Goal: Task Accomplishment & Management: Complete application form

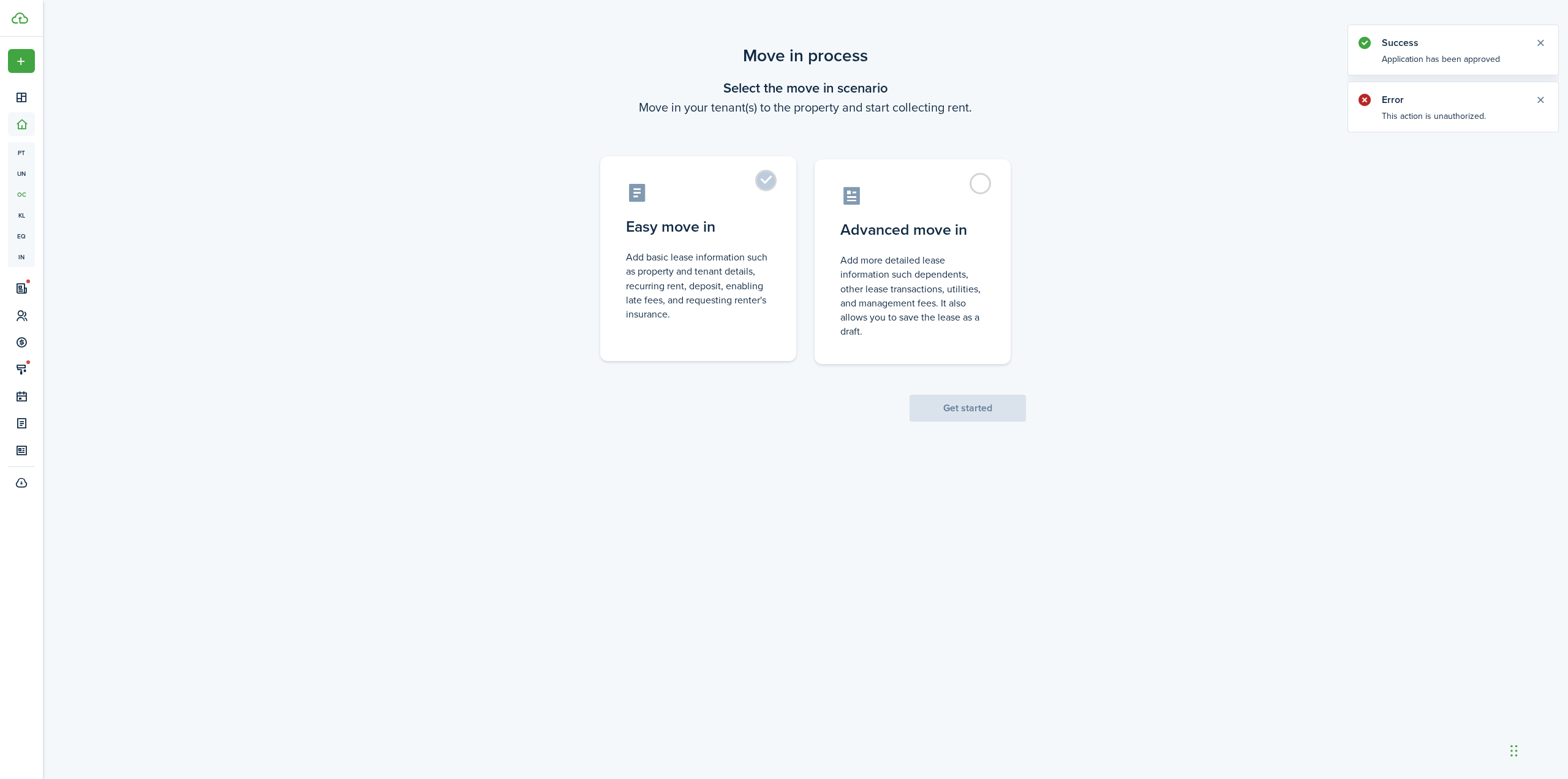
click at [768, 186] on label "Easy move in Add basic lease information such as property and tenant details, r…" at bounding box center [698, 259] width 196 height 205
radio input "true"
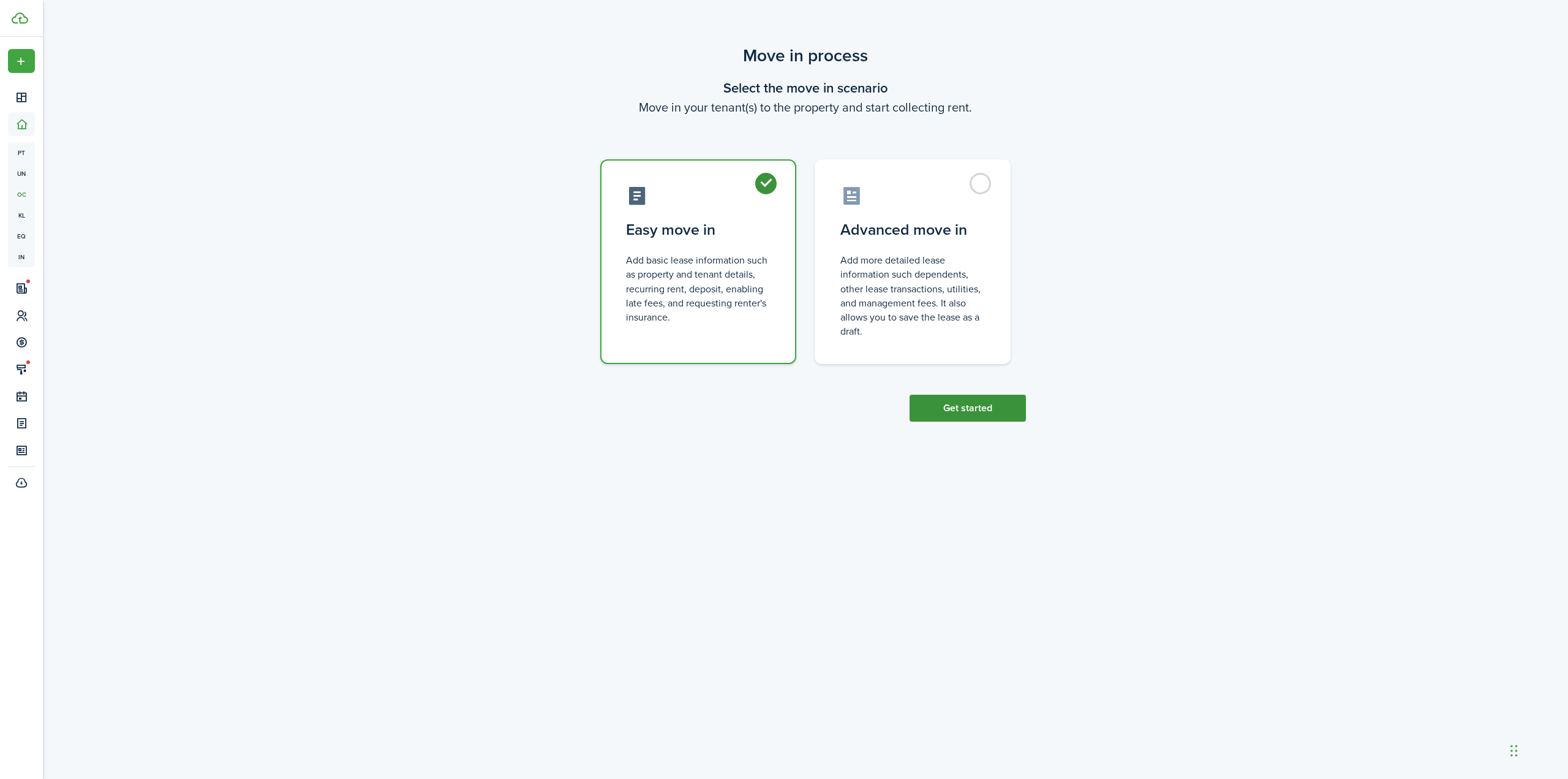
click at [946, 405] on button "Get started" at bounding box center [967, 408] width 116 height 27
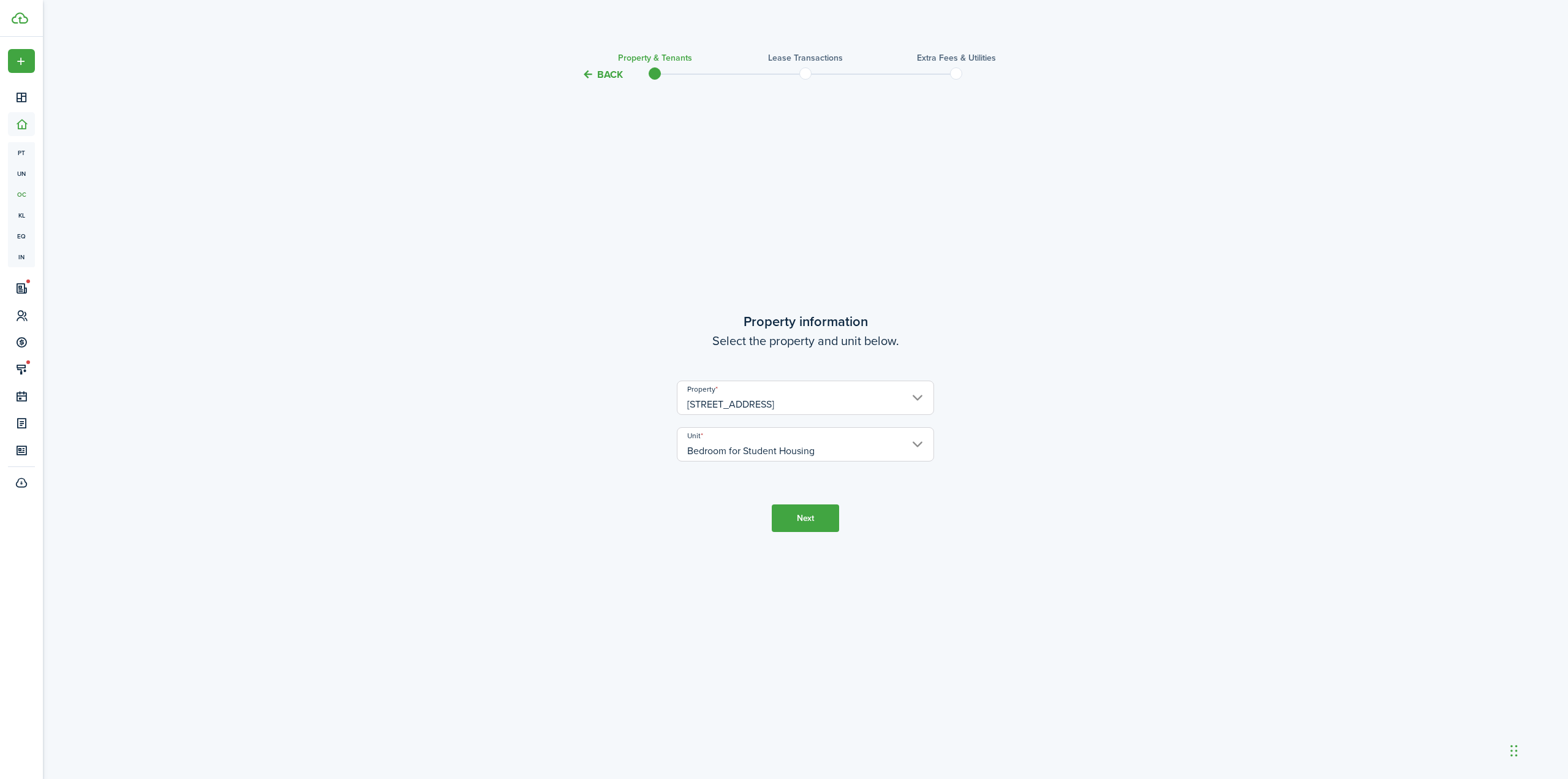
click at [791, 441] on input "Bedroom for Student Housing" at bounding box center [805, 444] width 257 height 34
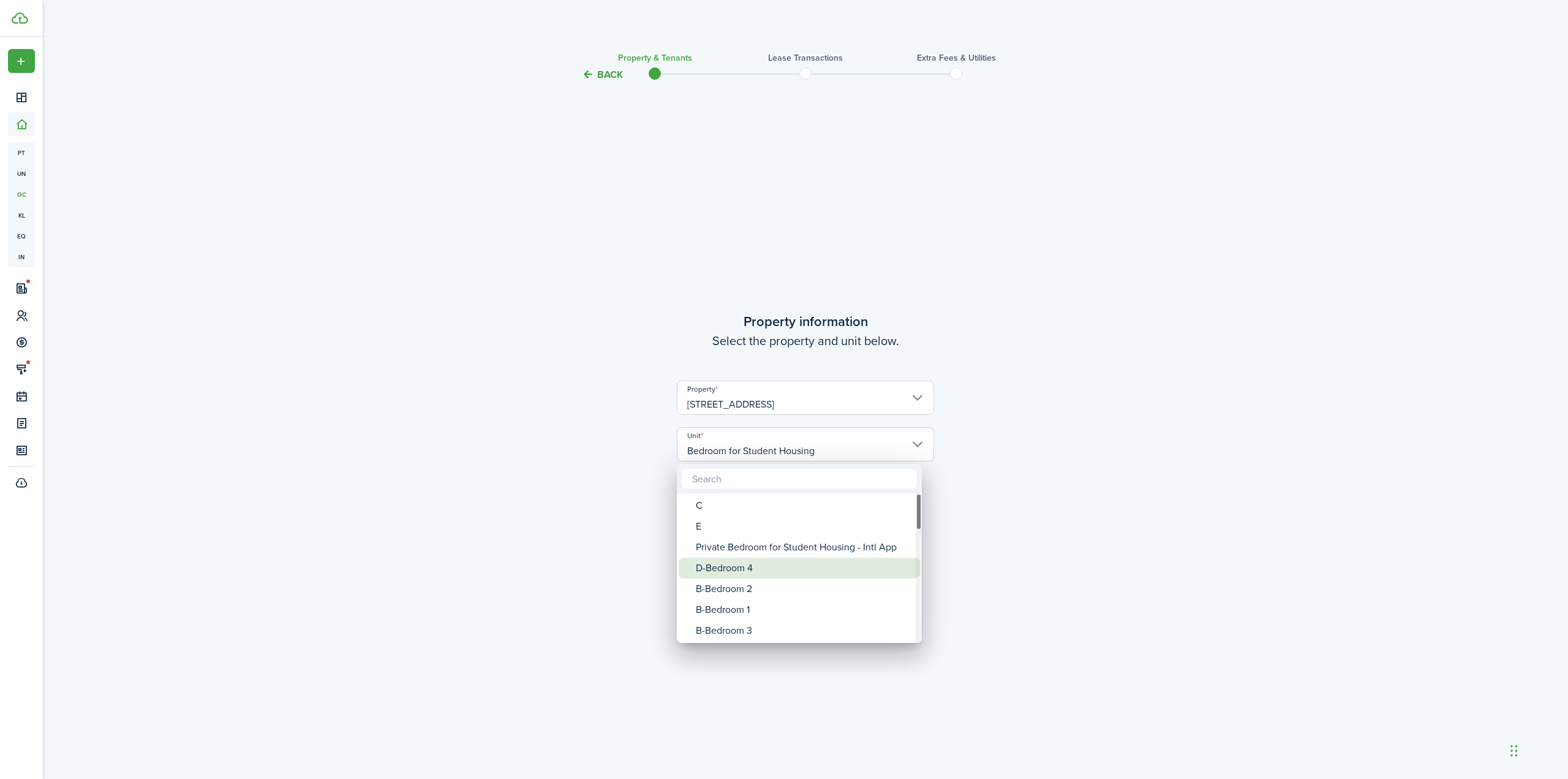
click at [794, 568] on div "D-Bedroom 4" at bounding box center [804, 568] width 217 height 21
type input "D-Bedroom 4"
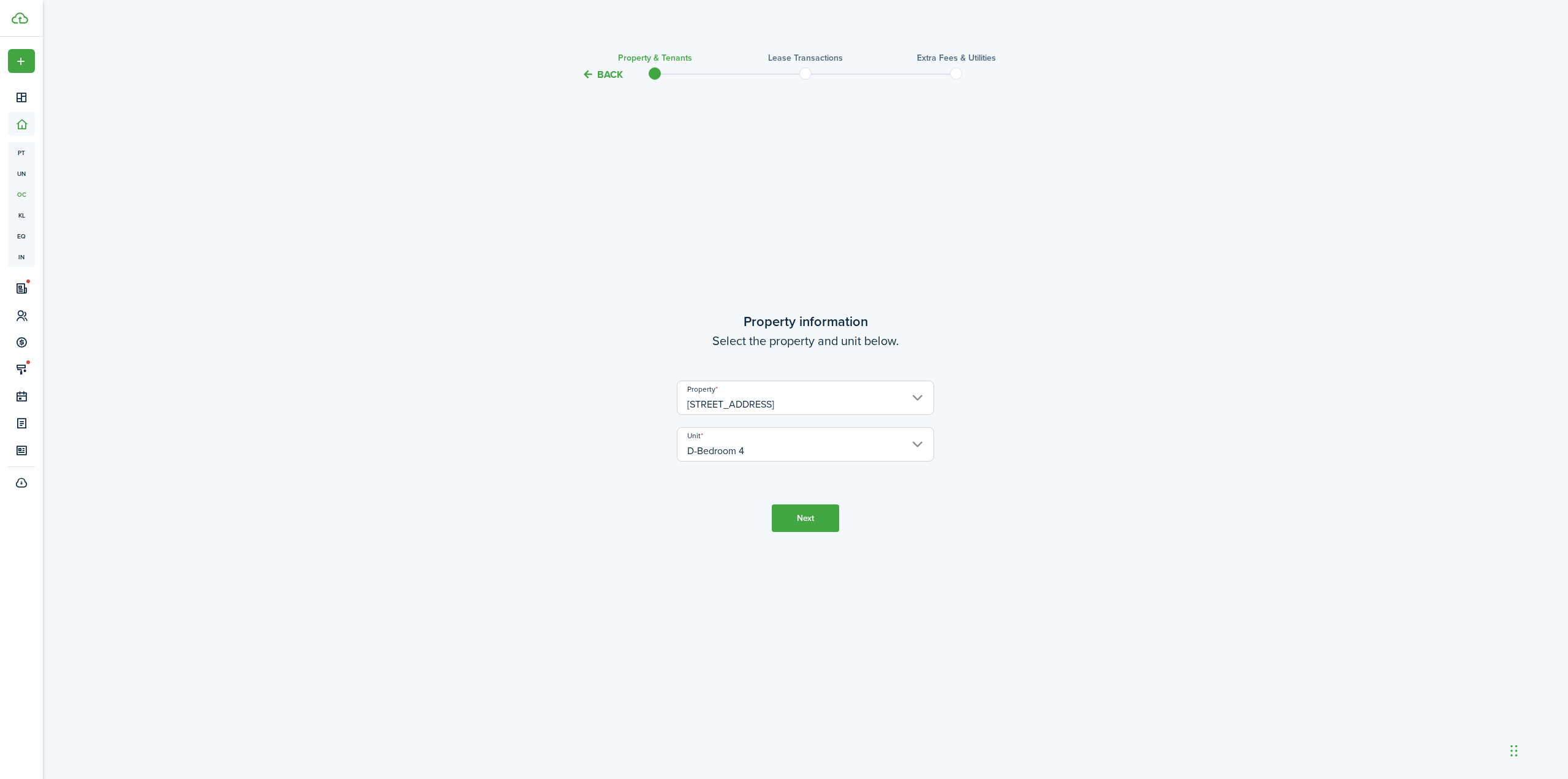
click at [814, 513] on button "Next" at bounding box center [805, 518] width 68 height 27
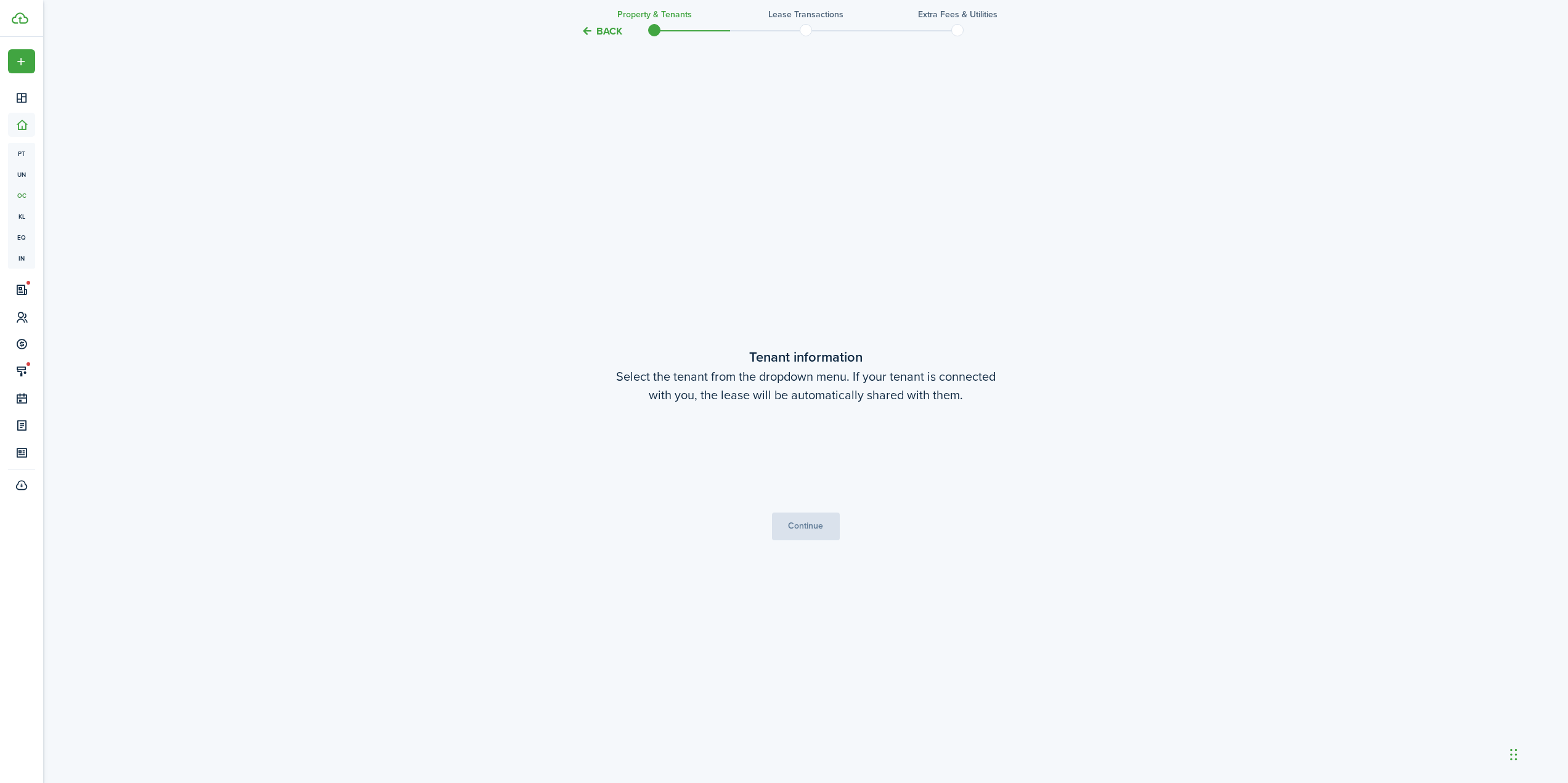
scroll to position [700, 0]
click at [796, 522] on button "Continue" at bounding box center [806, 524] width 68 height 28
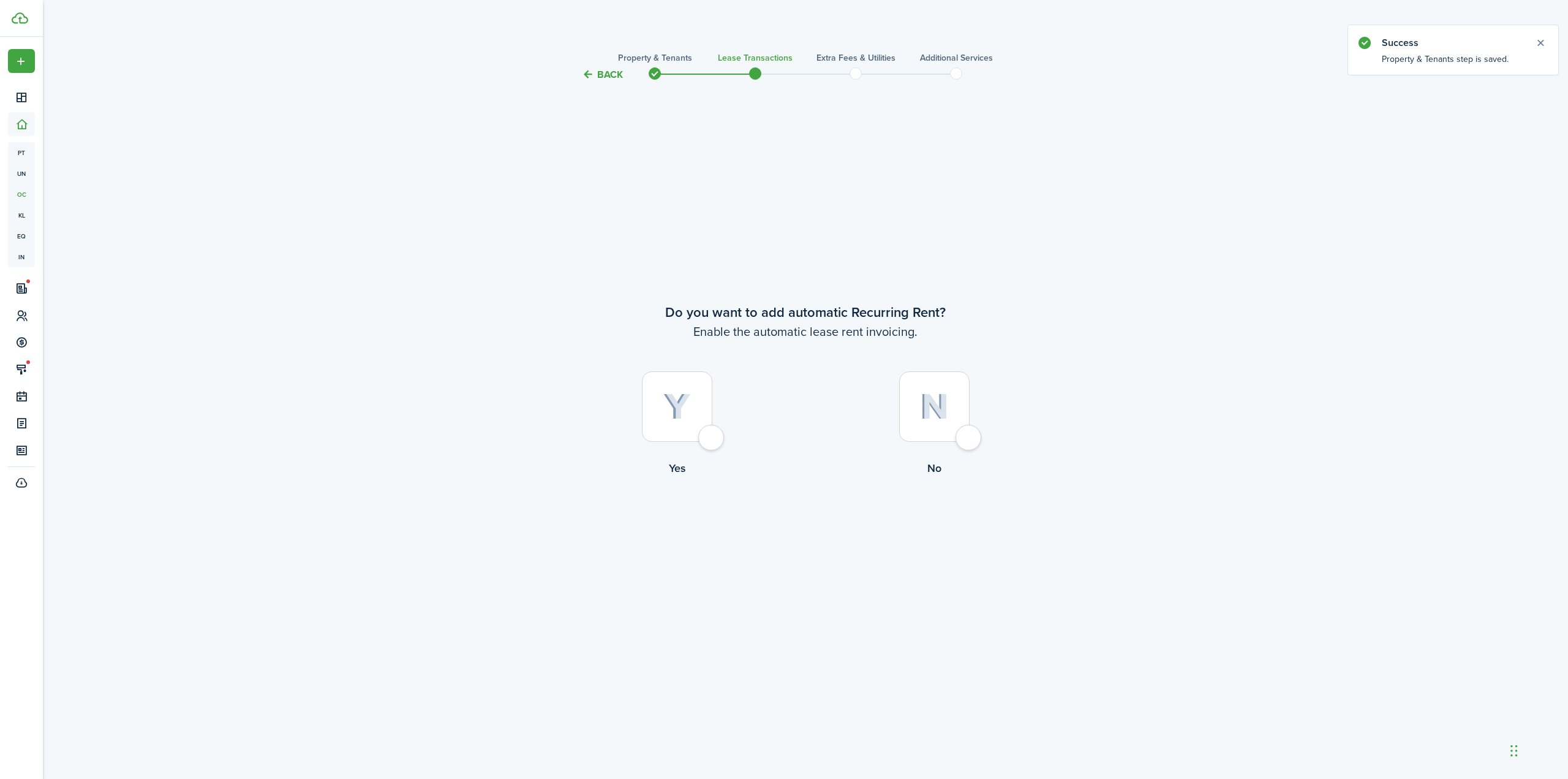
click at [689, 405] on img at bounding box center [677, 407] width 27 height 27
radio input "true"
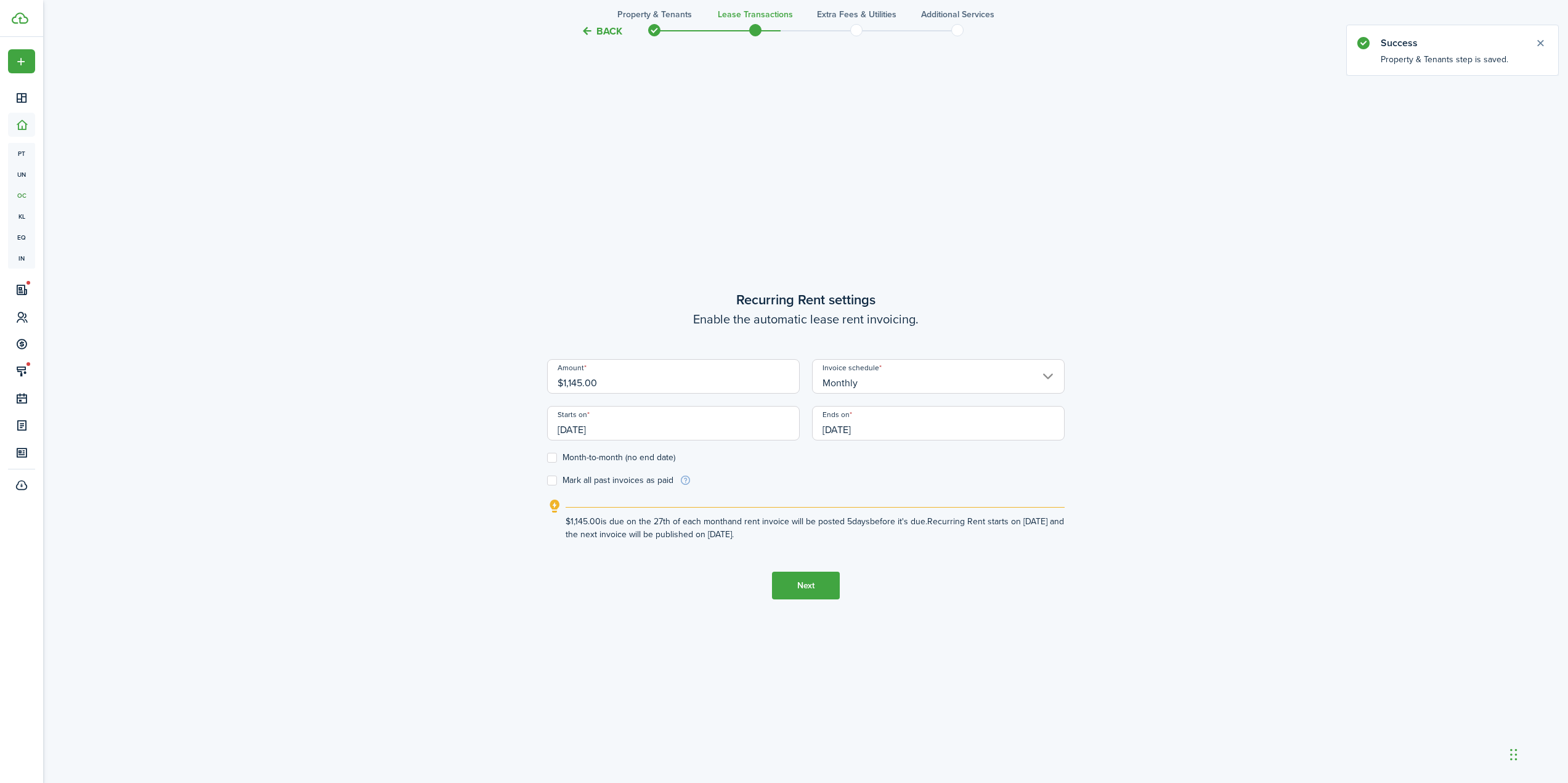
scroll to position [700, 0]
click at [666, 431] on input "[DATE]" at bounding box center [673, 419] width 253 height 35
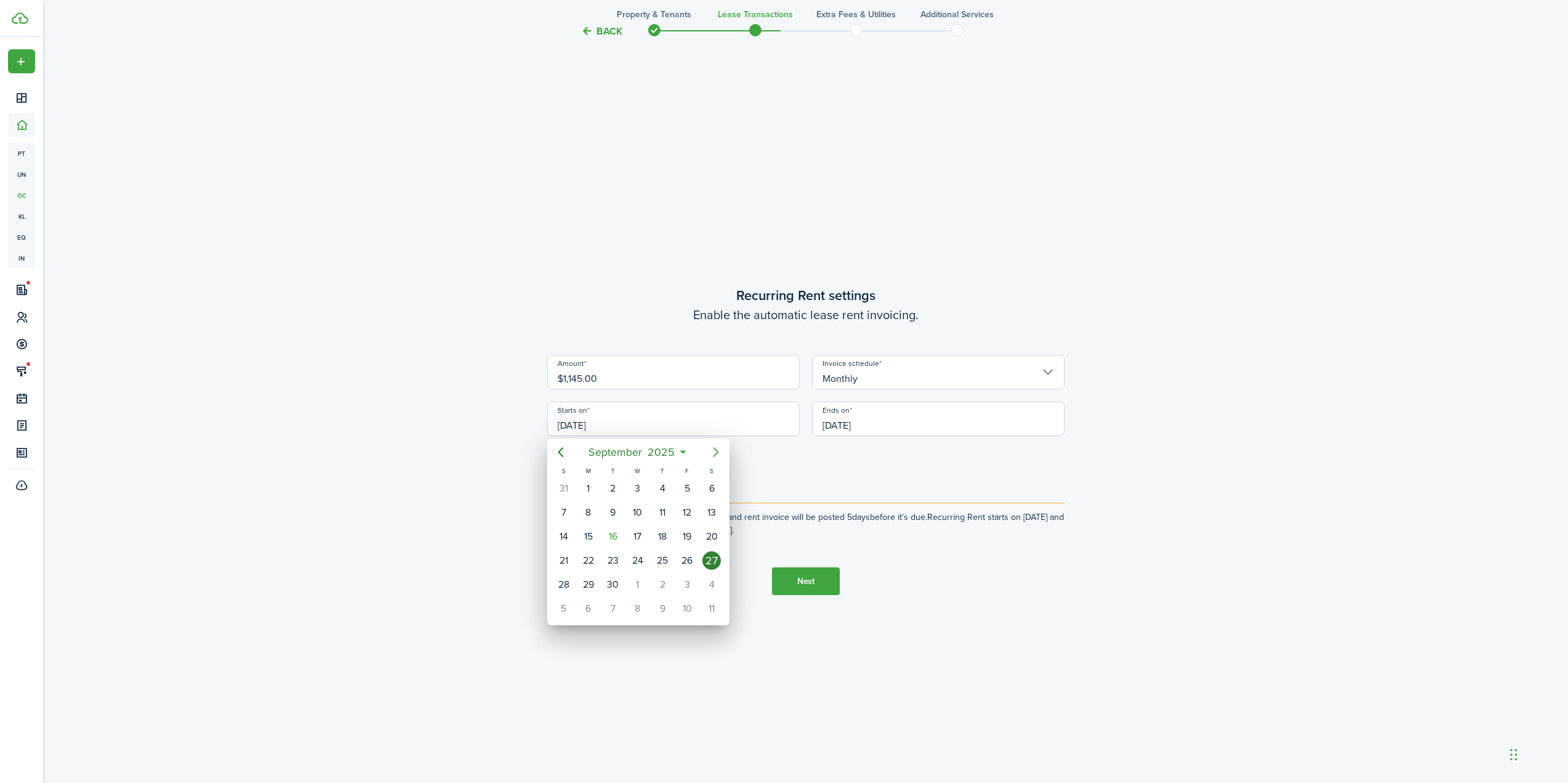
click at [713, 456] on icon "Next page" at bounding box center [716, 452] width 15 height 15
click at [705, 582] on div "1" at bounding box center [711, 585] width 19 height 19
type input "[DATE]"
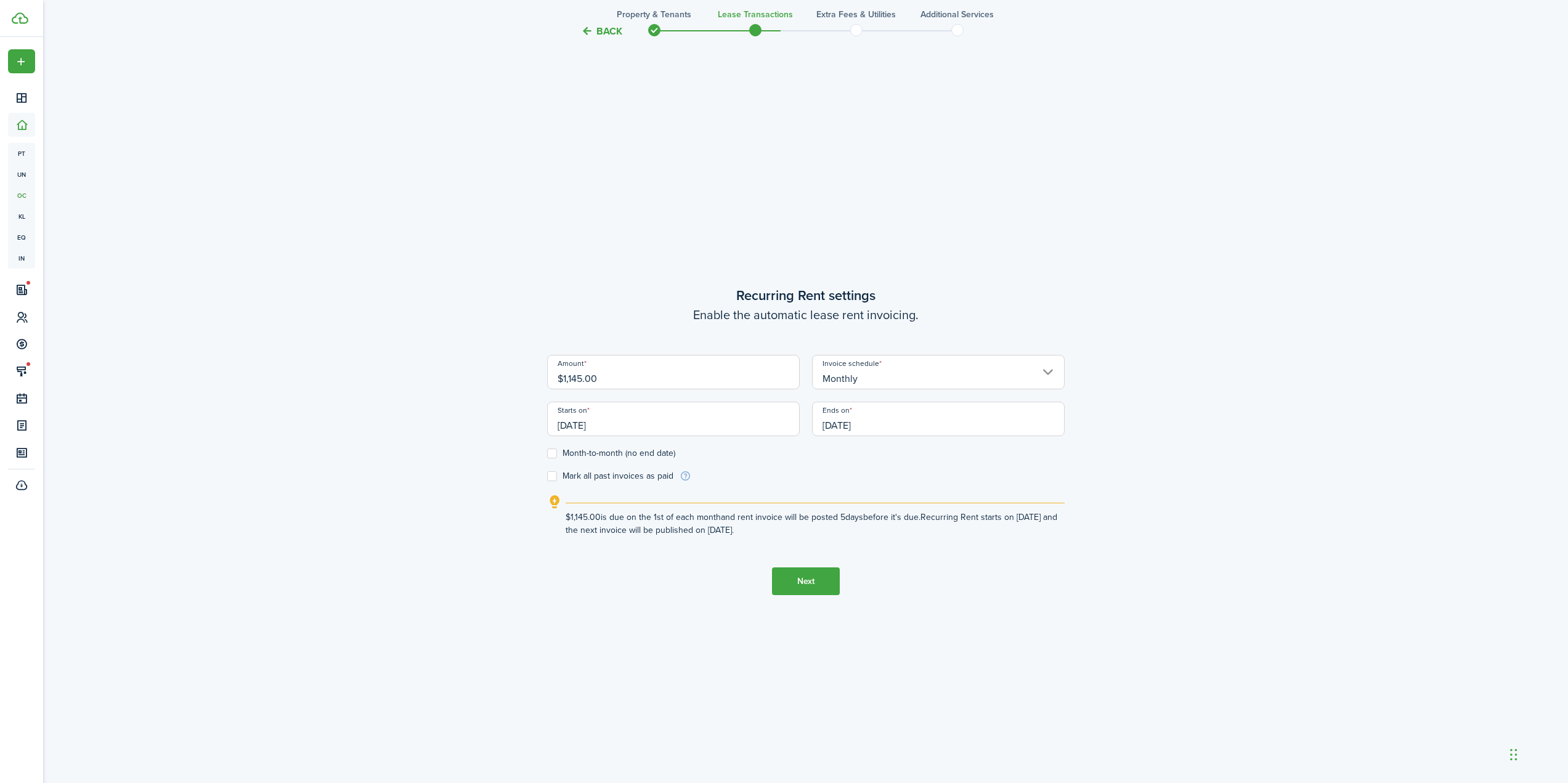
scroll to position [0, 0]
click at [854, 422] on input "[DATE]" at bounding box center [938, 419] width 253 height 35
click at [979, 449] on icon "Next page" at bounding box center [980, 452] width 6 height 10
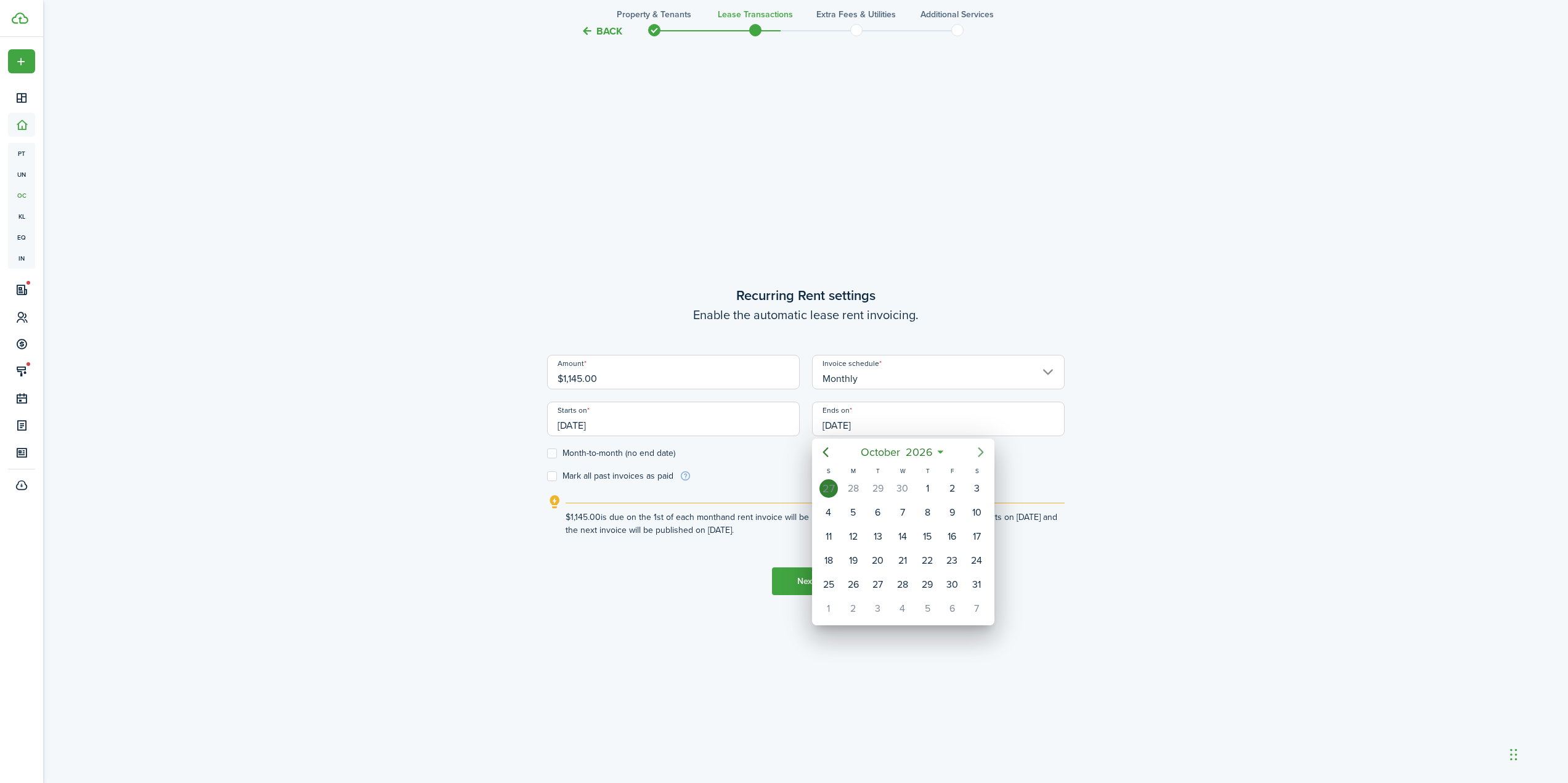
click at [979, 449] on icon "Next page" at bounding box center [980, 452] width 6 height 10
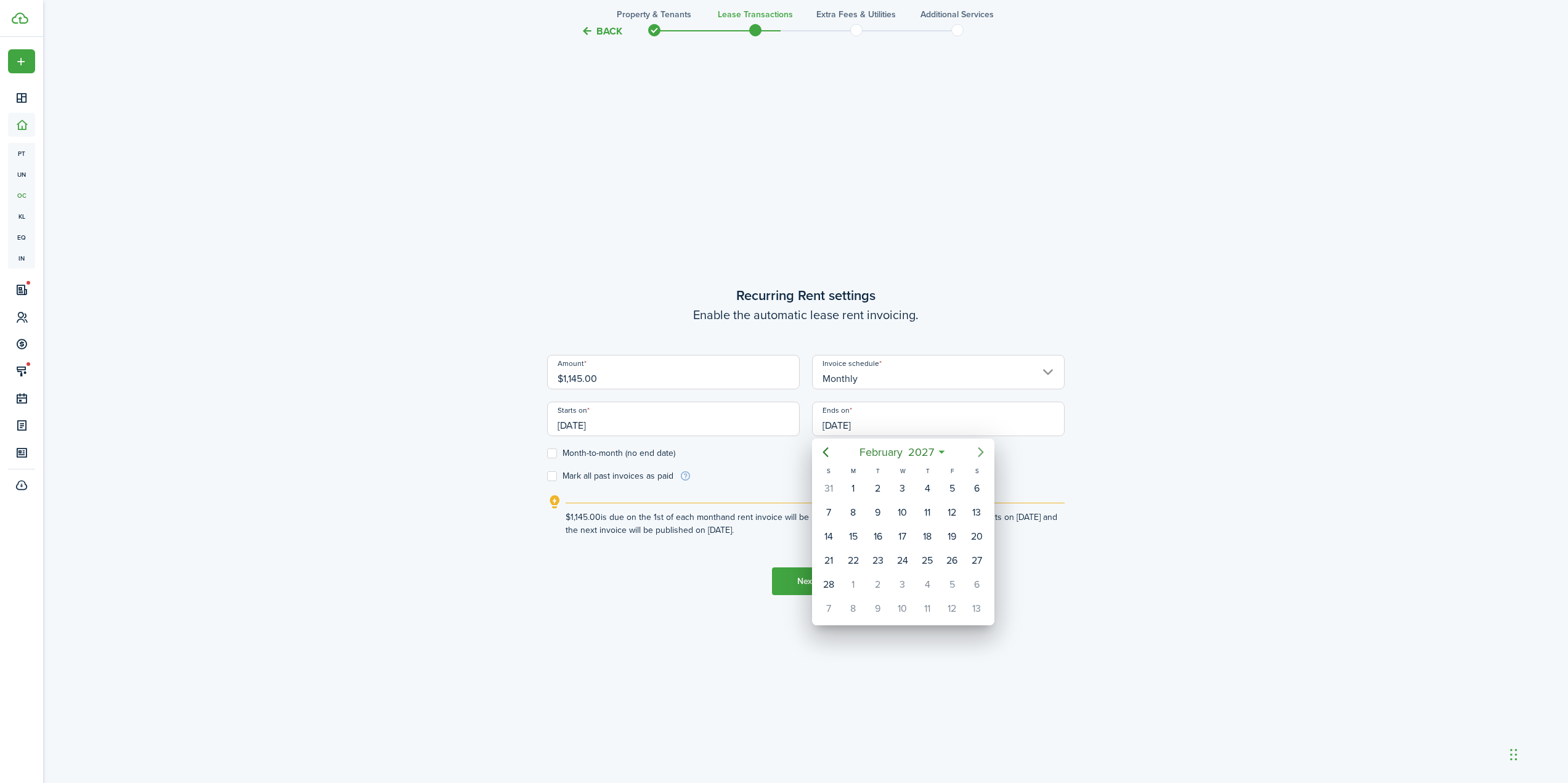
click at [979, 449] on icon "Next page" at bounding box center [980, 452] width 6 height 10
click at [834, 451] on mbsc-button "Previous page" at bounding box center [825, 452] width 24 height 24
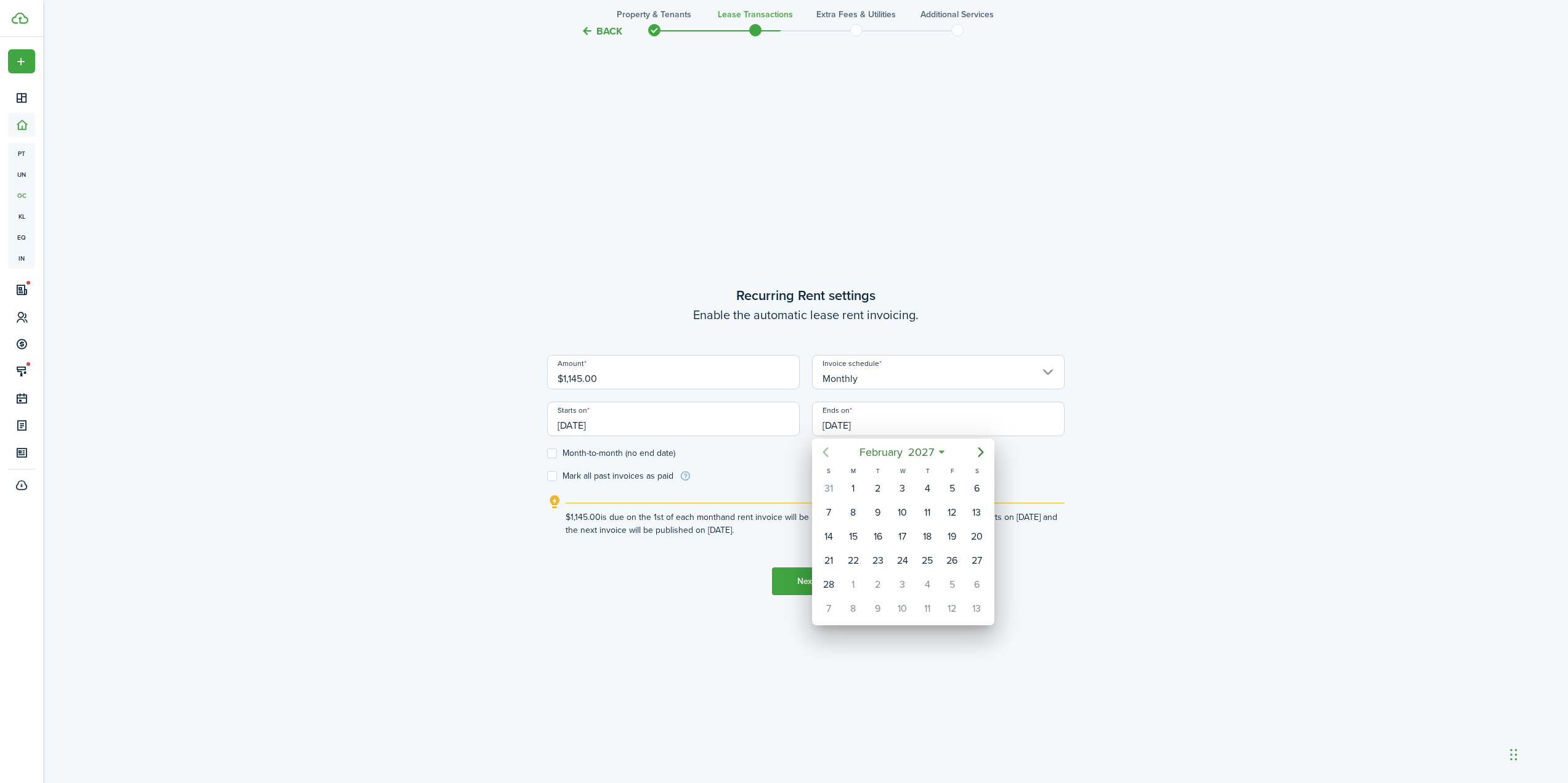
click at [834, 451] on mbsc-button "Previous page" at bounding box center [825, 452] width 24 height 24
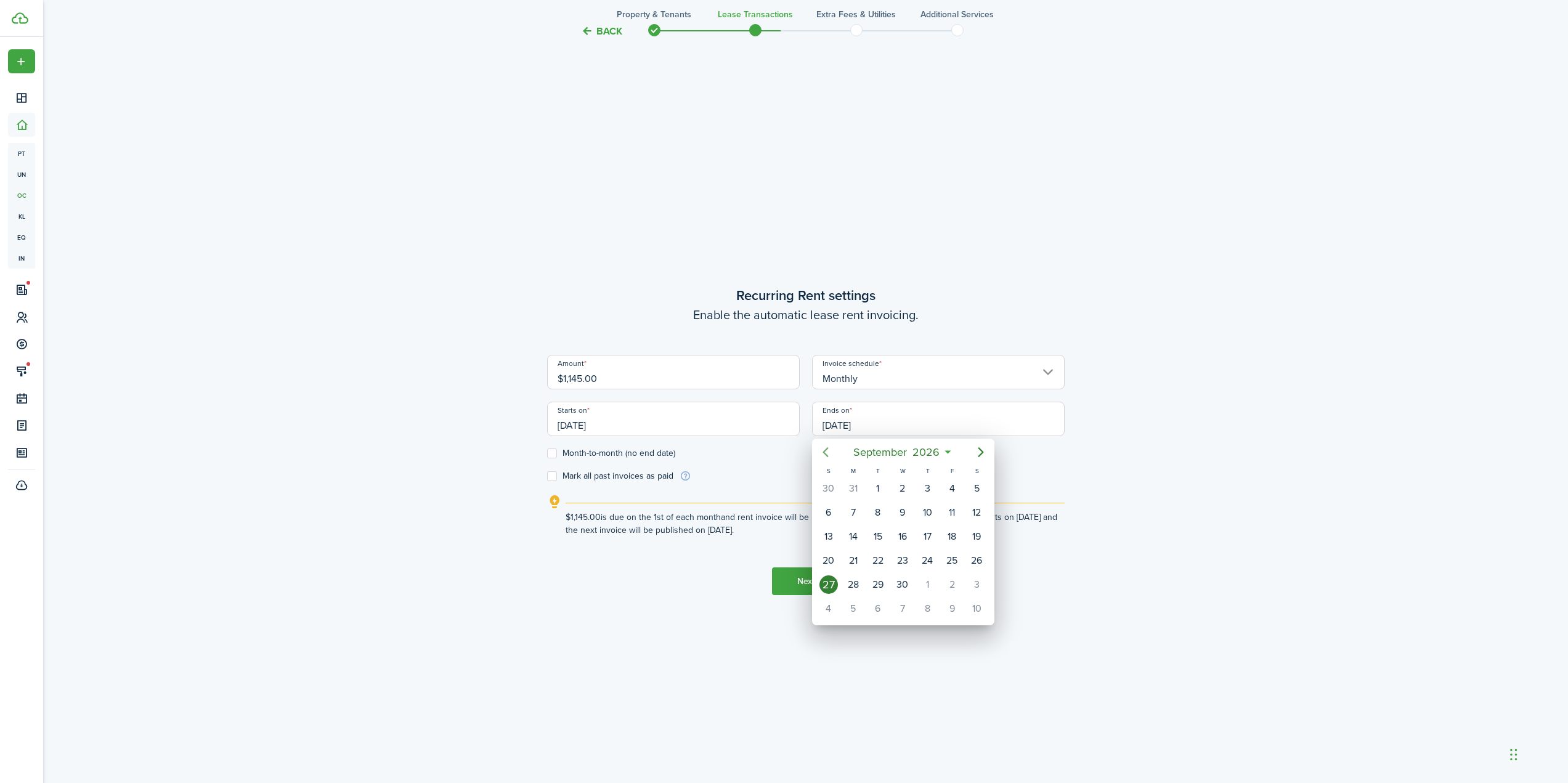
click at [817, 451] on mbsc-button "Previous page" at bounding box center [825, 452] width 24 height 24
click at [821, 451] on icon "Previous page" at bounding box center [825, 452] width 15 height 15
click at [956, 587] on div "31" at bounding box center [952, 585] width 19 height 19
type input "[DATE]"
click at [780, 576] on button "Next" at bounding box center [806, 581] width 68 height 28
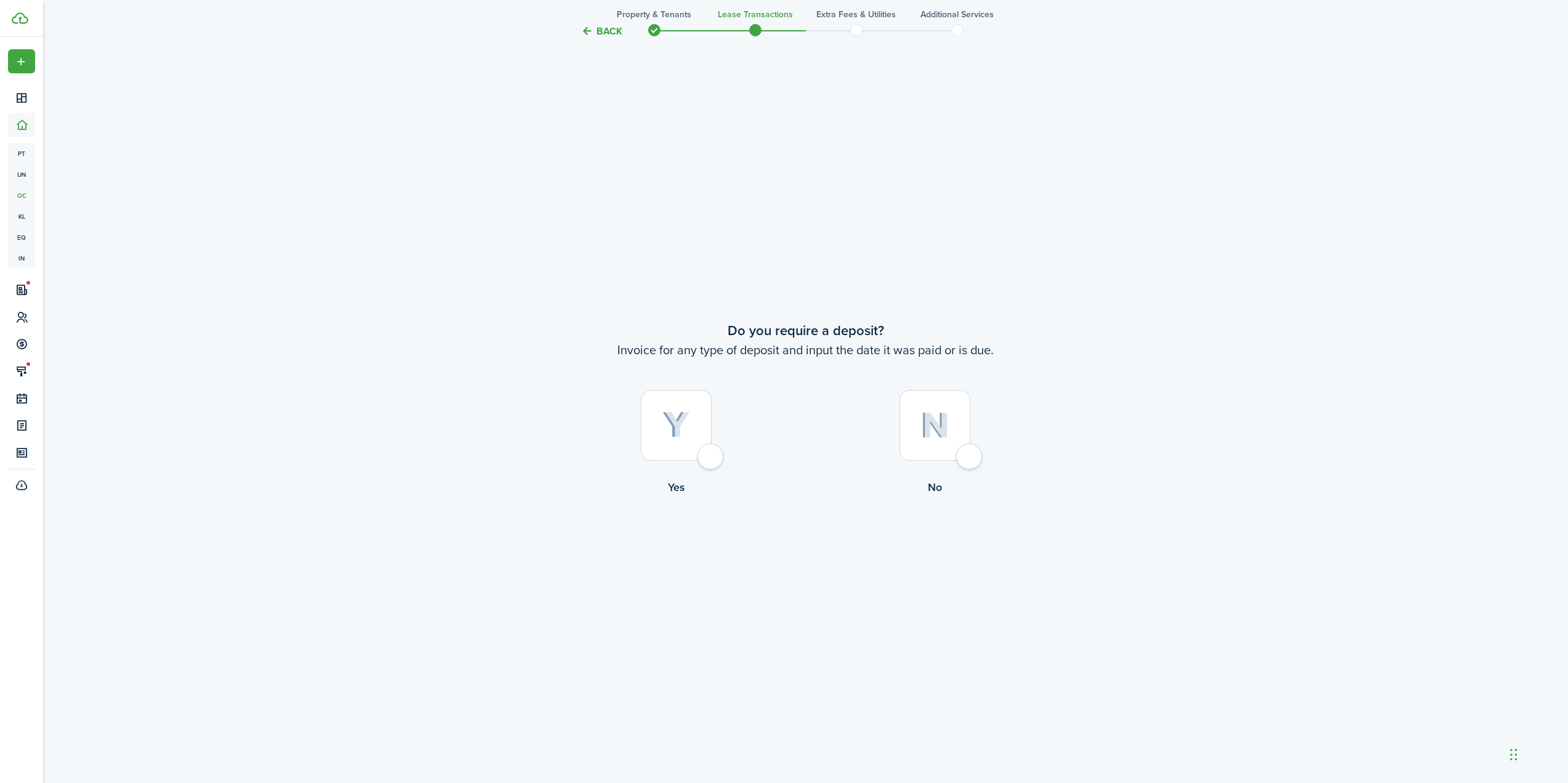
click at [685, 425] on img at bounding box center [676, 425] width 28 height 27
radio input "true"
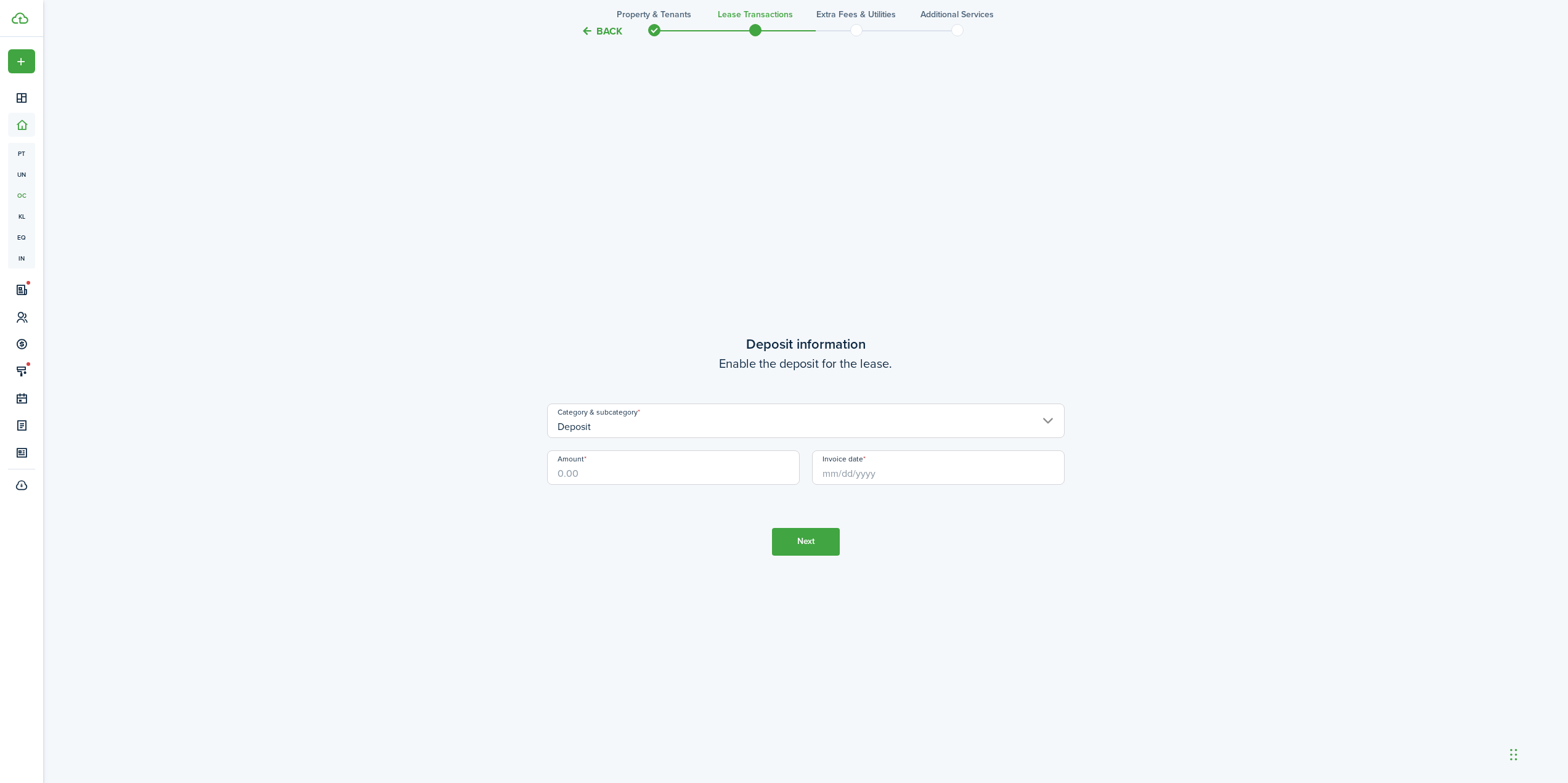
scroll to position [2266, 0]
click at [621, 466] on input "Amount" at bounding box center [673, 463] width 253 height 35
click at [865, 471] on input "Invoice date" at bounding box center [938, 463] width 253 height 35
type input "$1,000.00"
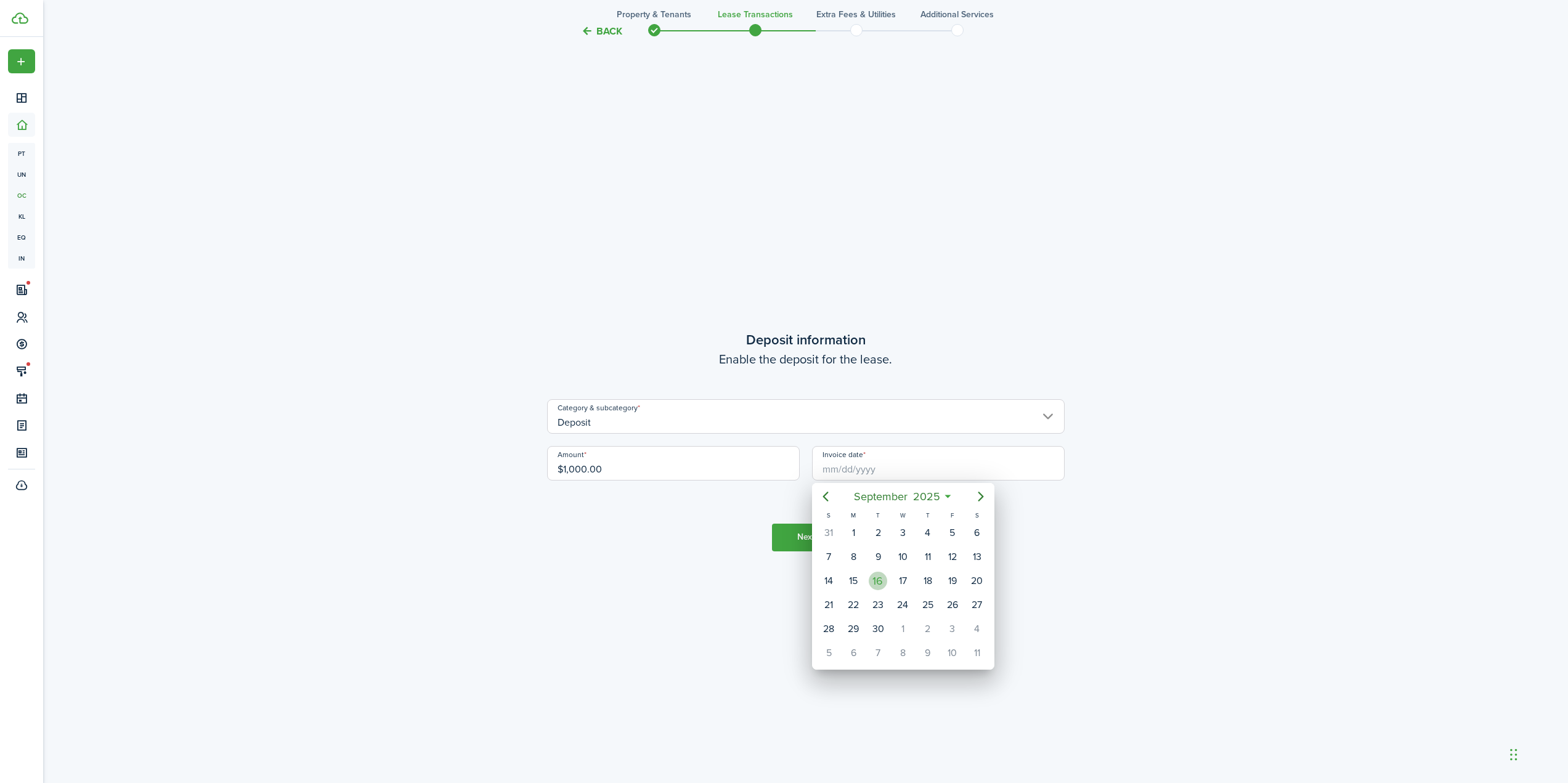
click at [871, 580] on div "16" at bounding box center [877, 581] width 19 height 19
type input "[DATE]"
click at [828, 536] on button "Next" at bounding box center [806, 537] width 68 height 28
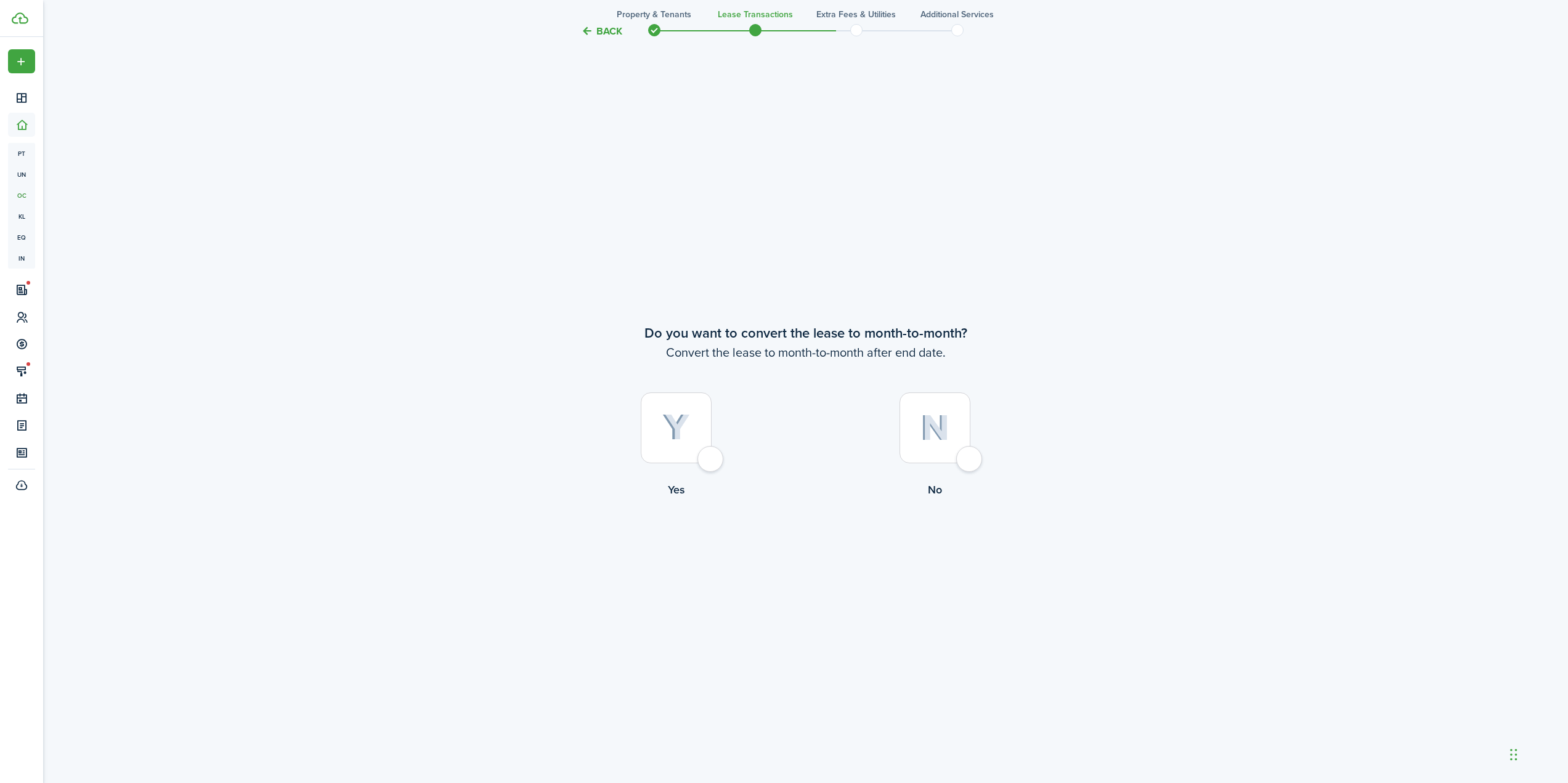
scroll to position [3049, 0]
click at [612, 28] on button "Back" at bounding box center [601, 31] width 41 height 13
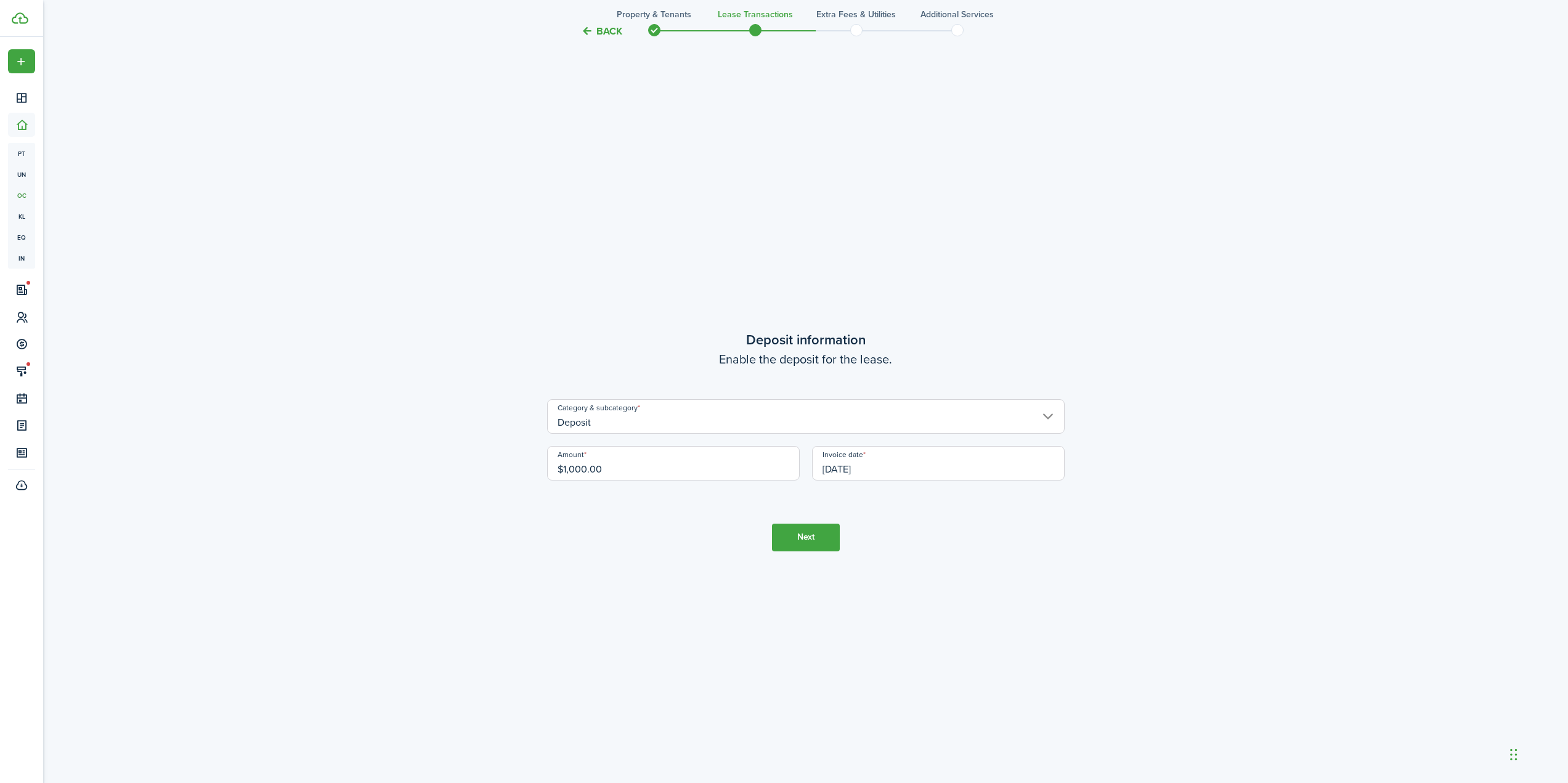
click at [612, 28] on button "Back" at bounding box center [601, 31] width 41 height 13
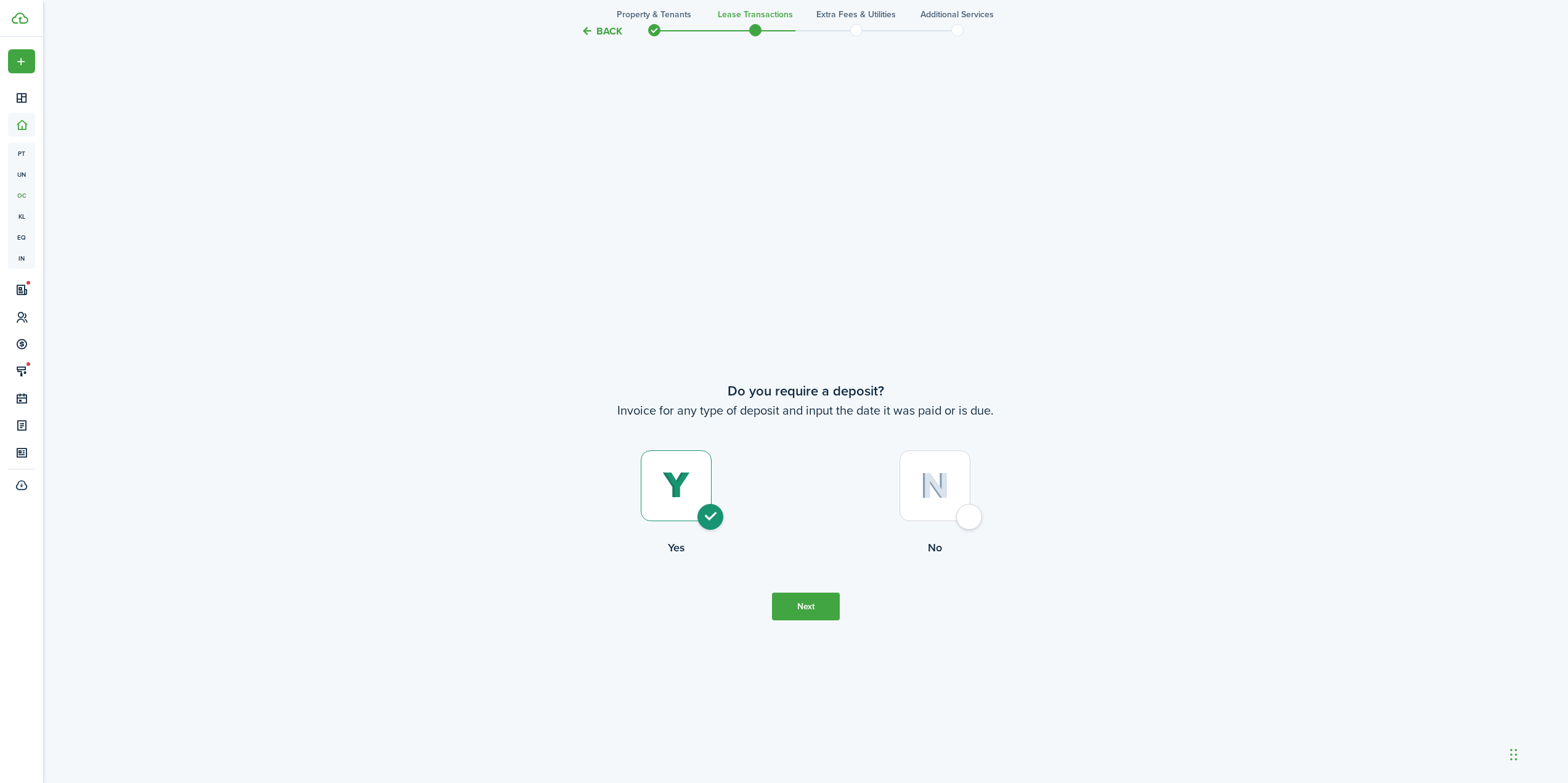
click at [612, 28] on button "Back" at bounding box center [601, 31] width 41 height 13
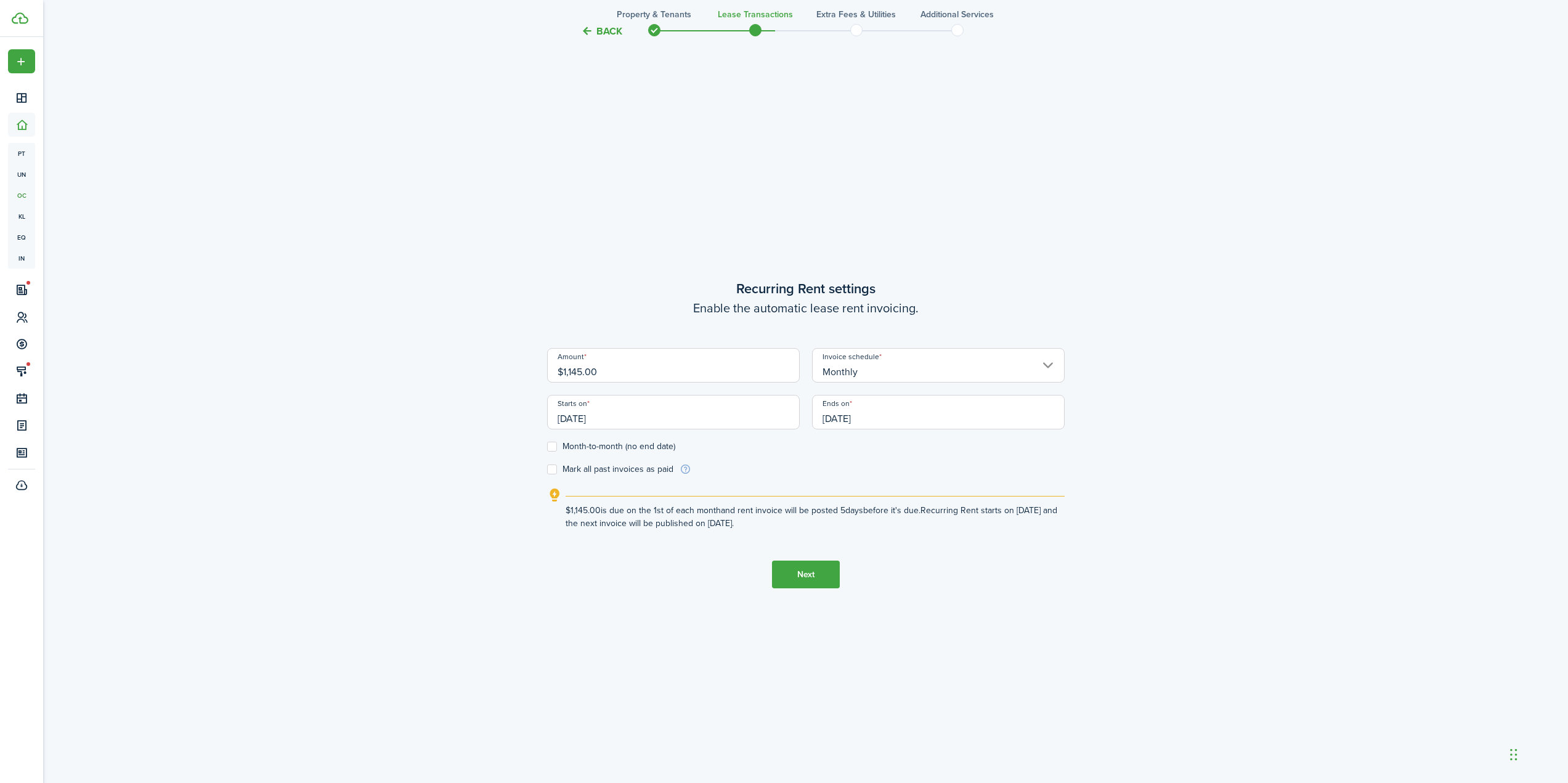
scroll to position [700, 0]
click at [615, 428] on input "[DATE]" at bounding box center [673, 419] width 253 height 35
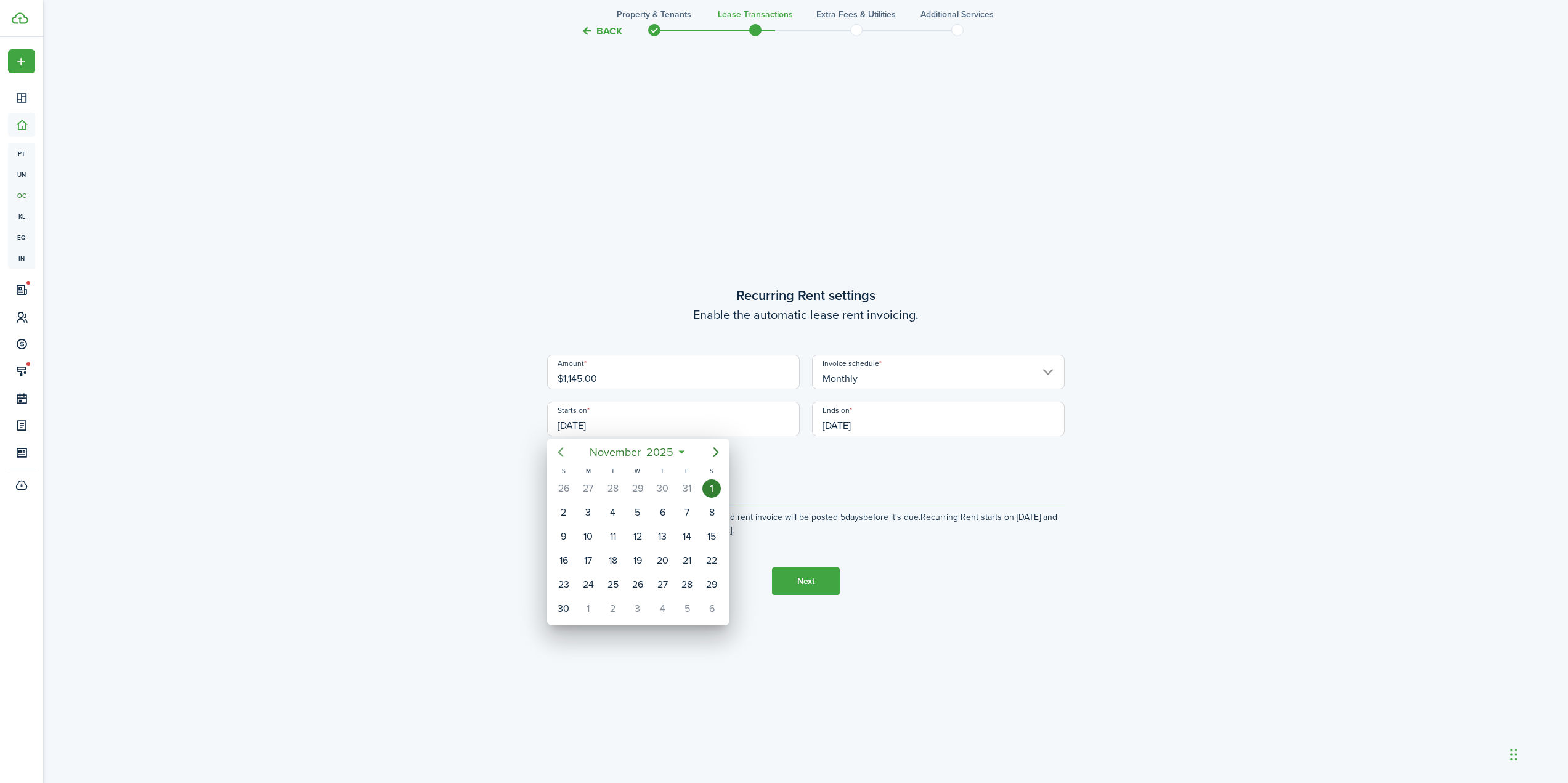
click at [565, 458] on icon "Previous page" at bounding box center [560, 452] width 15 height 15
click at [639, 490] on div "1" at bounding box center [637, 488] width 19 height 19
type input "[DATE]"
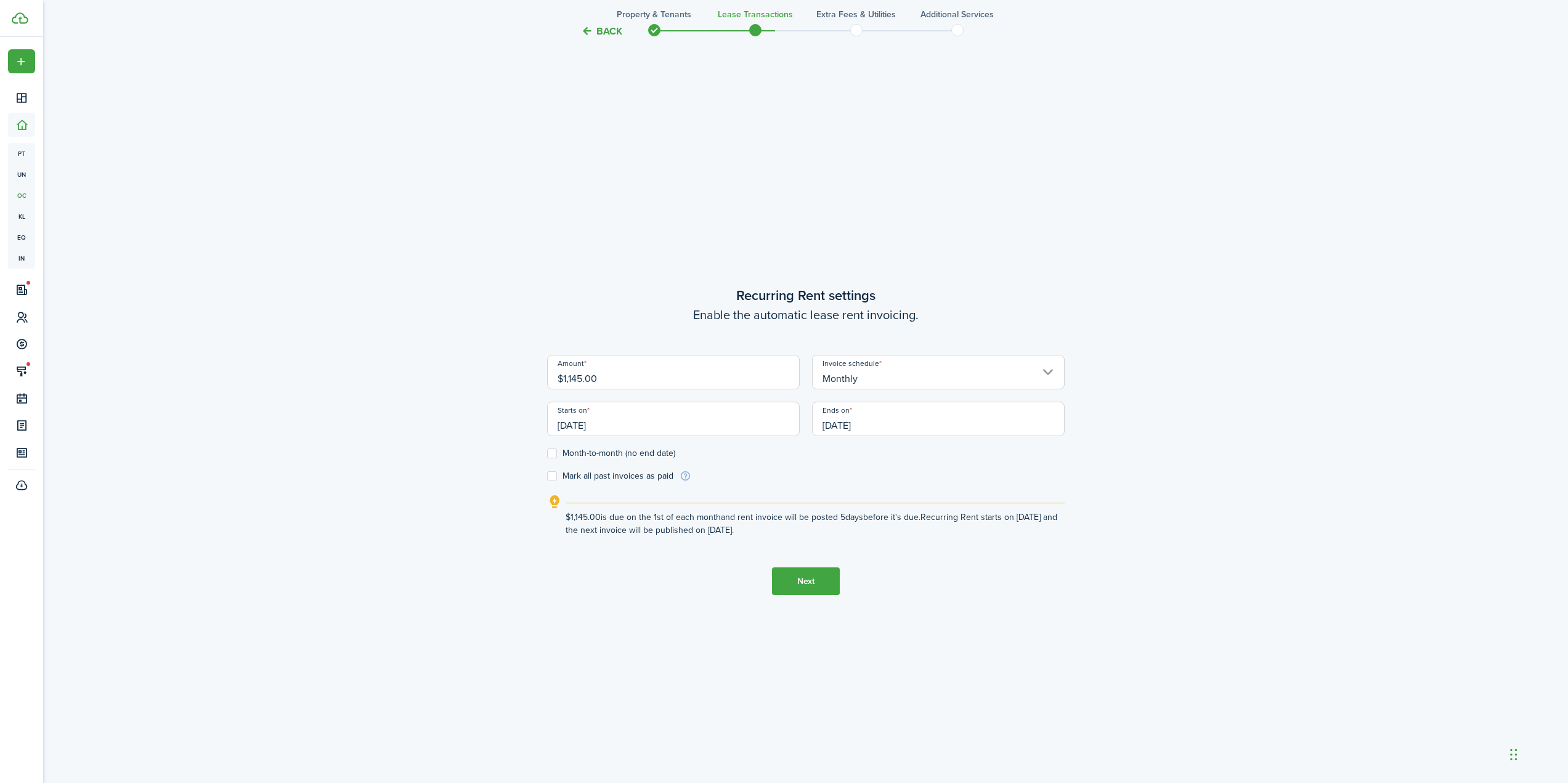
click at [795, 582] on button "Next" at bounding box center [806, 581] width 68 height 28
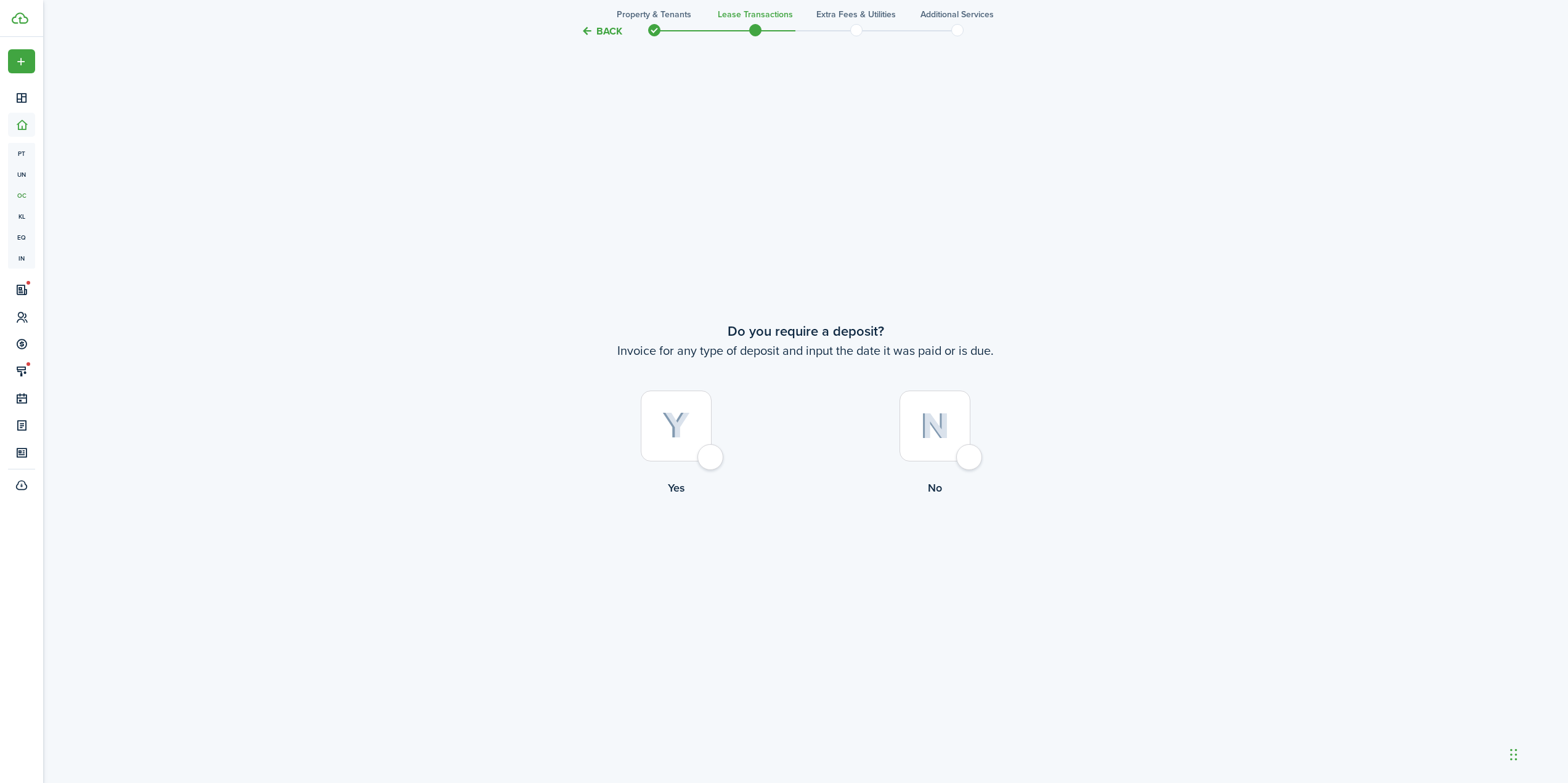
scroll to position [1483, 0]
click at [614, 32] on button "Back" at bounding box center [601, 31] width 41 height 13
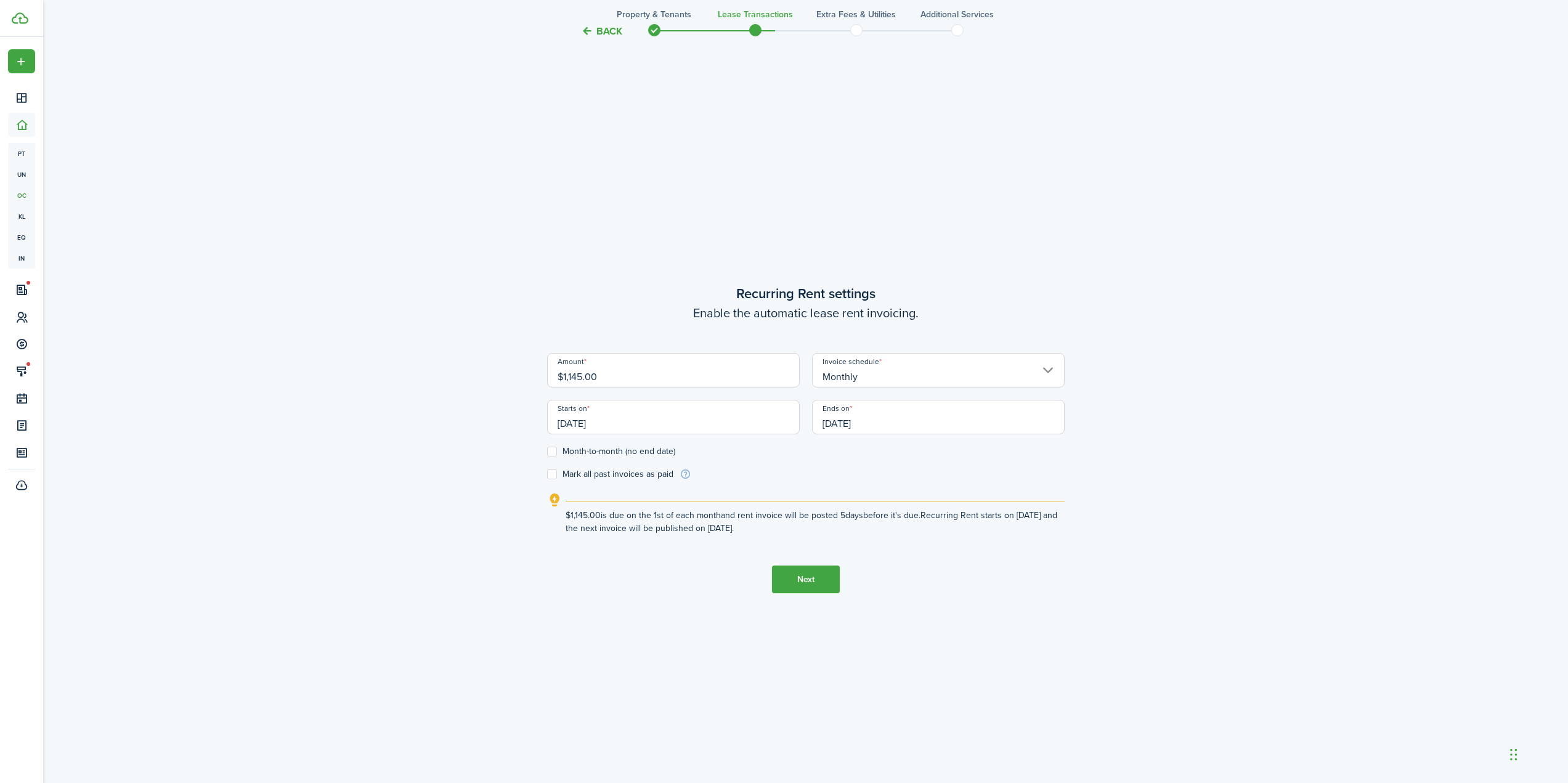
scroll to position [700, 0]
drag, startPoint x: 617, startPoint y: 381, endPoint x: 494, endPoint y: 376, distance: 123.1
click at [494, 376] on div "Back Property & Tenants Lease Transactions Extra fees & Utilities Additional Se…" at bounding box center [806, 87] width 714 height 1489
type input "$1,175.00"
click at [483, 367] on div "Back Property & Tenants Lease Transactions Extra fees & Utilities Additional Se…" at bounding box center [806, 87] width 714 height 1489
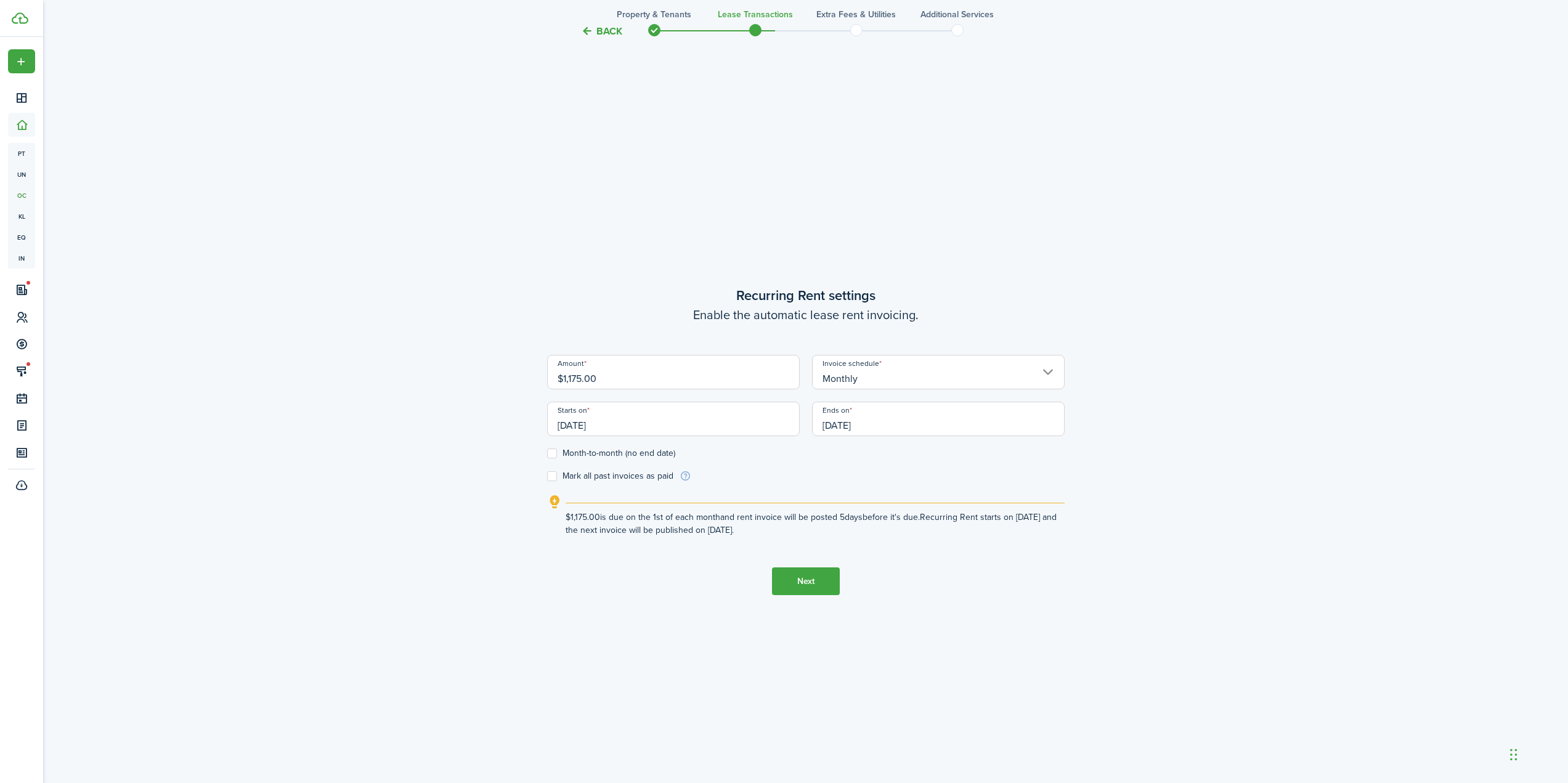
click at [796, 569] on button "Next" at bounding box center [806, 581] width 68 height 28
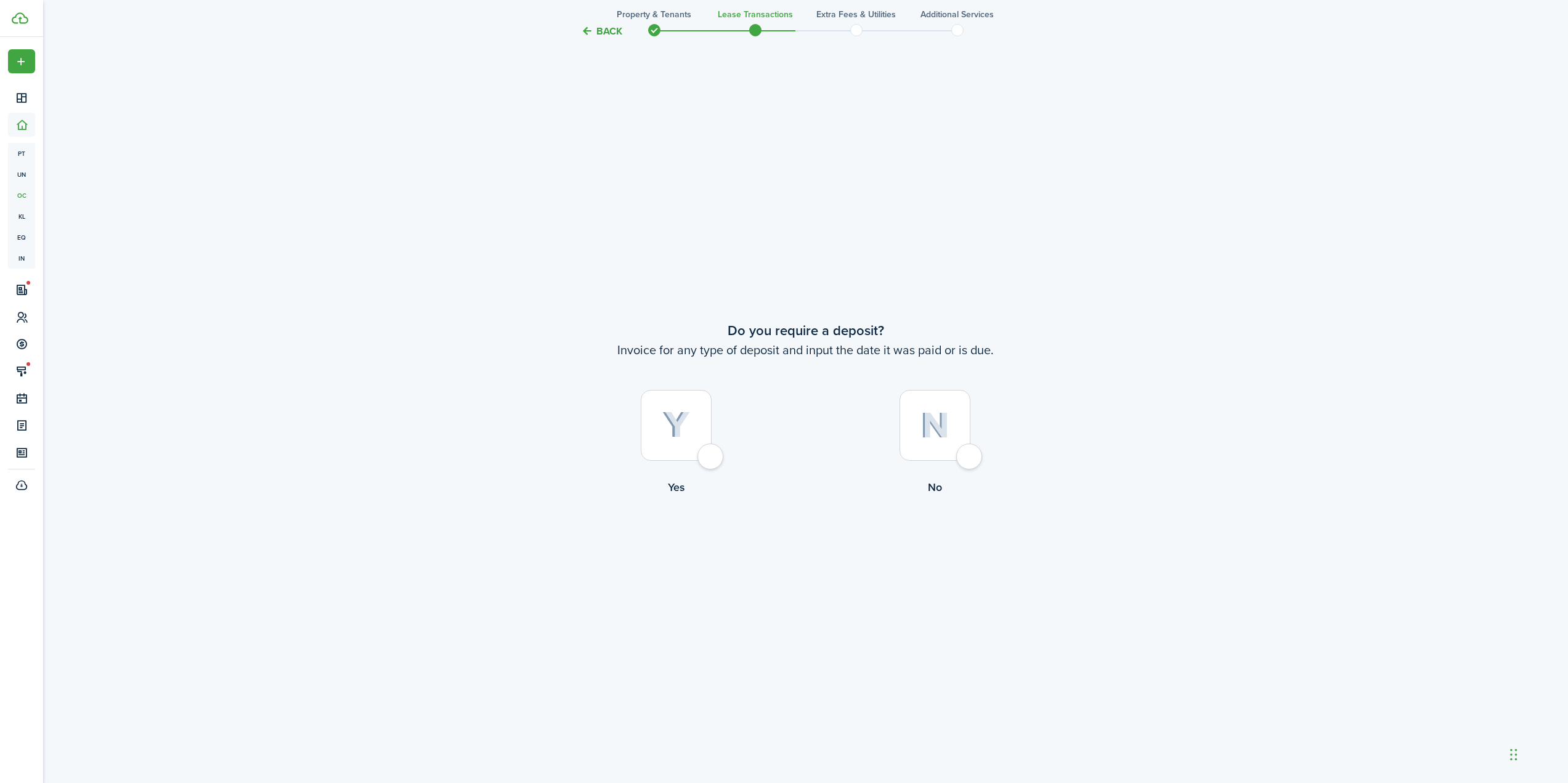
click at [701, 435] on div at bounding box center [676, 426] width 71 height 71
radio input "true"
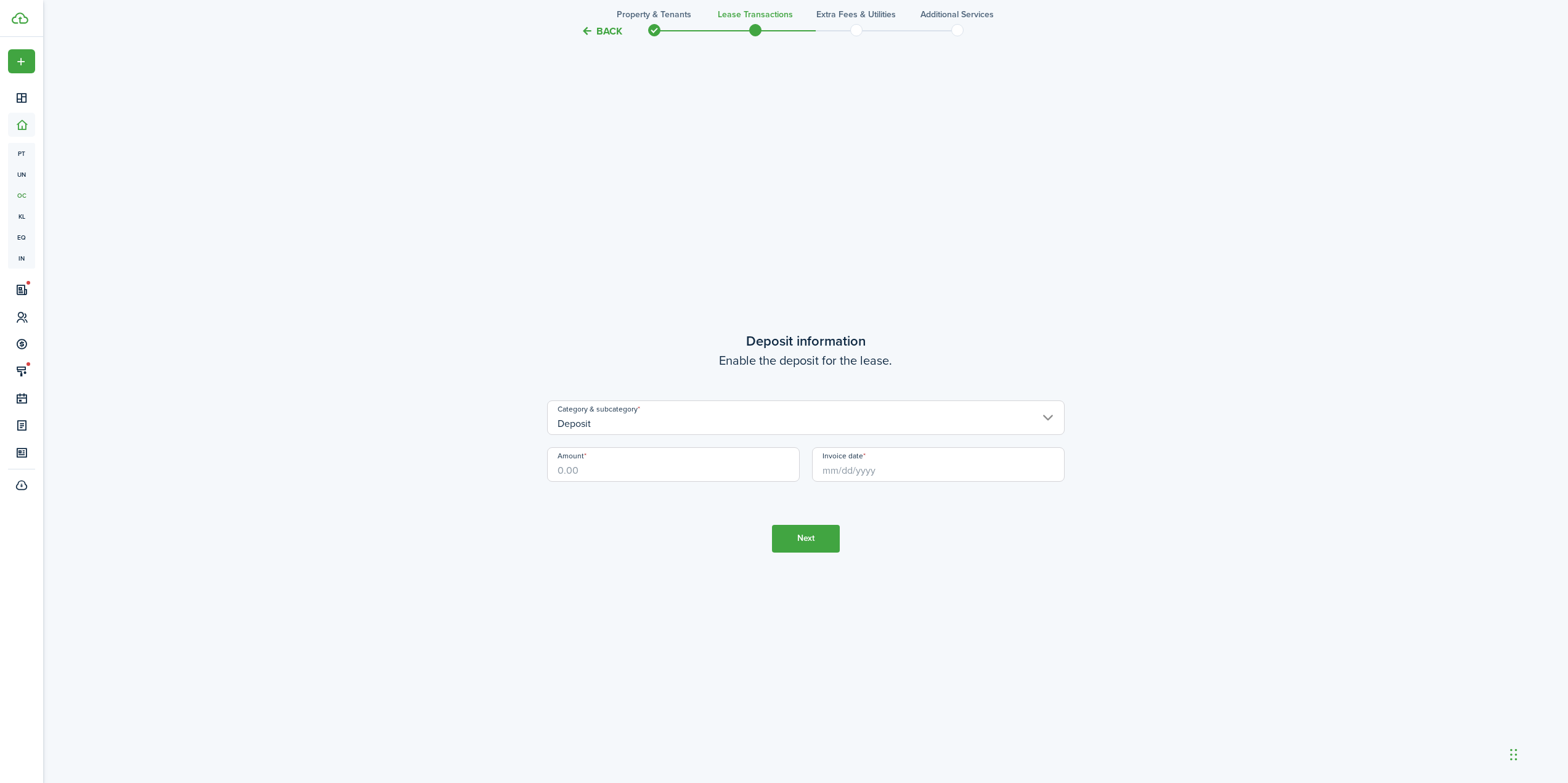
scroll to position [2266, 0]
click at [717, 478] on input "Amount" at bounding box center [673, 463] width 253 height 35
click at [887, 472] on input "Invoice date" at bounding box center [938, 463] width 253 height 35
type input "$1,000.00"
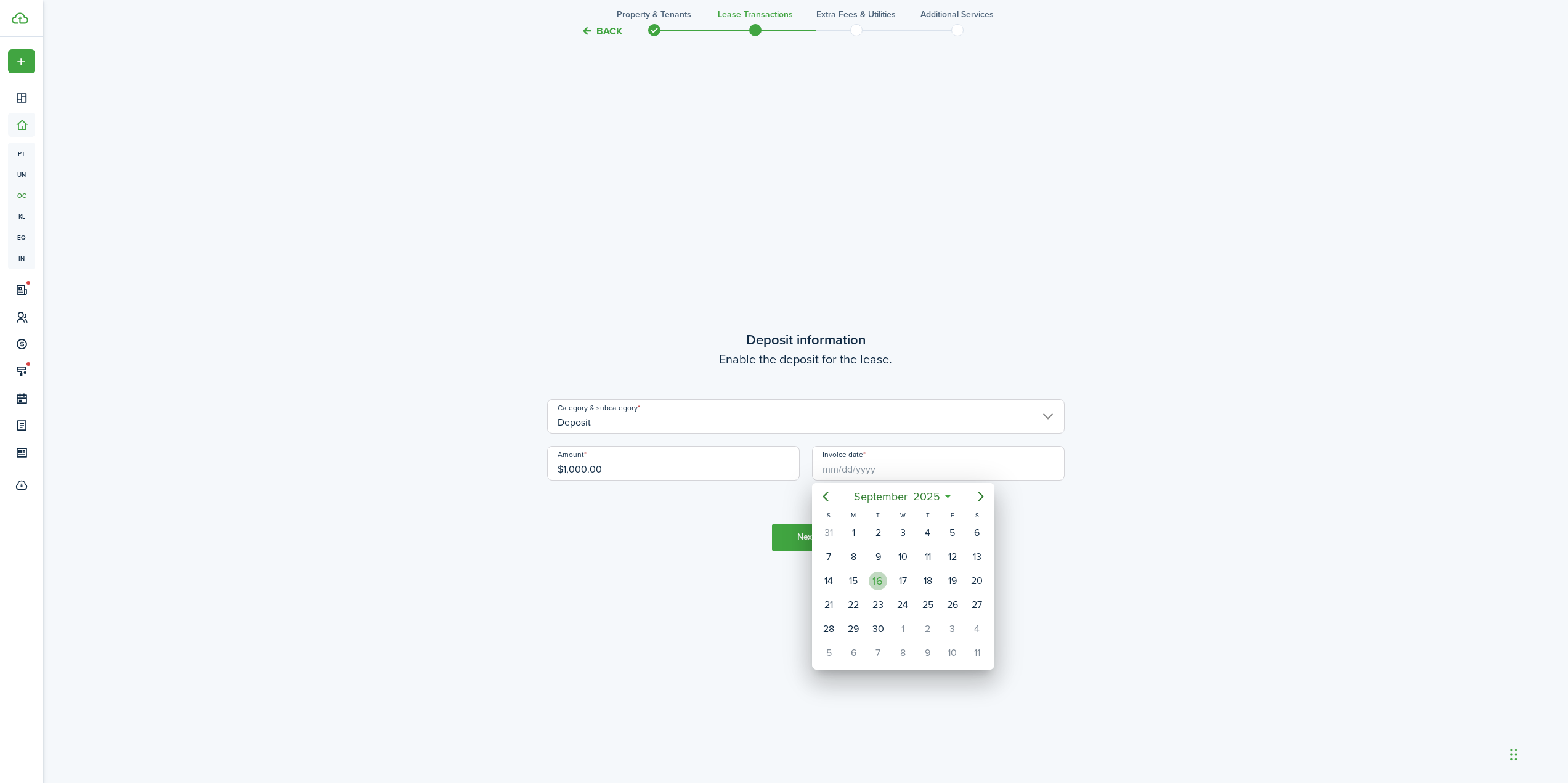
click at [883, 572] on div "16" at bounding box center [877, 581] width 19 height 19
type input "[DATE]"
click at [806, 530] on button "Next" at bounding box center [806, 537] width 68 height 28
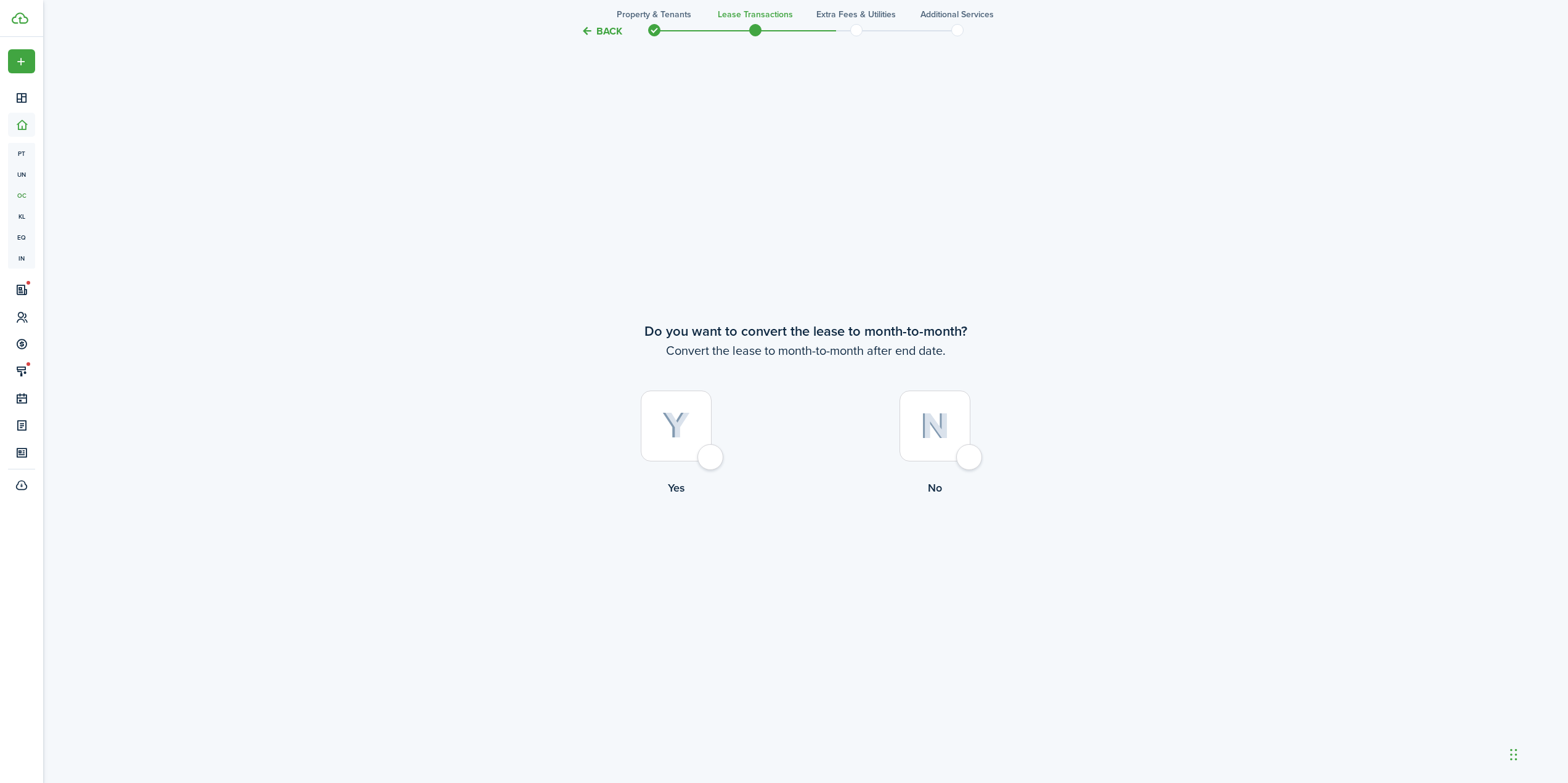
scroll to position [3049, 0]
click at [911, 431] on div at bounding box center [935, 426] width 71 height 71
radio input "true"
click at [806, 563] on tc-wizard-step "Do you want to convert the lease to month-to-month? Convert the lease to month-…" at bounding box center [806, 440] width 517 height 783
click at [821, 549] on button "Continue" at bounding box center [806, 546] width 68 height 28
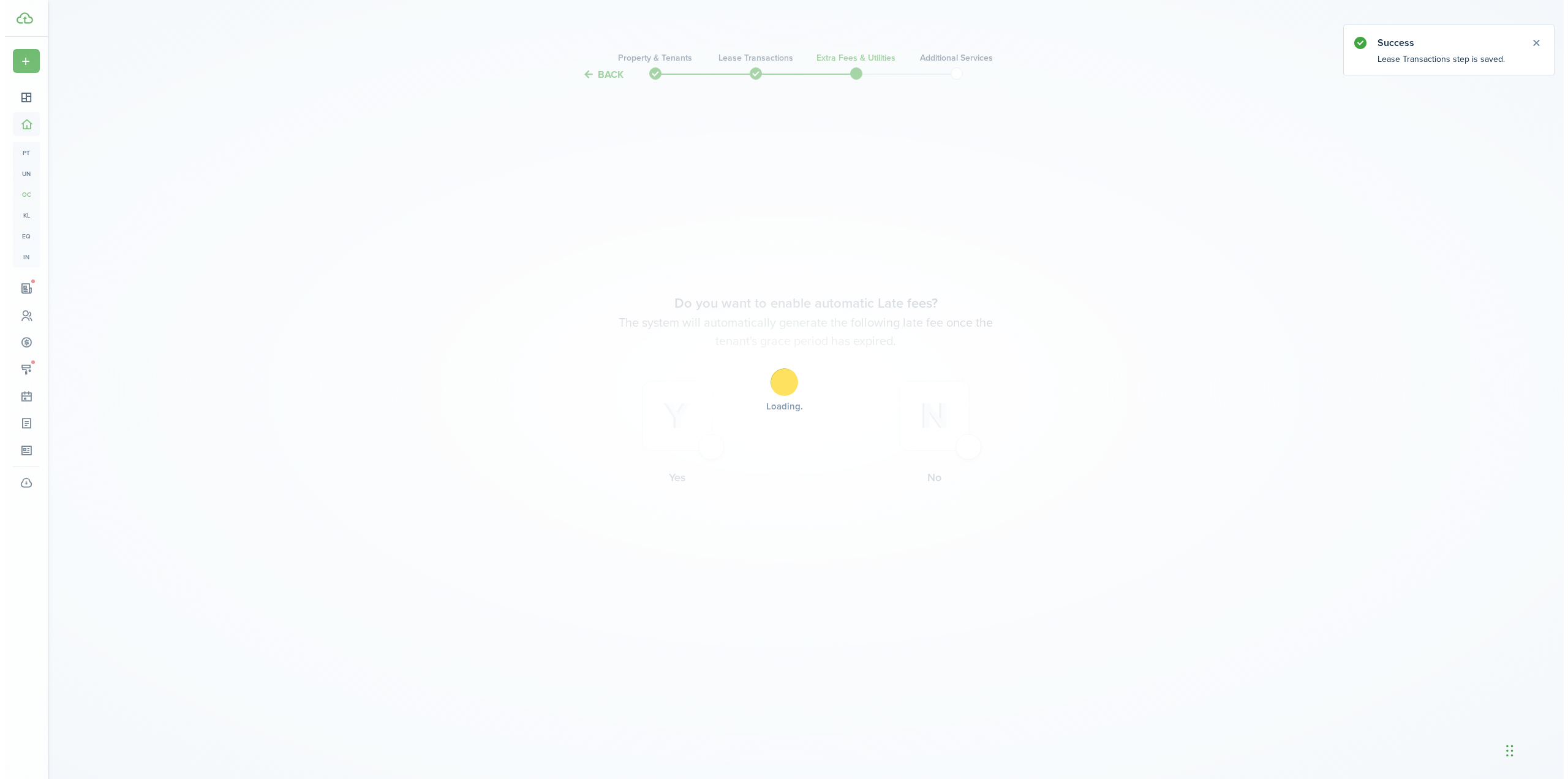
scroll to position [0, 0]
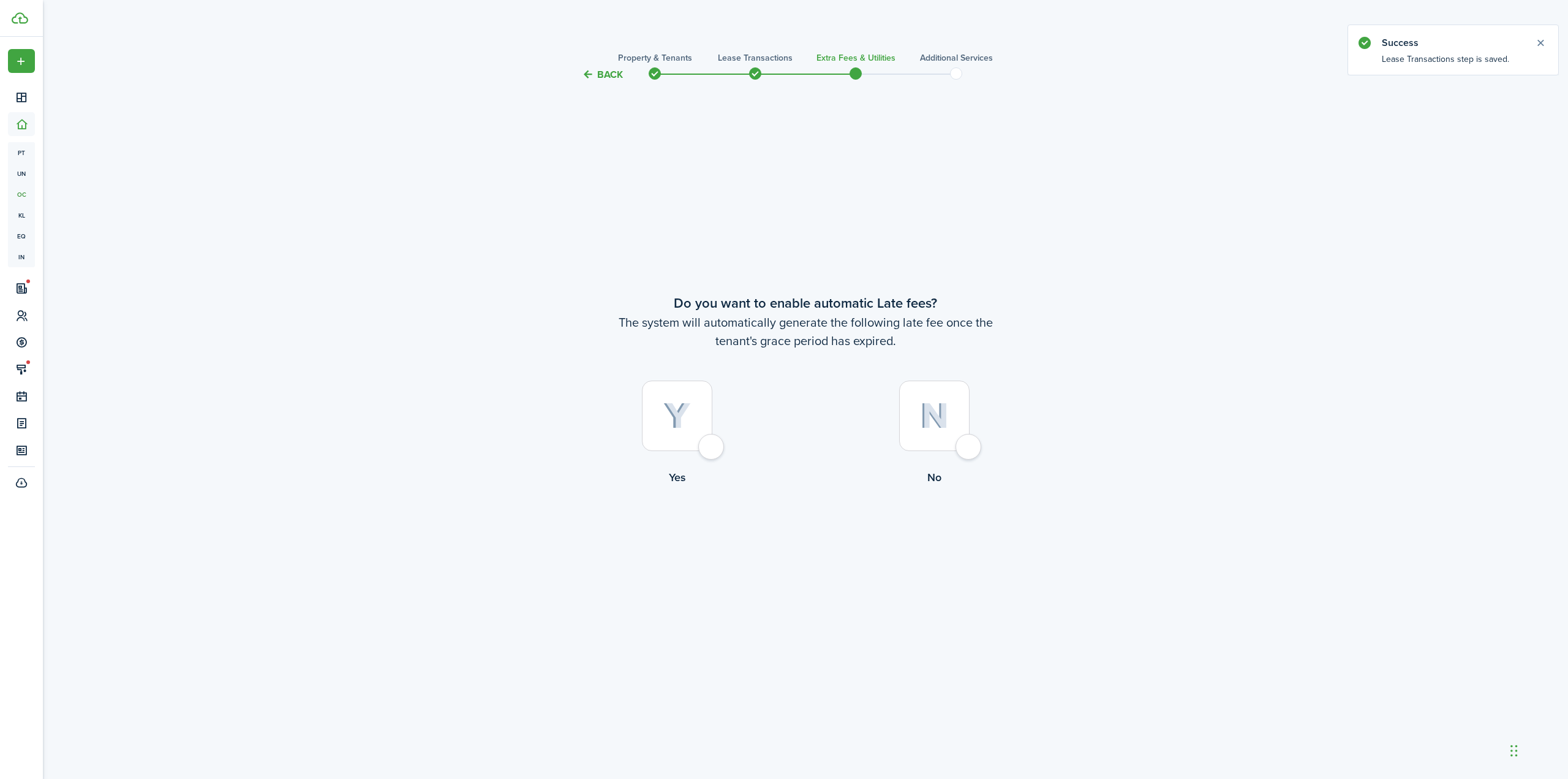
click at [700, 422] on div at bounding box center [677, 416] width 70 height 70
radio input "true"
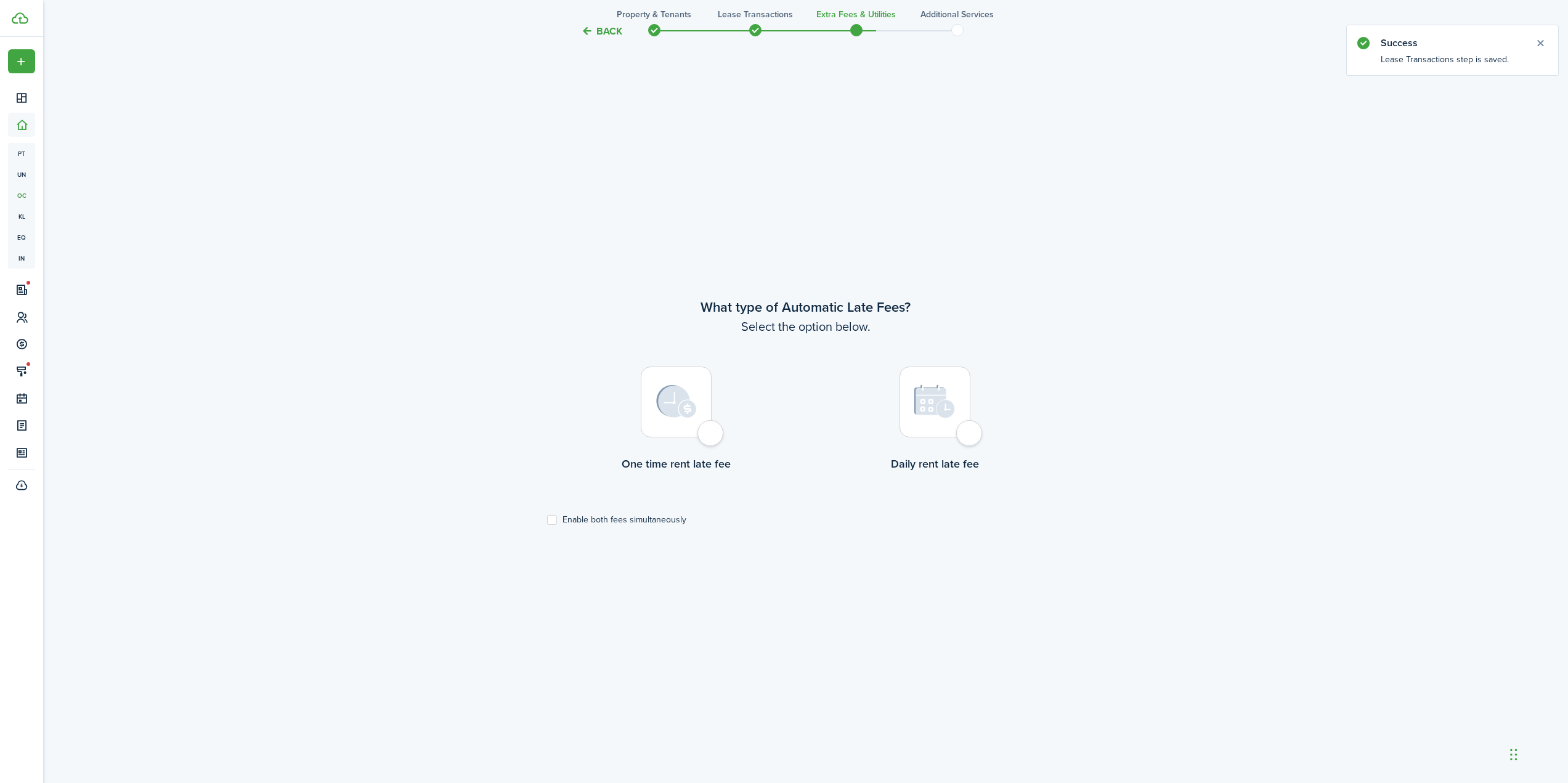
click at [675, 427] on div at bounding box center [676, 402] width 71 height 71
radio input "true"
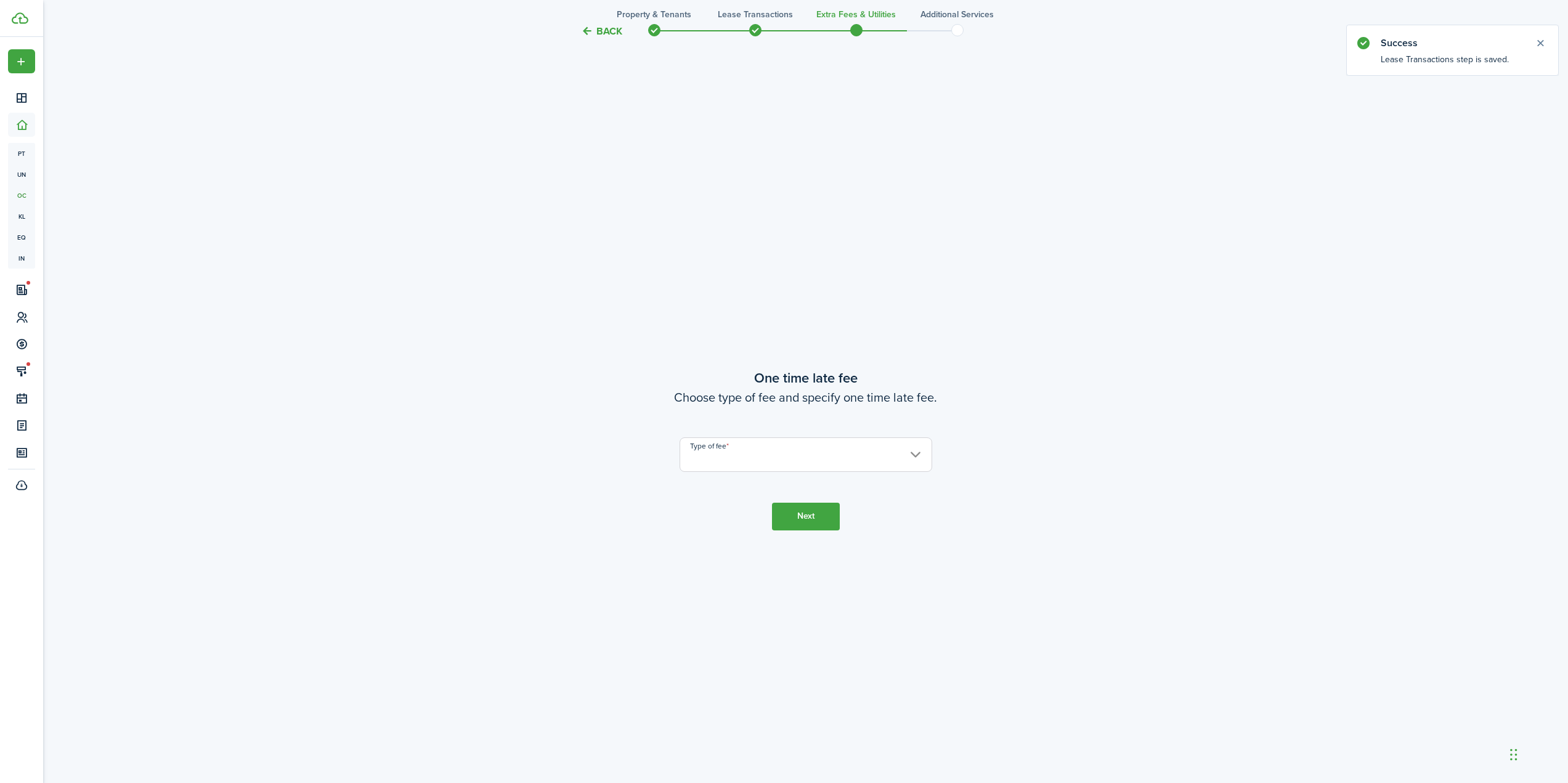
scroll to position [1483, 0]
click at [736, 456] on input "Type of fee" at bounding box center [806, 446] width 253 height 35
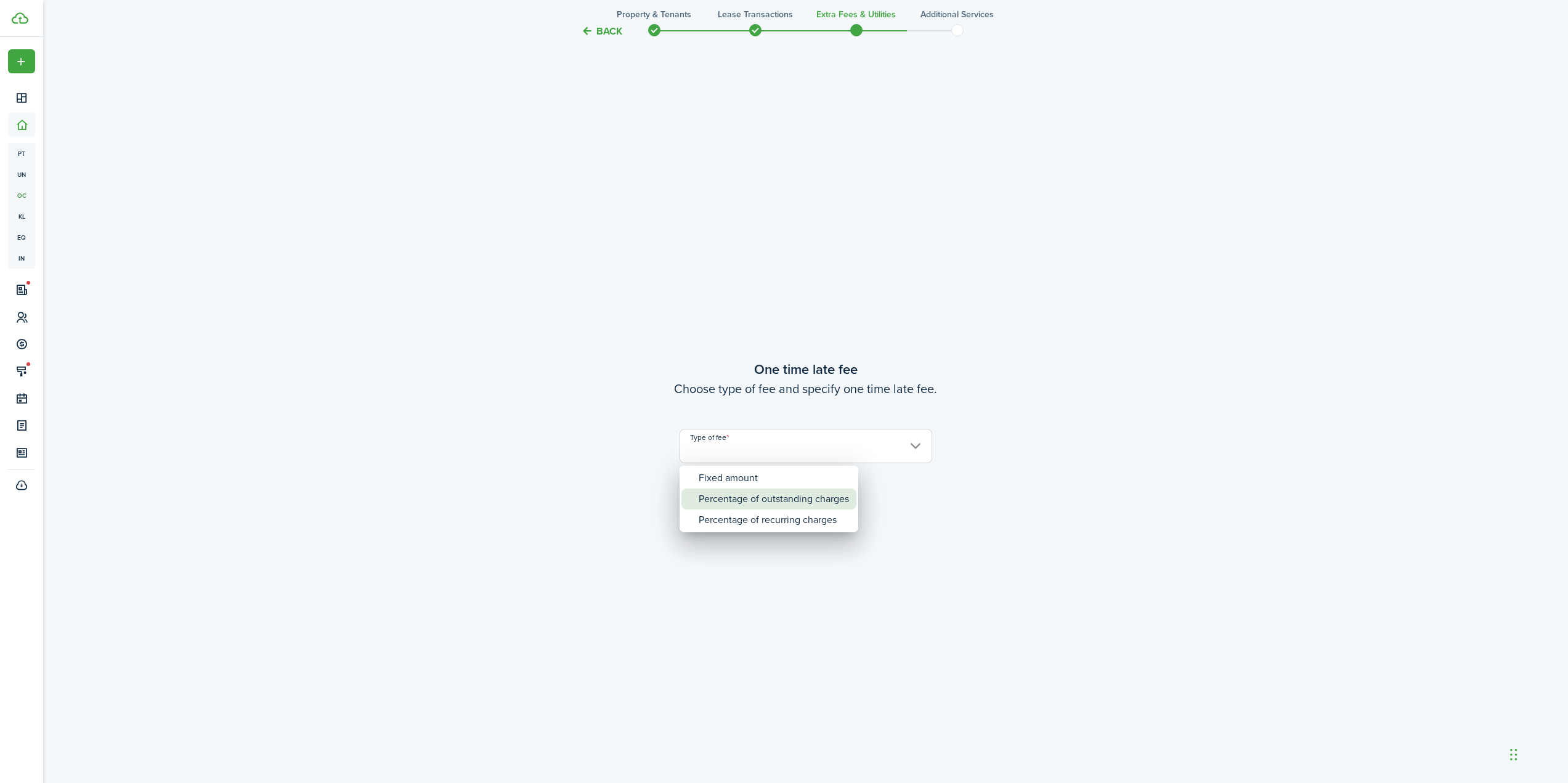
click at [790, 507] on div "Percentage of outstanding charges" at bounding box center [773, 499] width 150 height 21
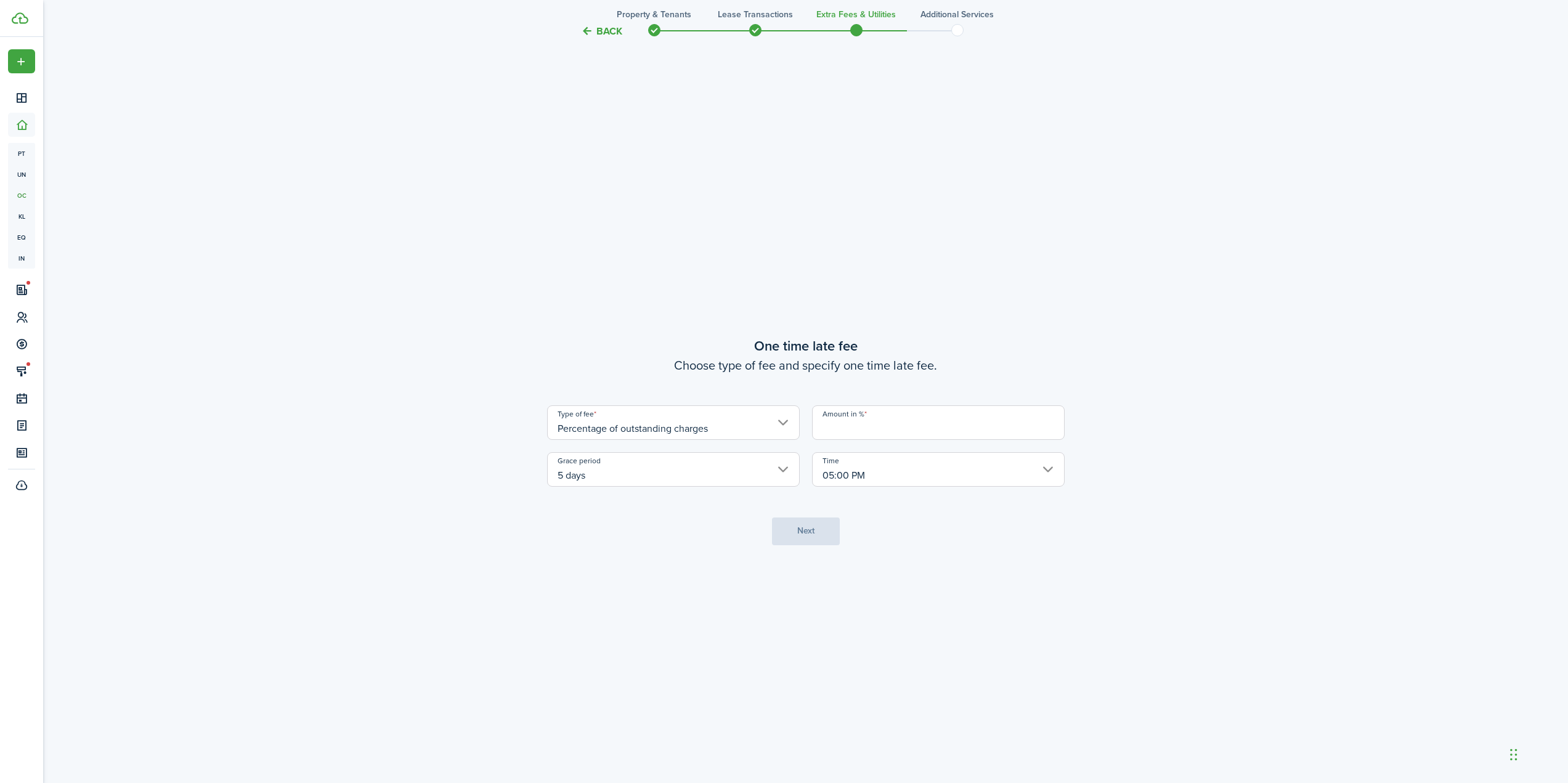
click at [730, 440] on div "Type of fee Percentage of outstanding charges Amount in % Grace period 5 days T…" at bounding box center [806, 446] width 530 height 82
click at [745, 434] on input "Percentage of outstanding charges" at bounding box center [673, 423] width 253 height 35
drag, startPoint x: 710, startPoint y: 507, endPoint x: 703, endPoint y: 503, distance: 8.1
click at [710, 506] on mbsc-scrollview-base "Fixed amount Percentage of outstanding charges Percentage of recurring charges" at bounding box center [636, 476] width 178 height 64
click at [700, 497] on div "Percentage of recurring charges" at bounding box center [641, 496] width 150 height 21
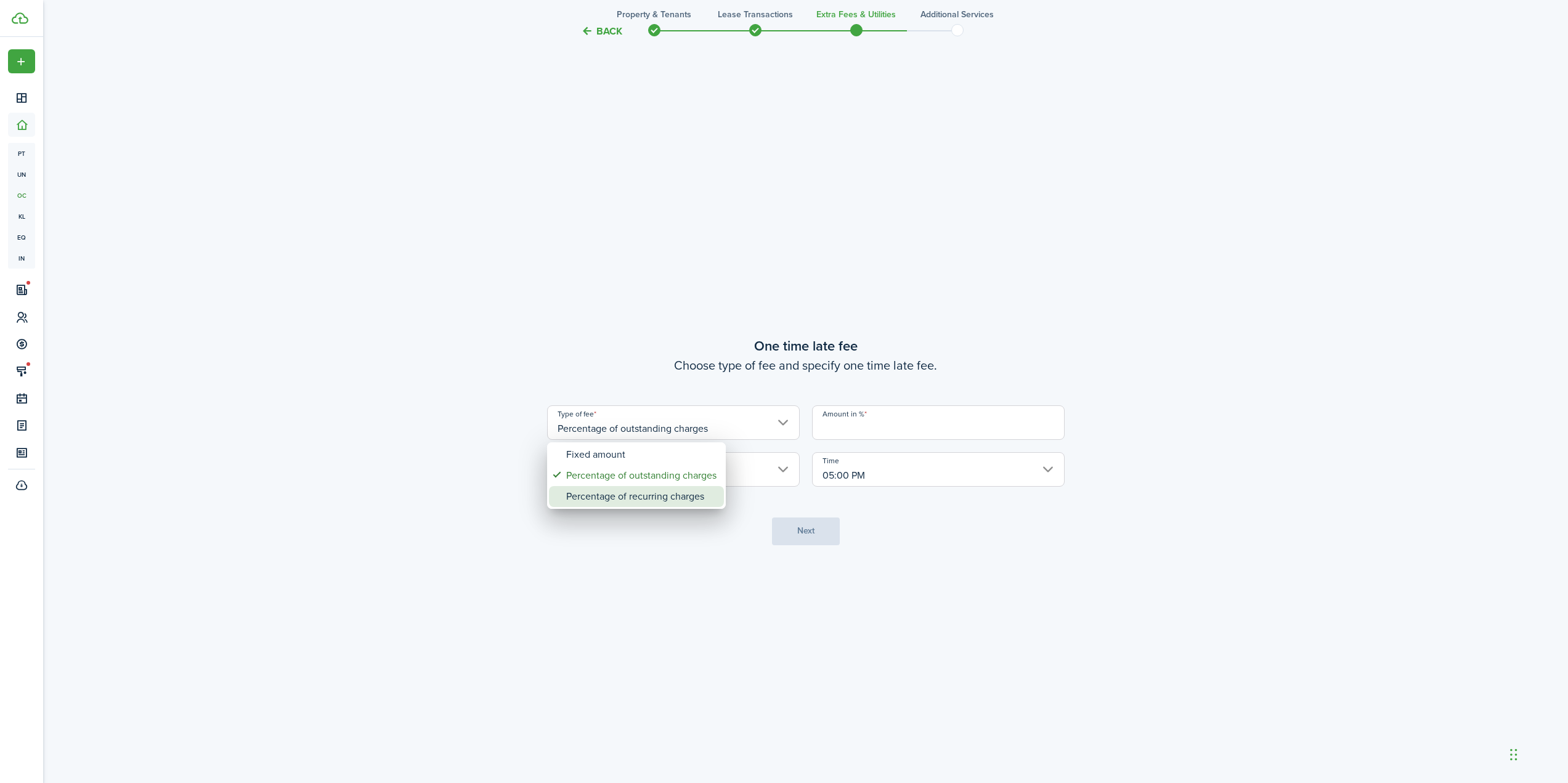
type input "Percentage of recurring charges"
click at [711, 478] on input "5 days" at bounding box center [673, 470] width 253 height 35
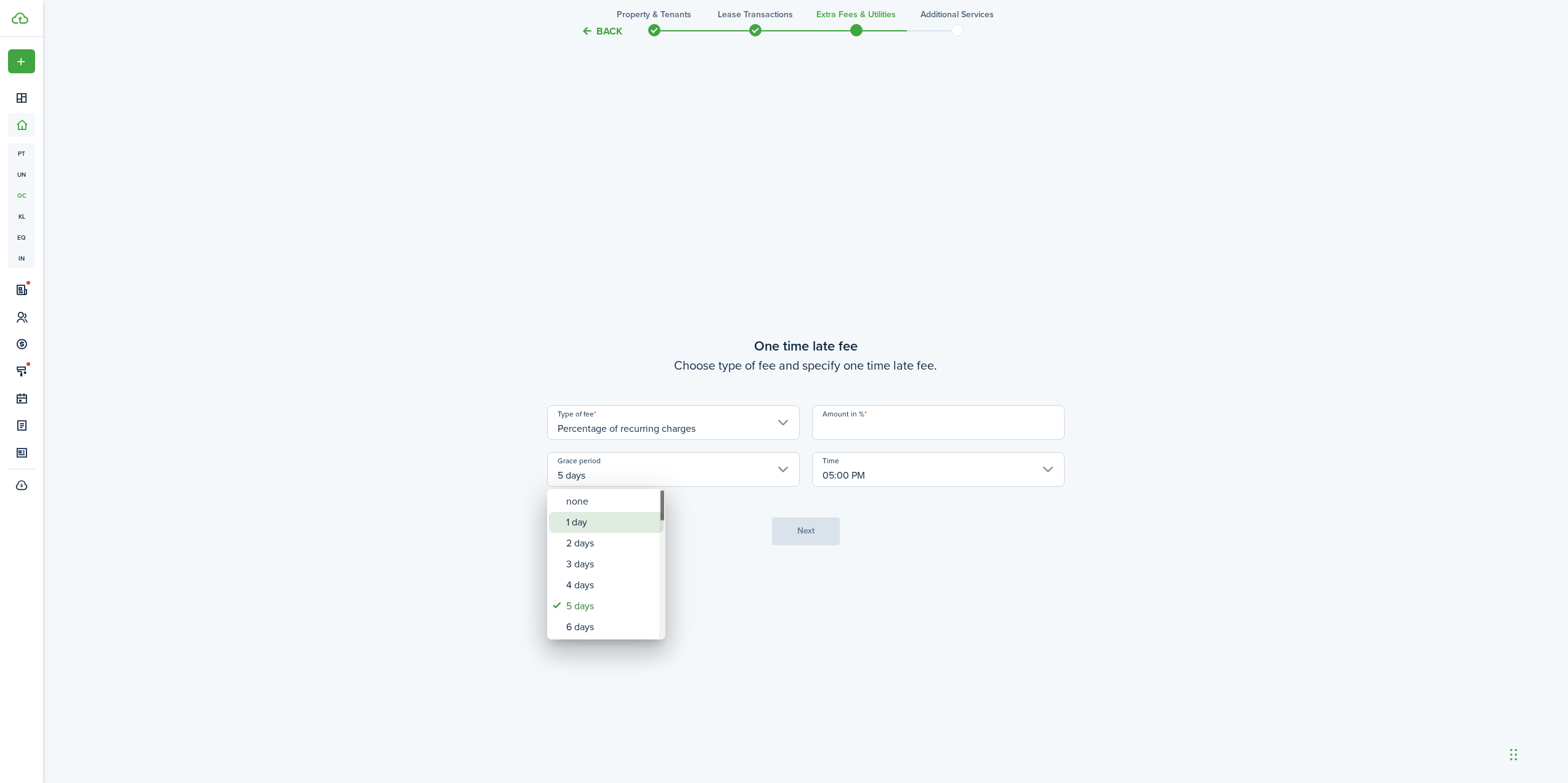
click at [626, 521] on div "1 day" at bounding box center [611, 522] width 90 height 21
type input "1 day"
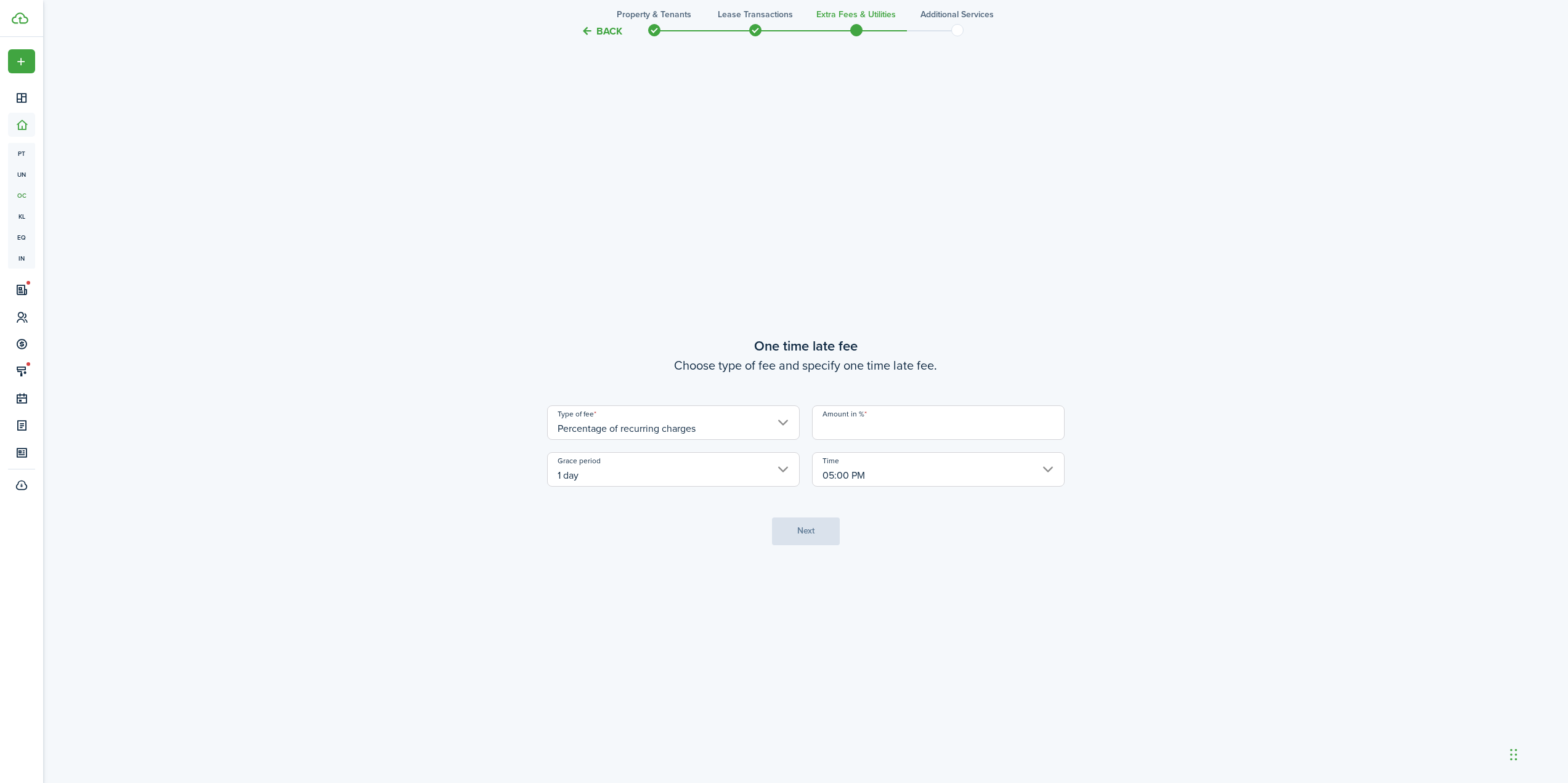
click at [886, 443] on div "Type of fee Percentage of recurring charges Amount in % Grace period 1 day Time…" at bounding box center [806, 446] width 530 height 82
click at [882, 436] on input "Amount in %" at bounding box center [938, 423] width 253 height 35
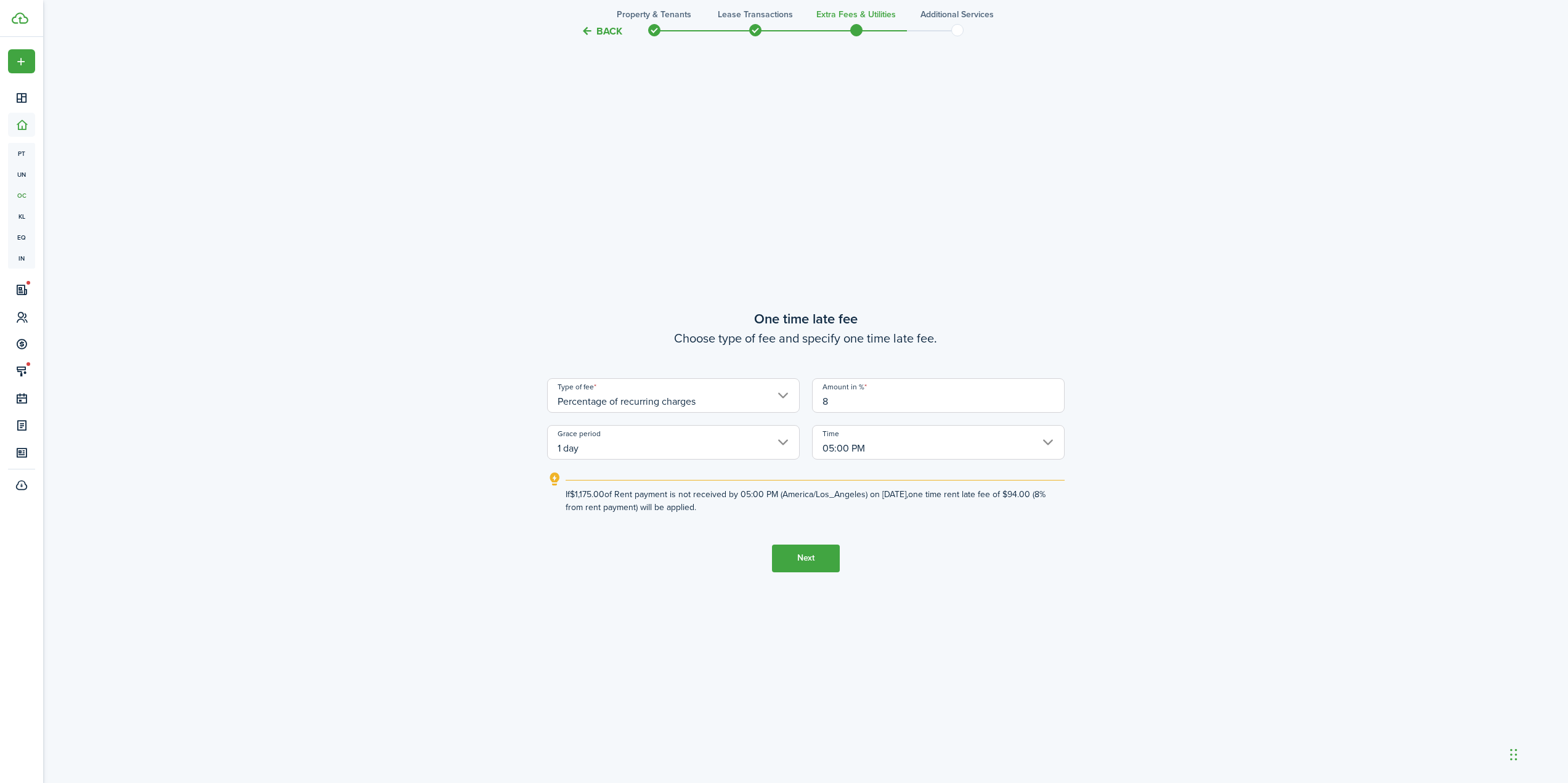
type input "8"
click at [813, 563] on button "Next" at bounding box center [806, 558] width 68 height 28
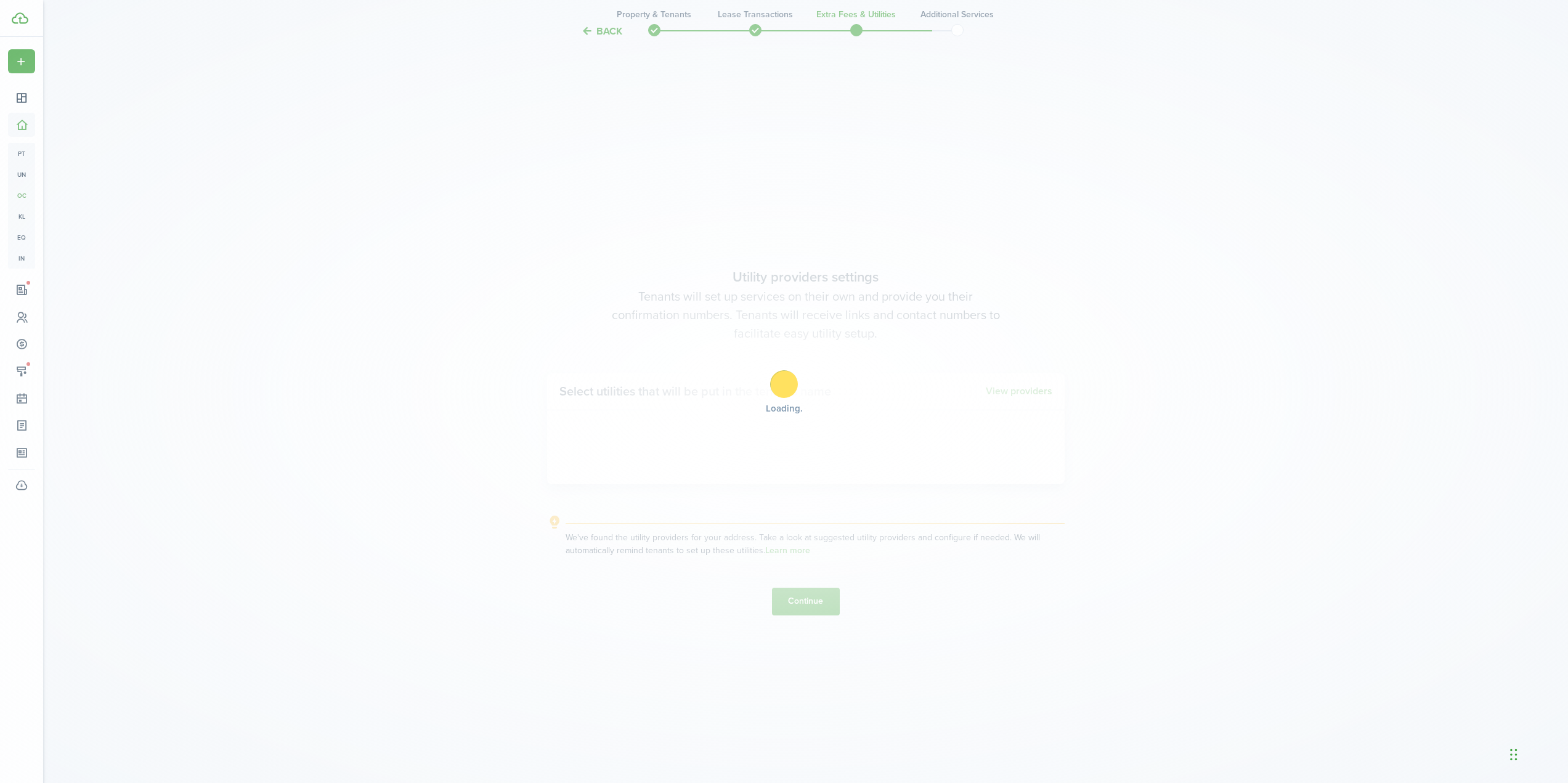
scroll to position [2266, 0]
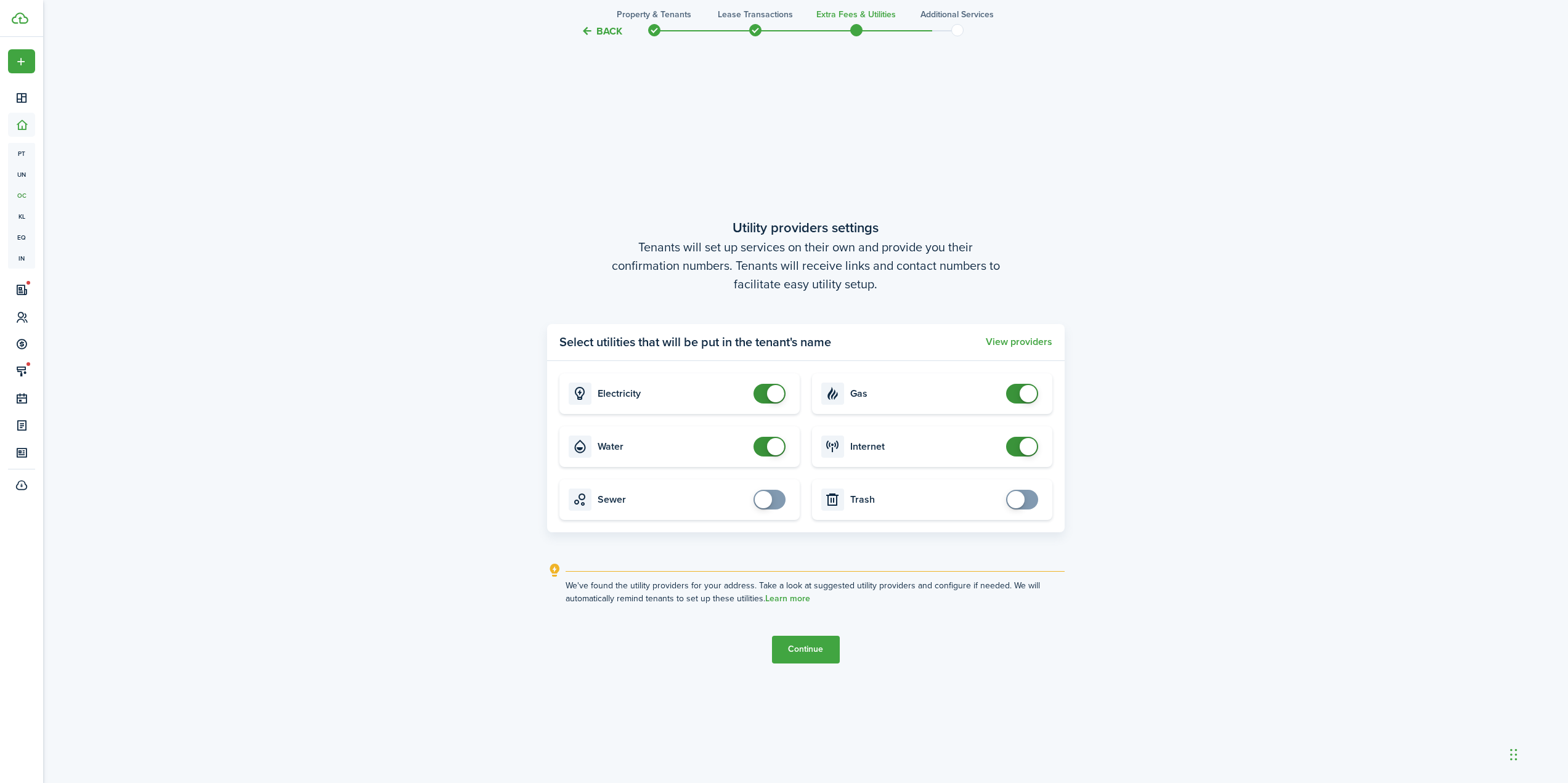
checkbox input "false"
click at [775, 451] on span at bounding box center [775, 446] width 17 height 17
checkbox input "false"
click at [770, 390] on span at bounding box center [775, 393] width 17 height 17
checkbox input "false"
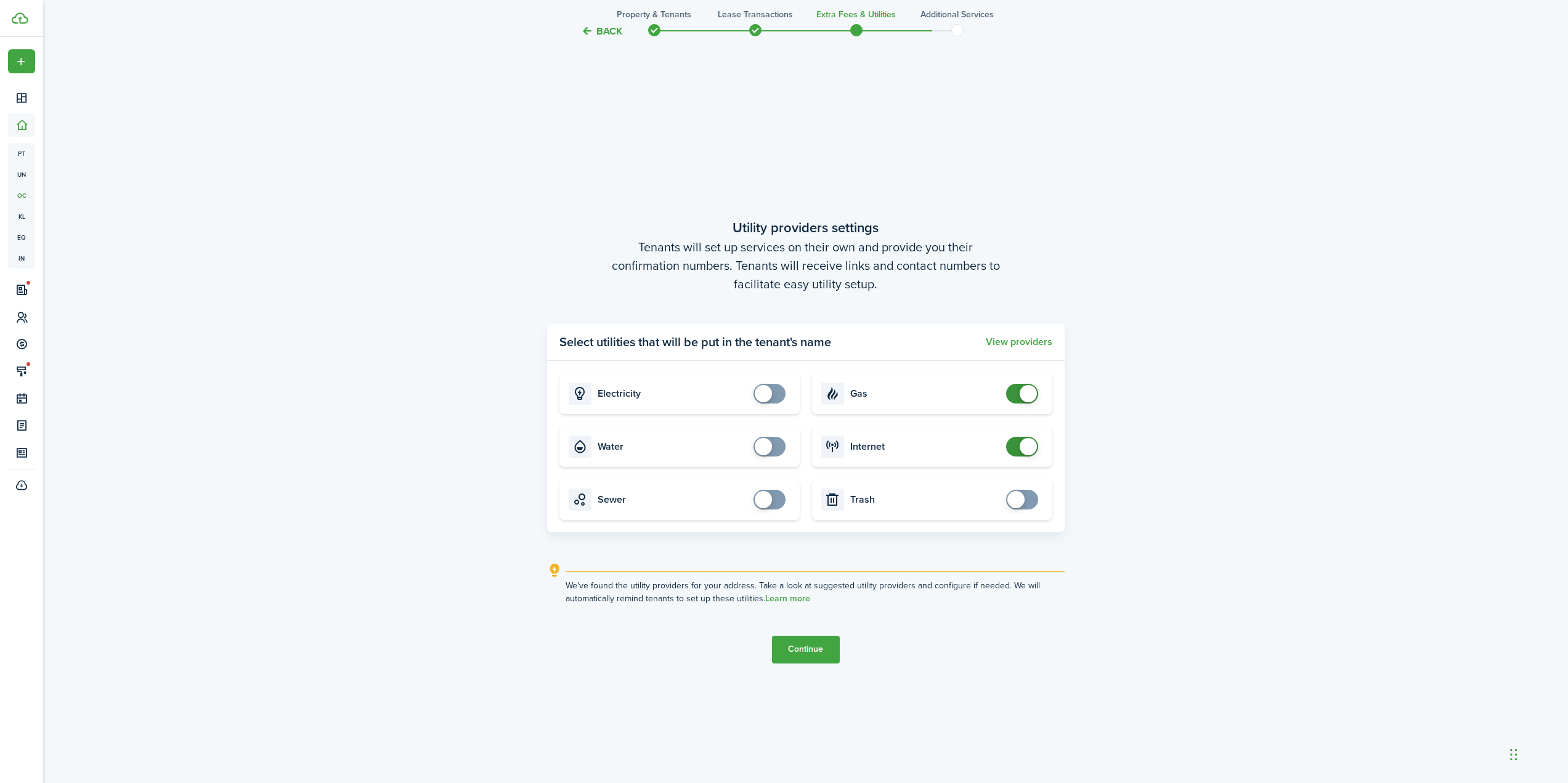
click at [1026, 397] on span at bounding box center [1028, 393] width 17 height 17
checkbox input "false"
click at [1031, 442] on span at bounding box center [1028, 446] width 17 height 17
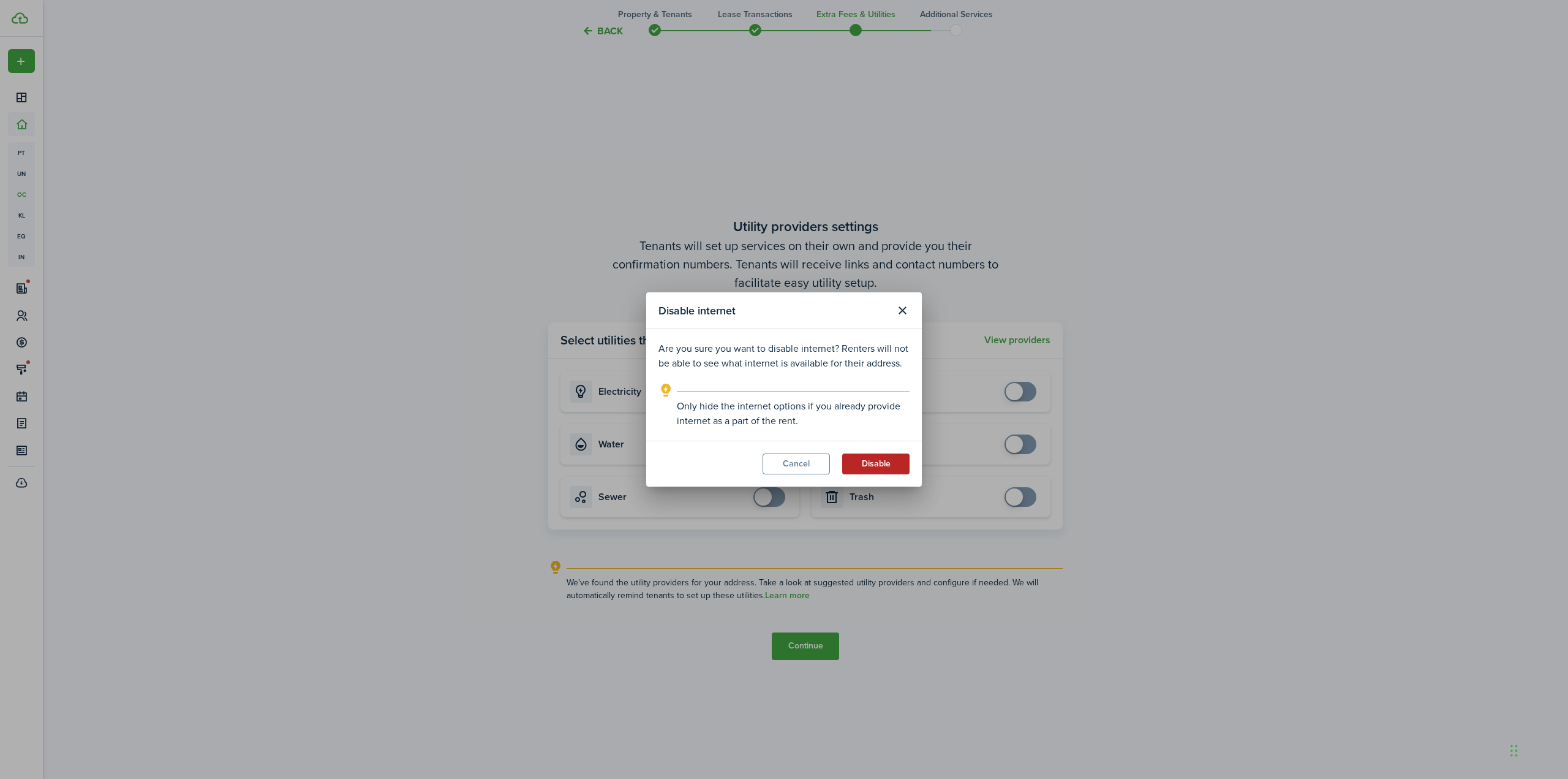
click at [880, 462] on button "Disable" at bounding box center [876, 464] width 68 height 21
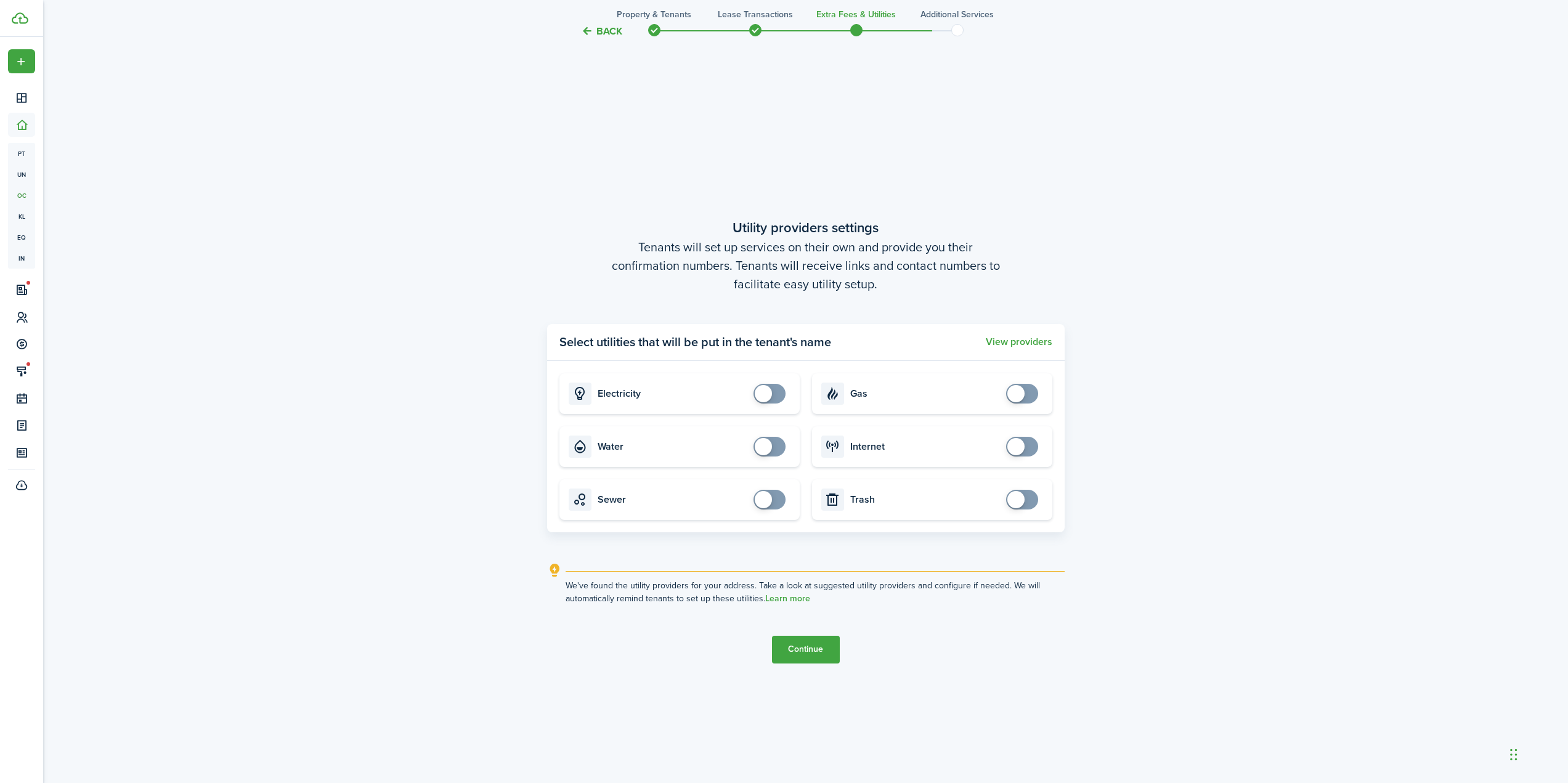
click at [822, 644] on button "Continue" at bounding box center [806, 650] width 68 height 28
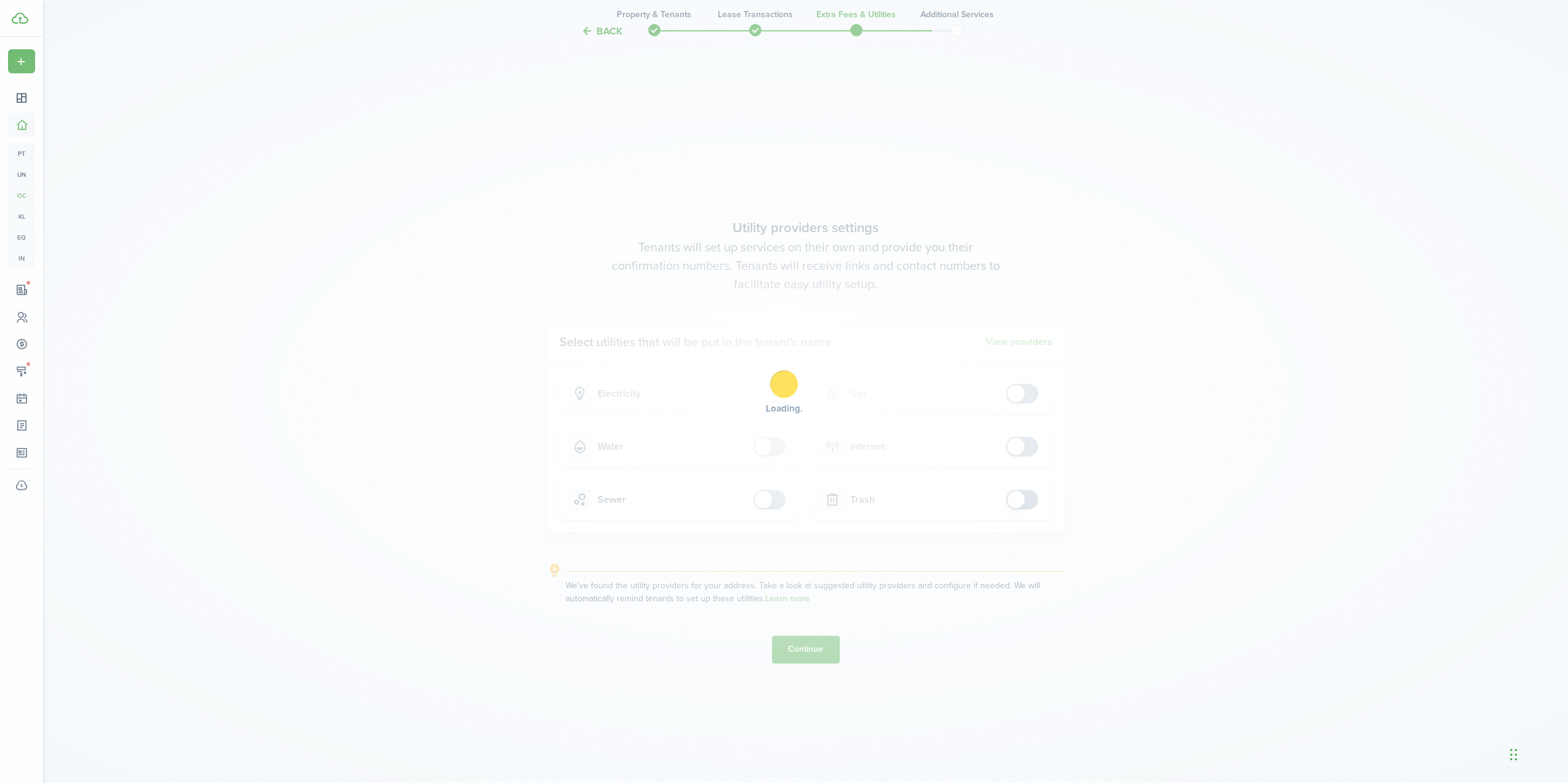
scroll to position [0, 0]
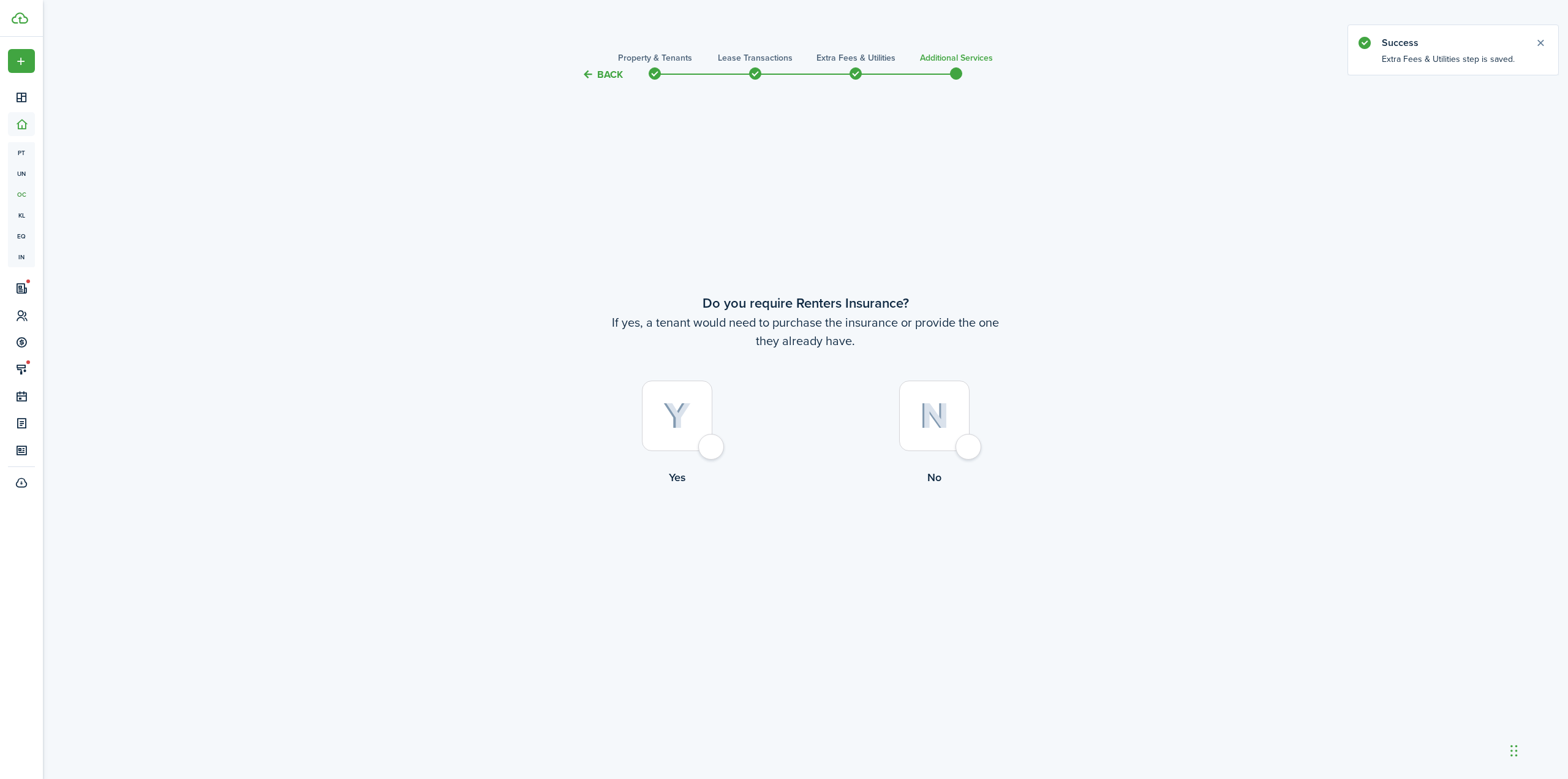
drag, startPoint x: 936, startPoint y: 414, endPoint x: 849, endPoint y: 418, distance: 87.1
click at [936, 414] on img at bounding box center [934, 416] width 29 height 26
radio input "true"
click at [773, 535] on button "Complete move in" at bounding box center [805, 536] width 90 height 27
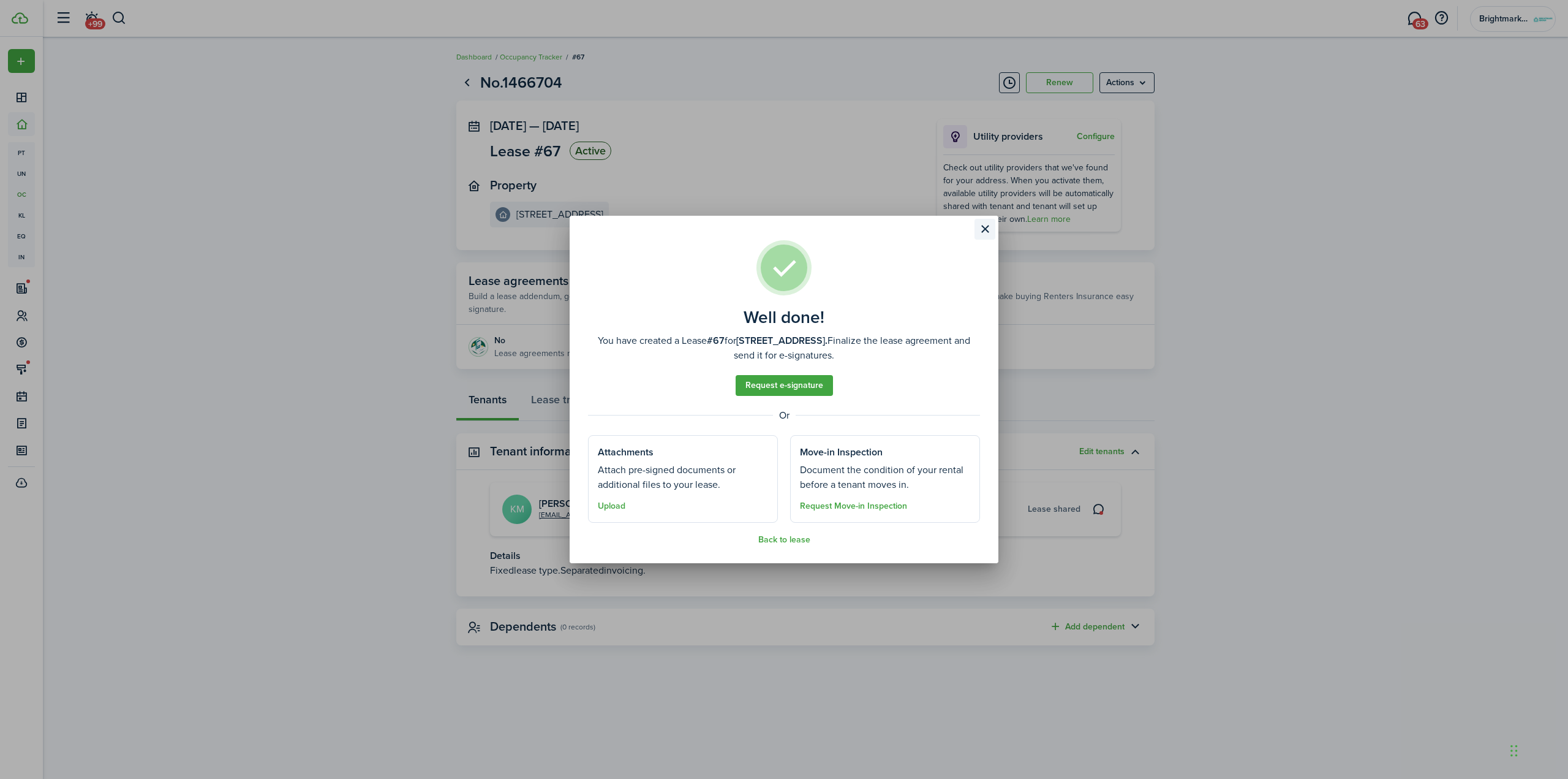
click at [983, 234] on button "Close modal" at bounding box center [985, 229] width 21 height 21
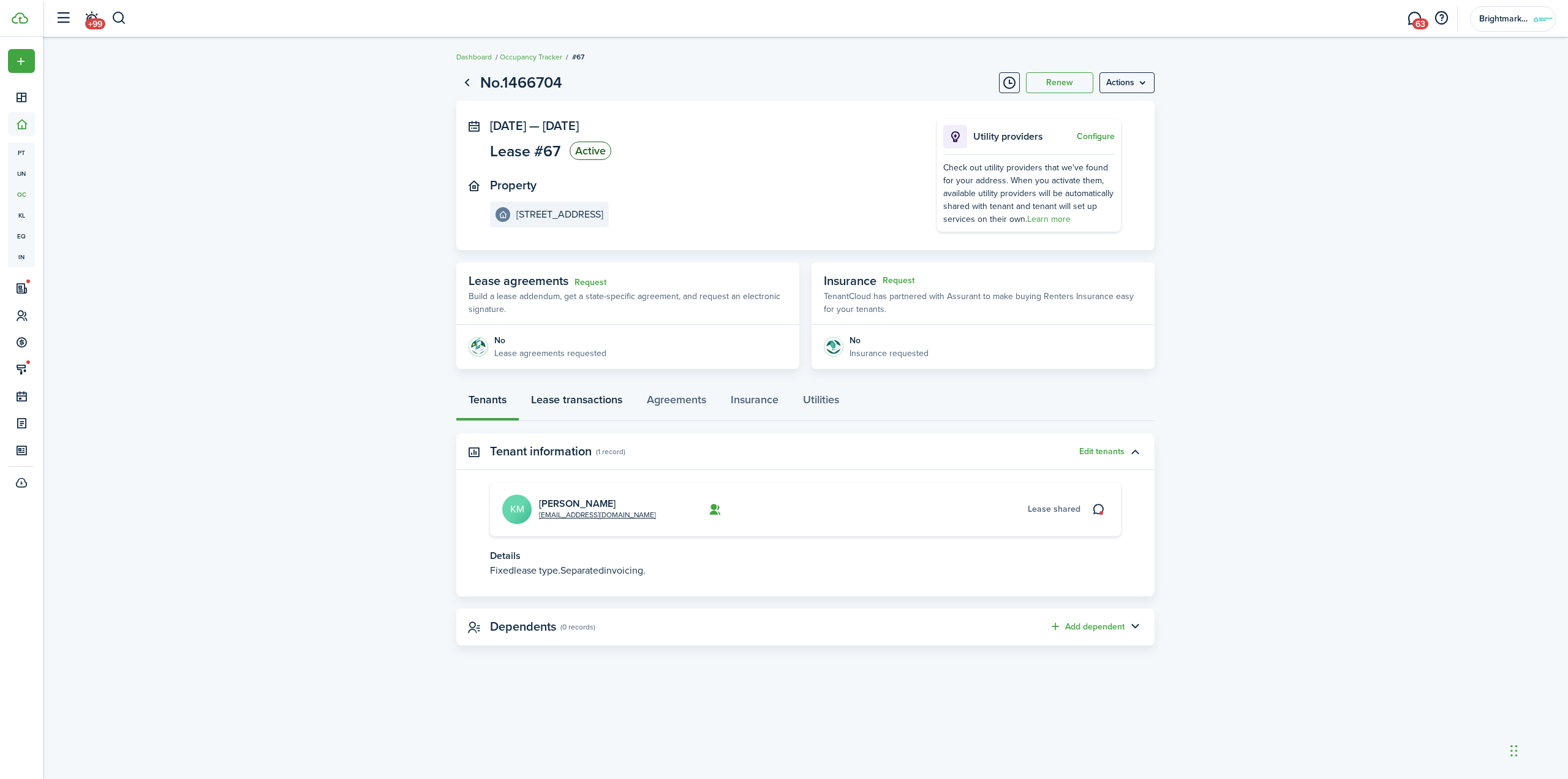
click at [603, 407] on link "Lease transactions" at bounding box center [576, 403] width 116 height 37
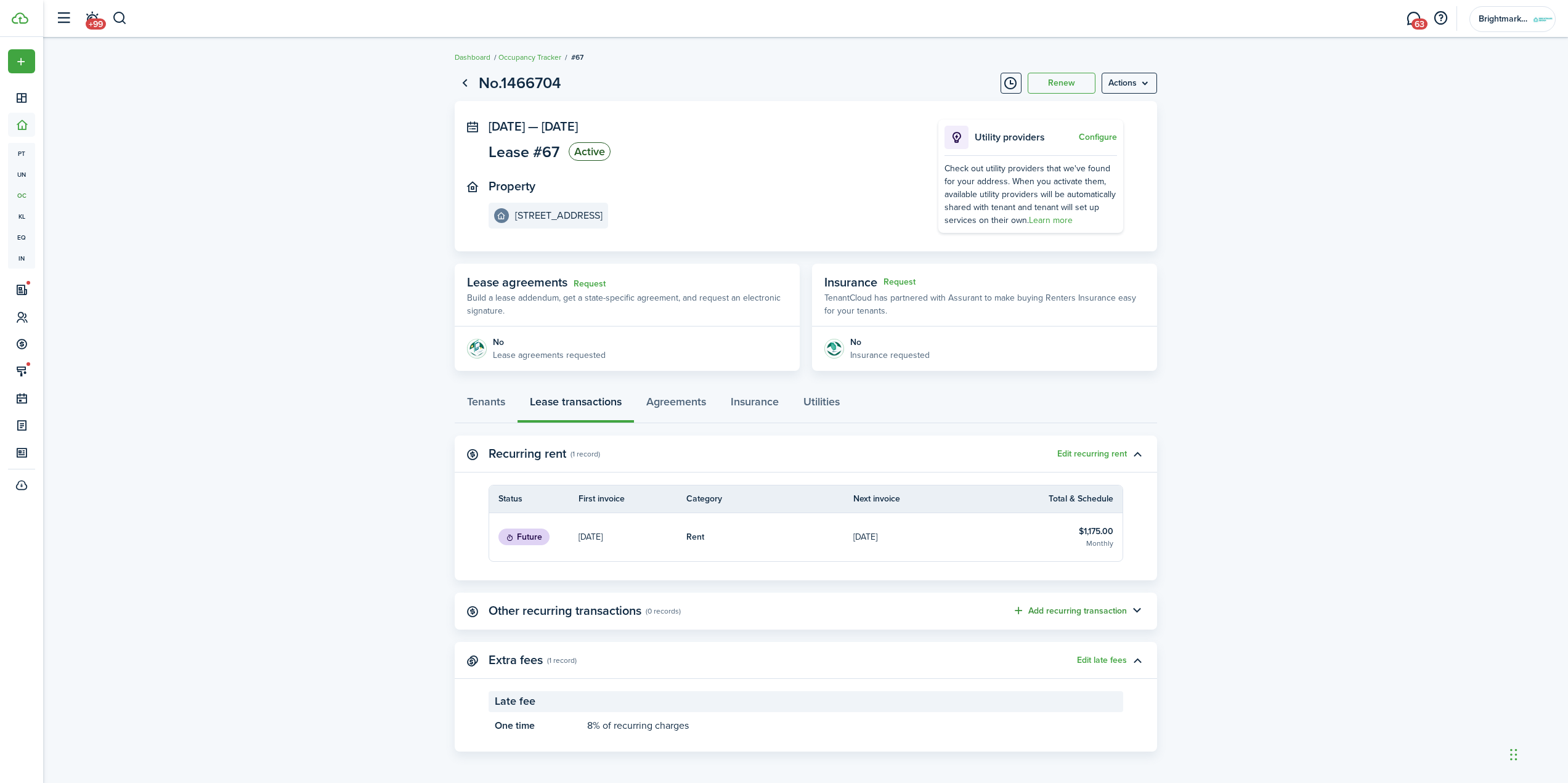
click at [1026, 615] on button "Add recurring transaction" at bounding box center [1069, 611] width 115 height 14
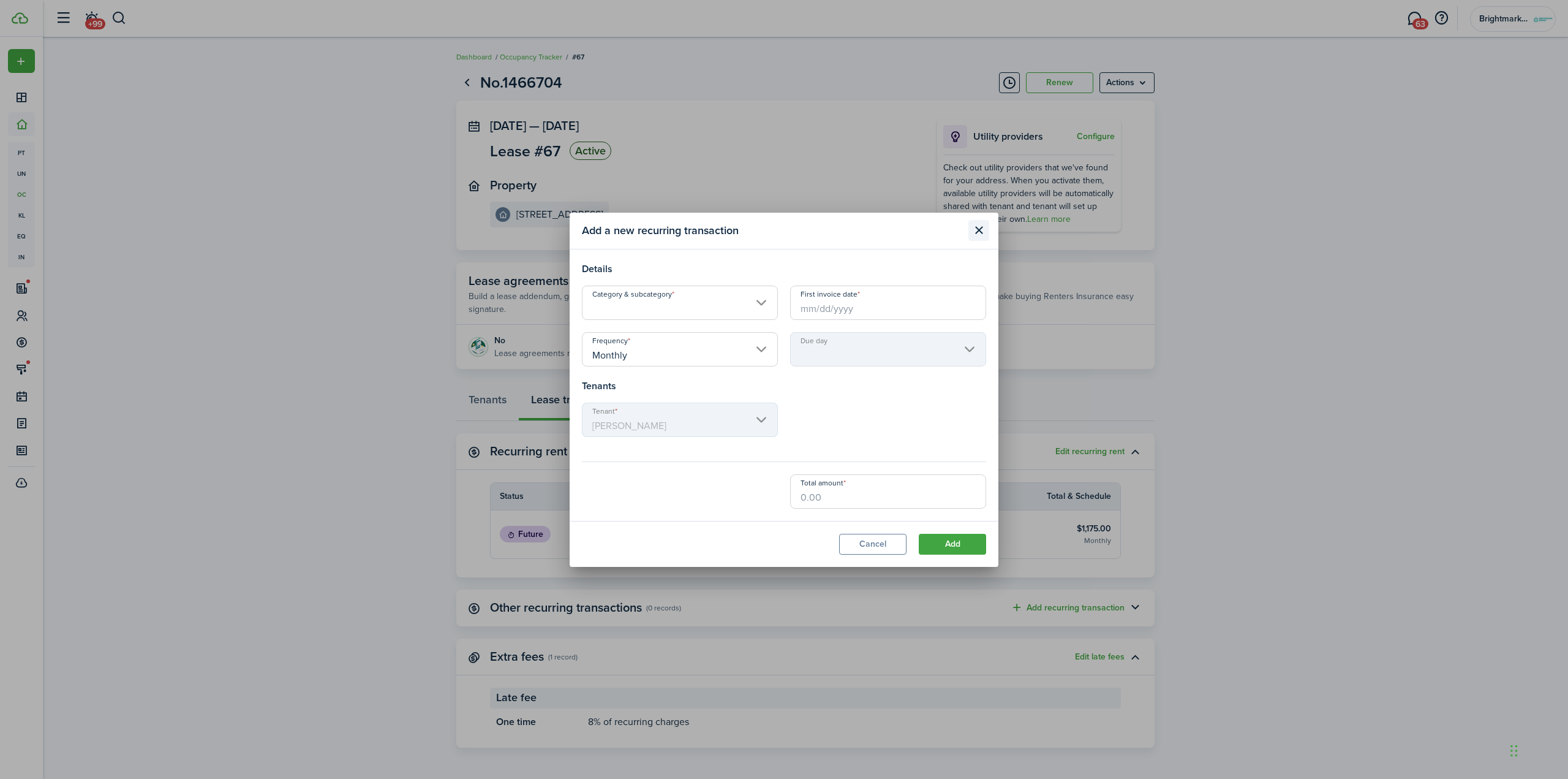
click at [985, 231] on button "Close modal" at bounding box center [979, 231] width 21 height 21
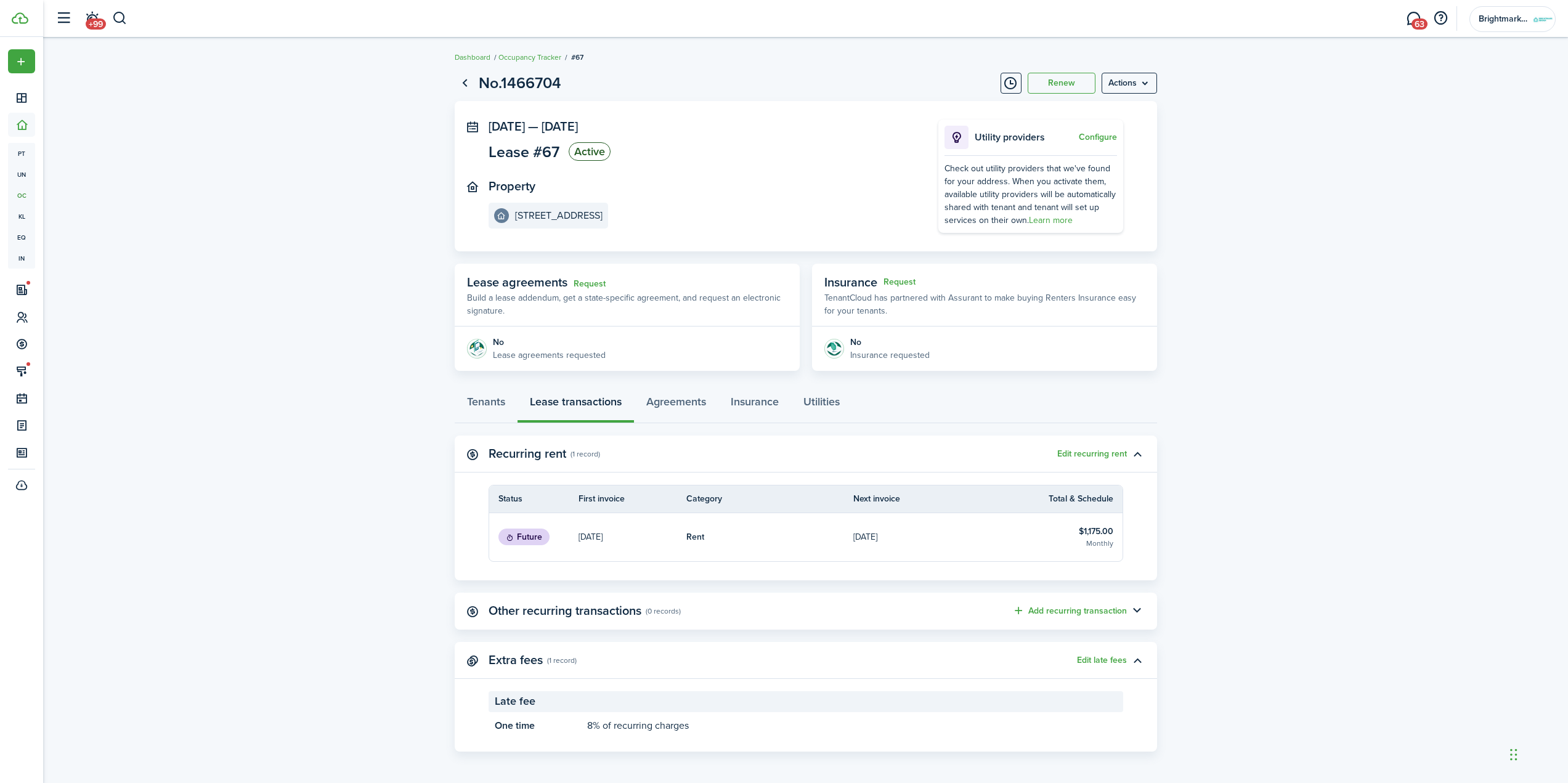
click at [1089, 445] on panel-main-header "Recurring rent (1 record) Edit recurring rent" at bounding box center [806, 454] width 702 height 37
click at [1089, 447] on panel-main-header "Recurring rent (1 record) Edit recurring rent" at bounding box center [806, 454] width 702 height 37
click at [1090, 451] on button "Edit recurring rent" at bounding box center [1092, 454] width 69 height 10
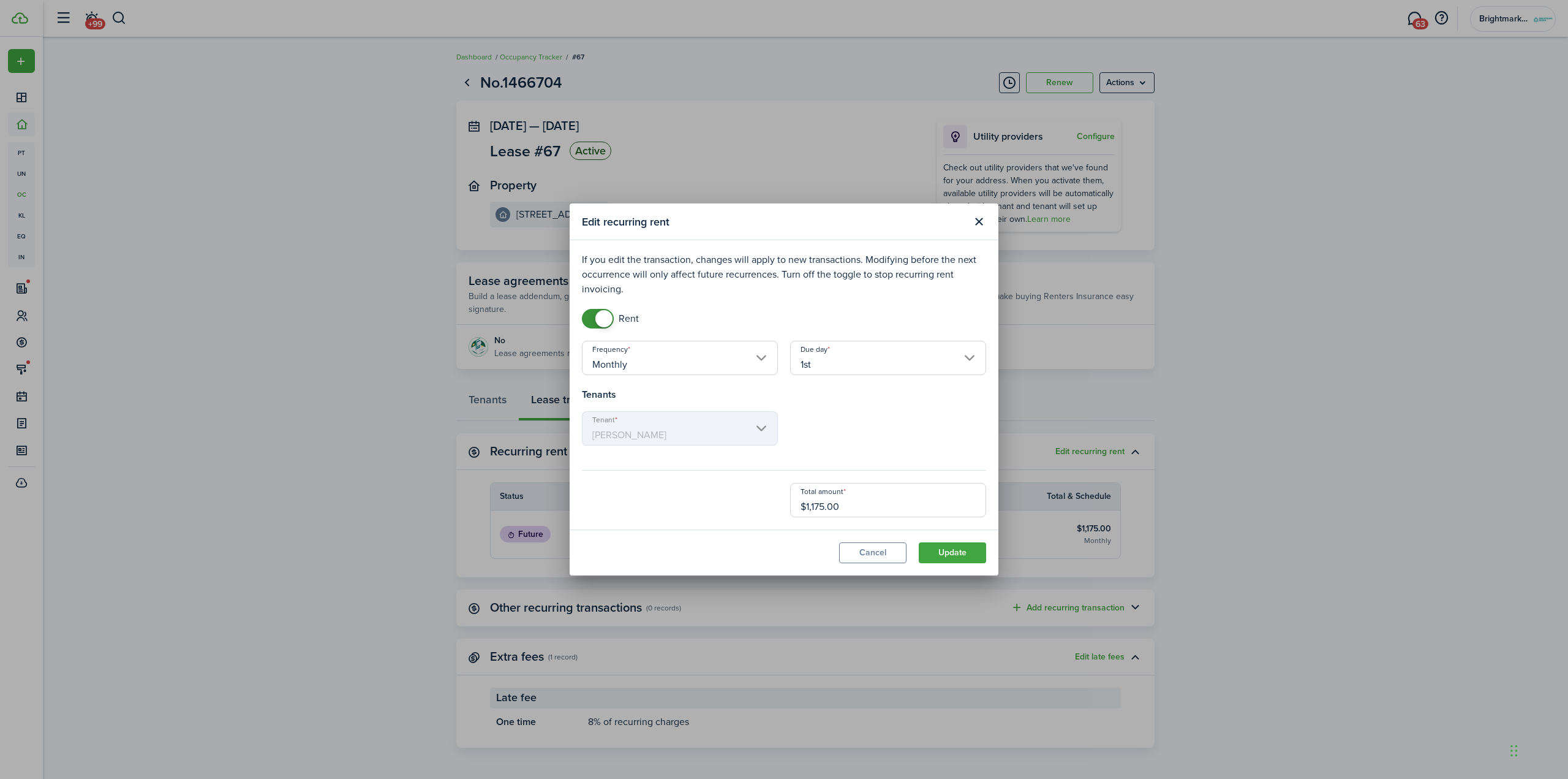
drag, startPoint x: 865, startPoint y: 498, endPoint x: 694, endPoint y: 513, distance: 171.7
click at [706, 510] on div "Total amount $1,175.00" at bounding box center [784, 500] width 417 height 34
type input "$1,275"
click at [919, 542] on button "Update" at bounding box center [953, 552] width 68 height 21
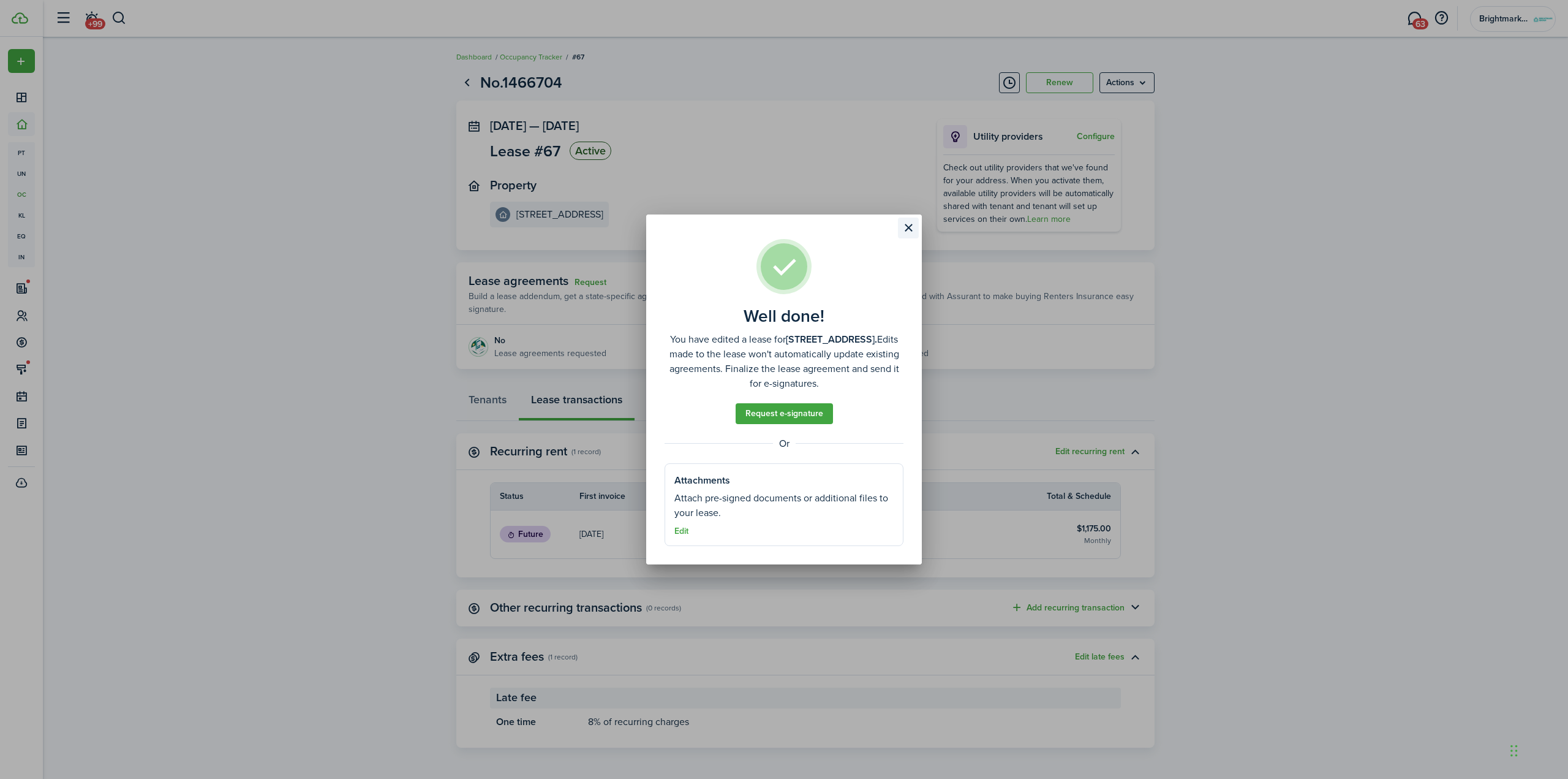
click at [914, 231] on button "Close modal" at bounding box center [908, 228] width 21 height 21
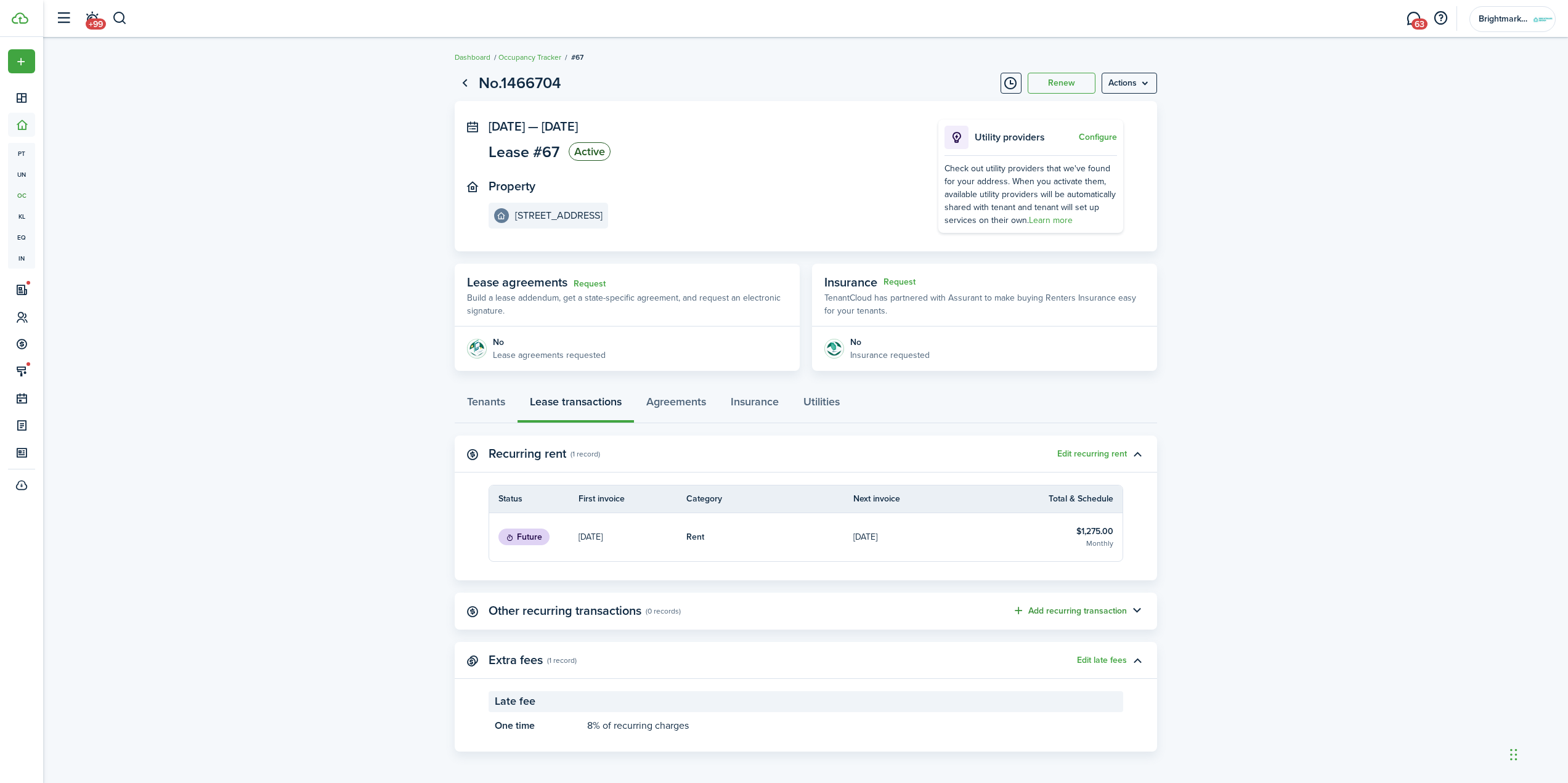
click at [1114, 615] on button "Add recurring transaction" at bounding box center [1069, 611] width 115 height 14
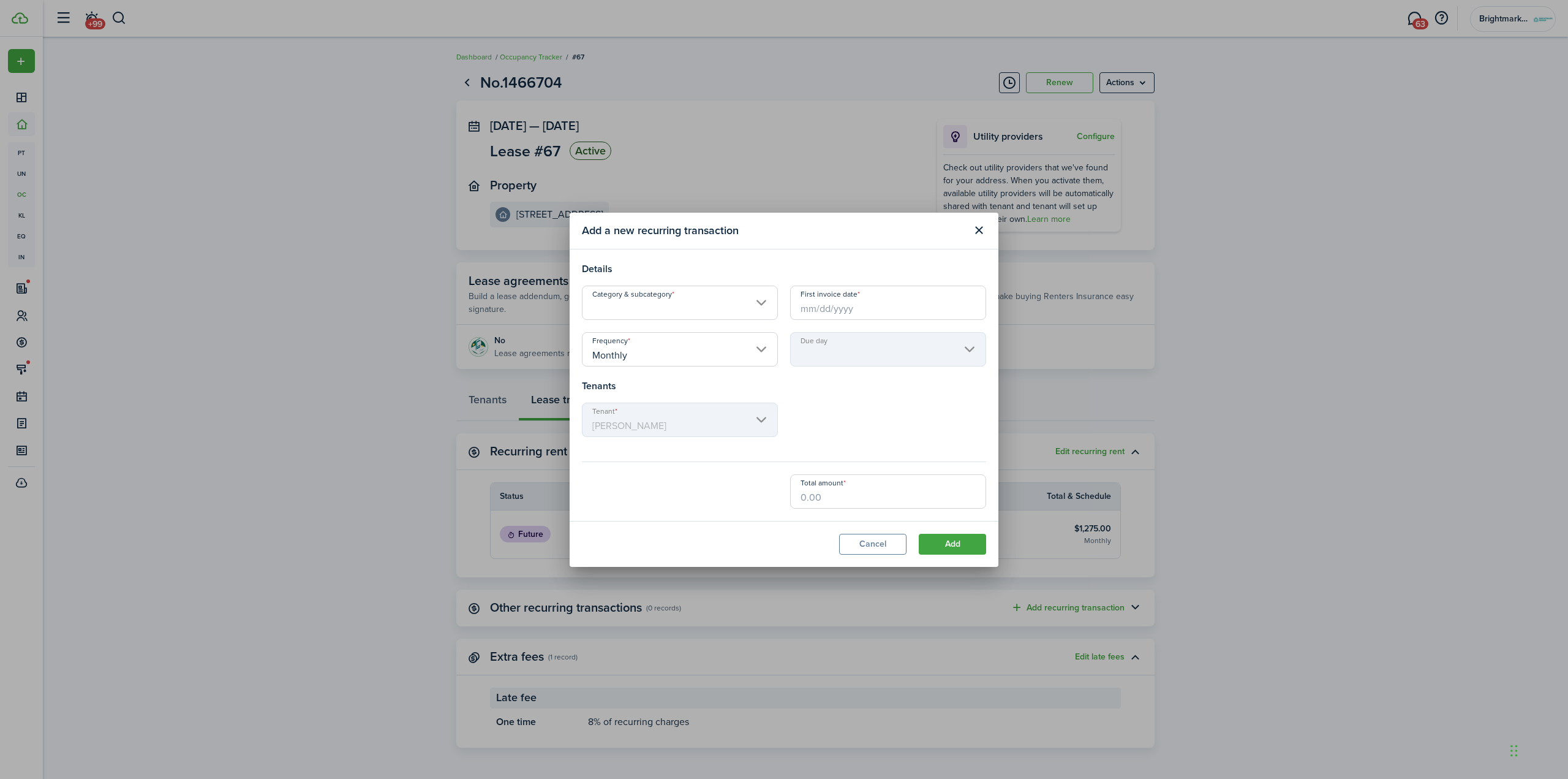
click at [701, 314] on input "Category & subcategory" at bounding box center [680, 303] width 196 height 34
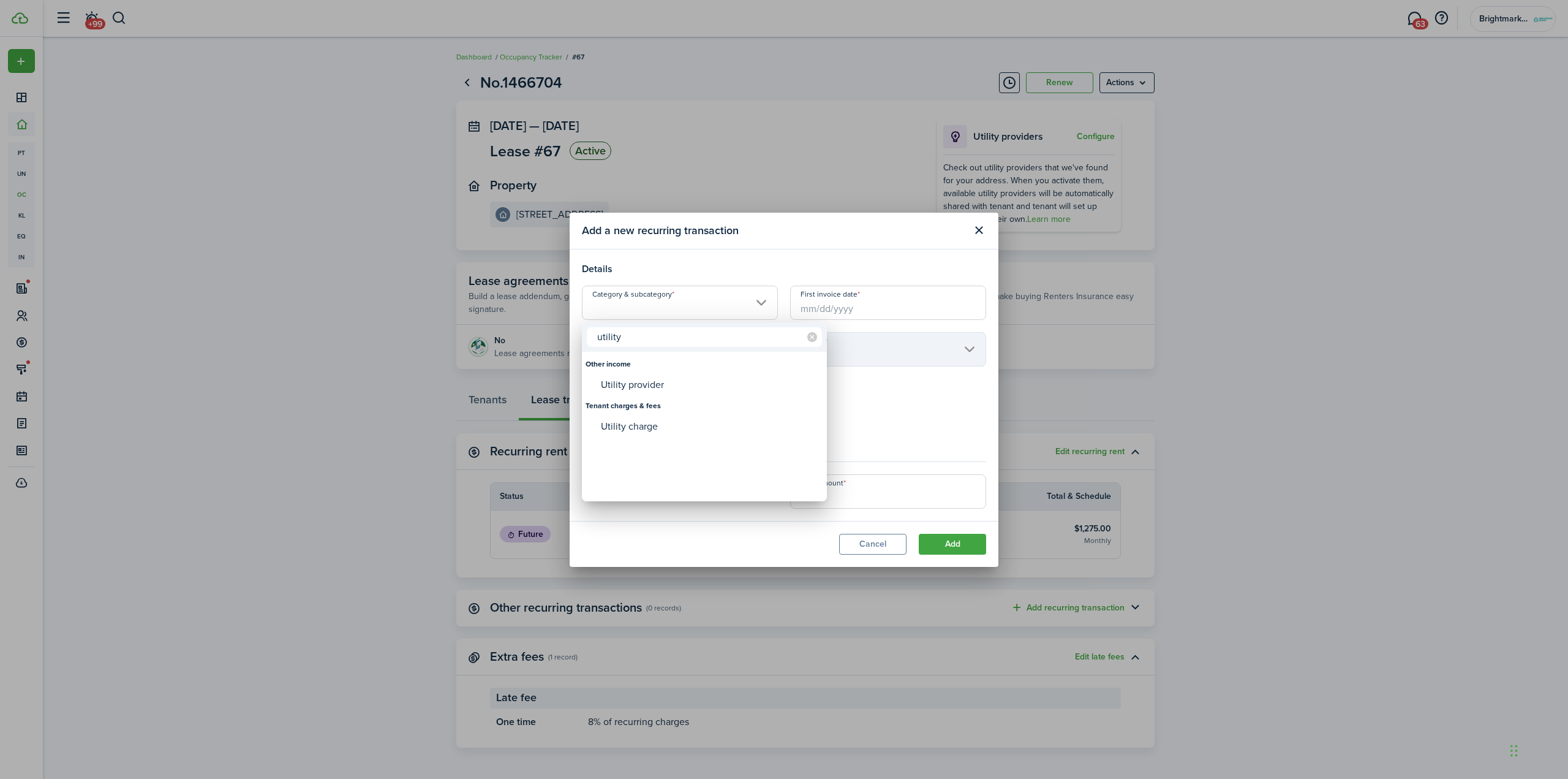
type input "utility"
click at [678, 416] on div "Utility charge" at bounding box center [710, 427] width 217 height 21
type input "Tenant charges & fees / Utility charge"
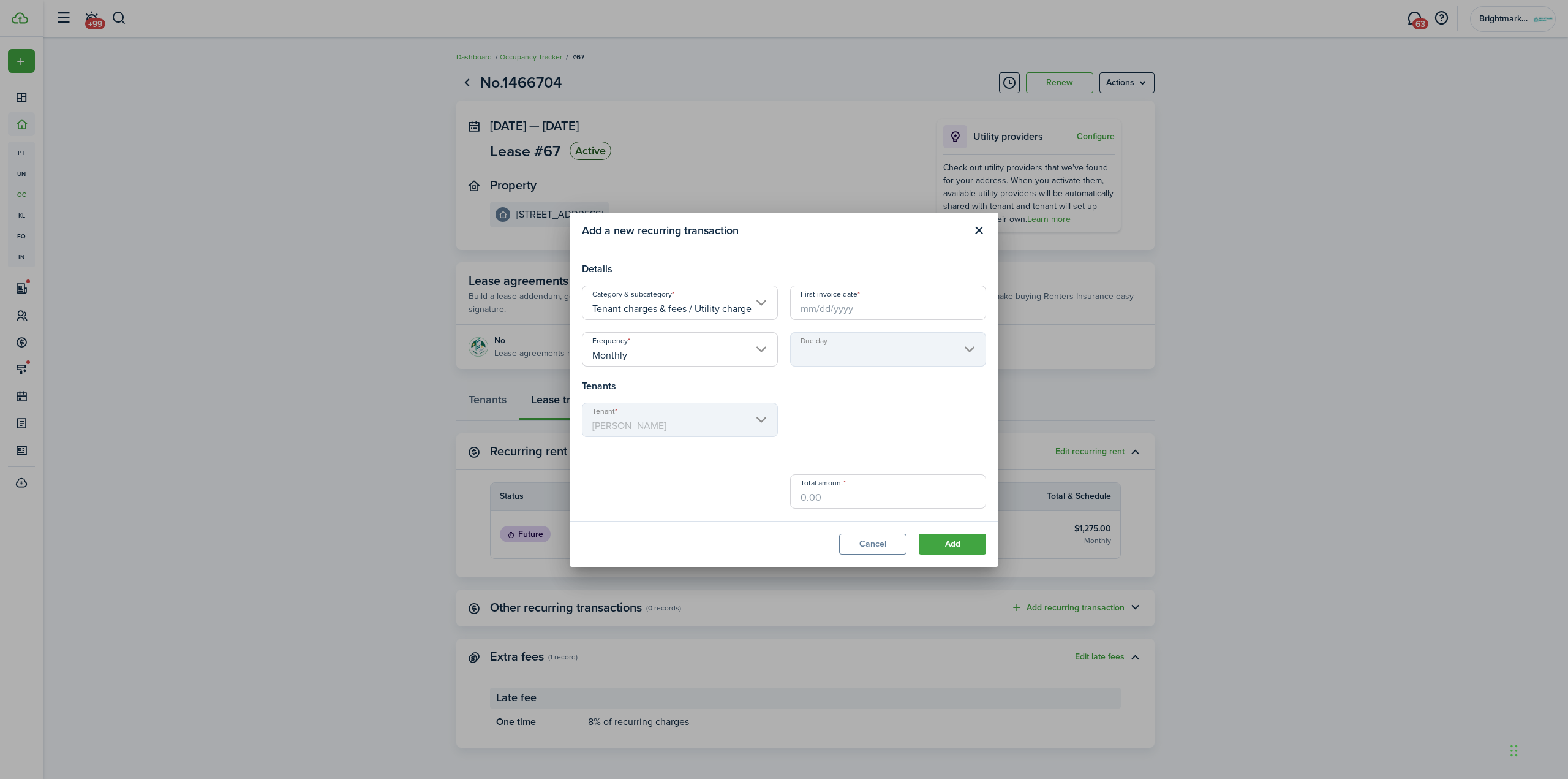
click at [862, 307] on input "First invoice date" at bounding box center [888, 303] width 196 height 34
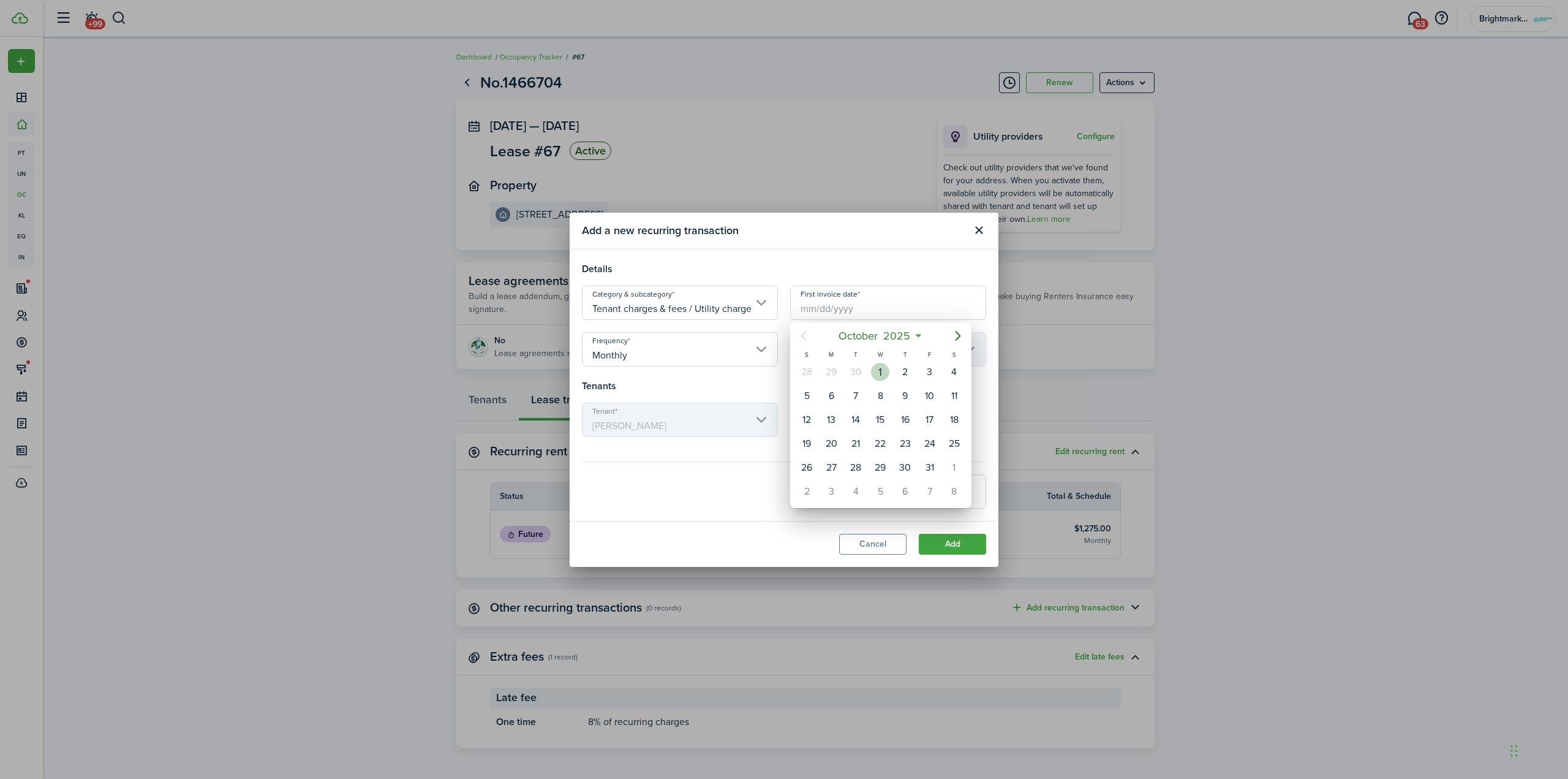
click at [879, 364] on div "1" at bounding box center [880, 372] width 19 height 19
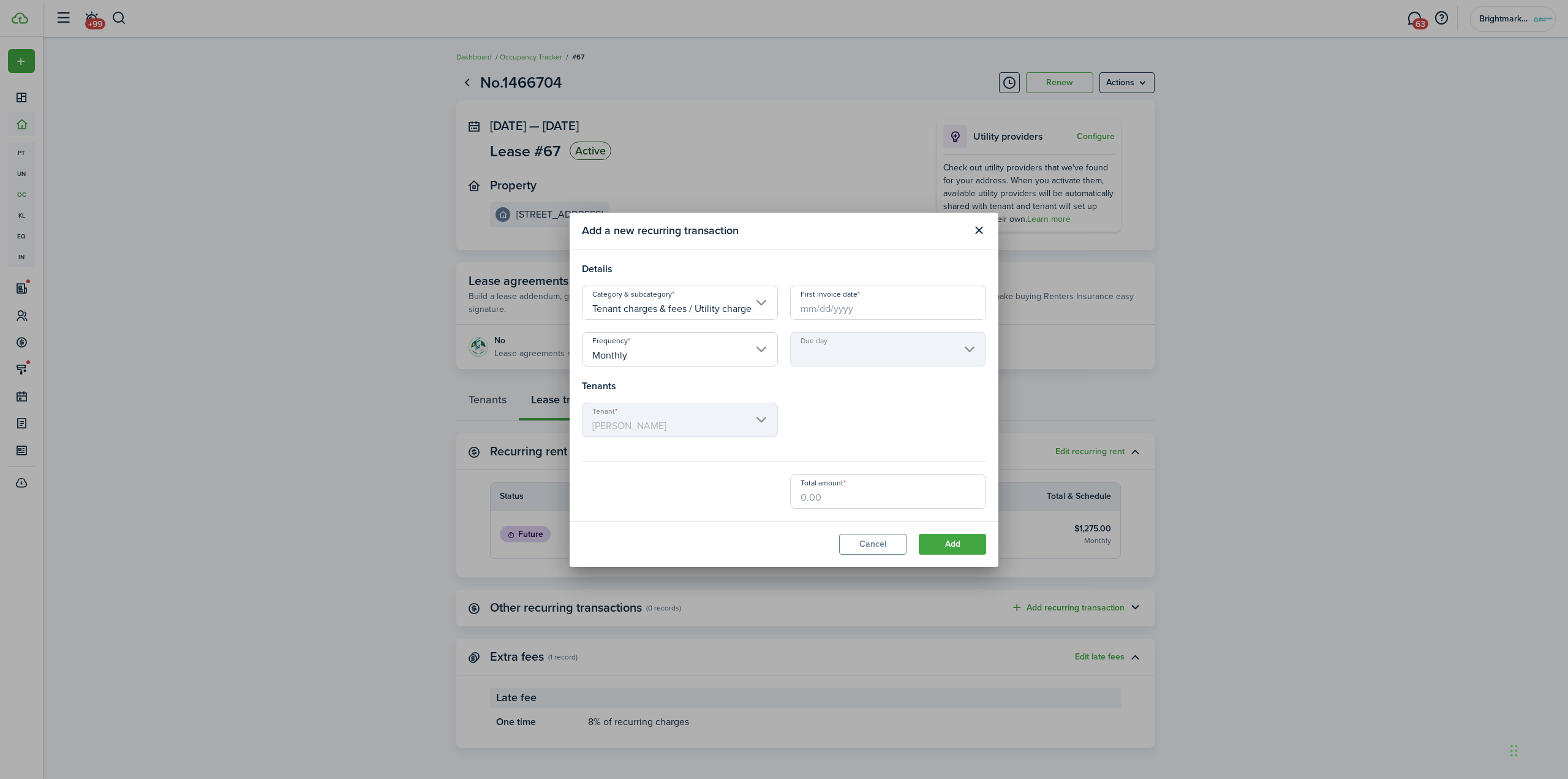
type input "[DATE]"
type input "1st"
click at [891, 488] on input "Total amount" at bounding box center [888, 492] width 196 height 34
type input "$100.00"
click at [970, 542] on button "Add" at bounding box center [953, 544] width 68 height 21
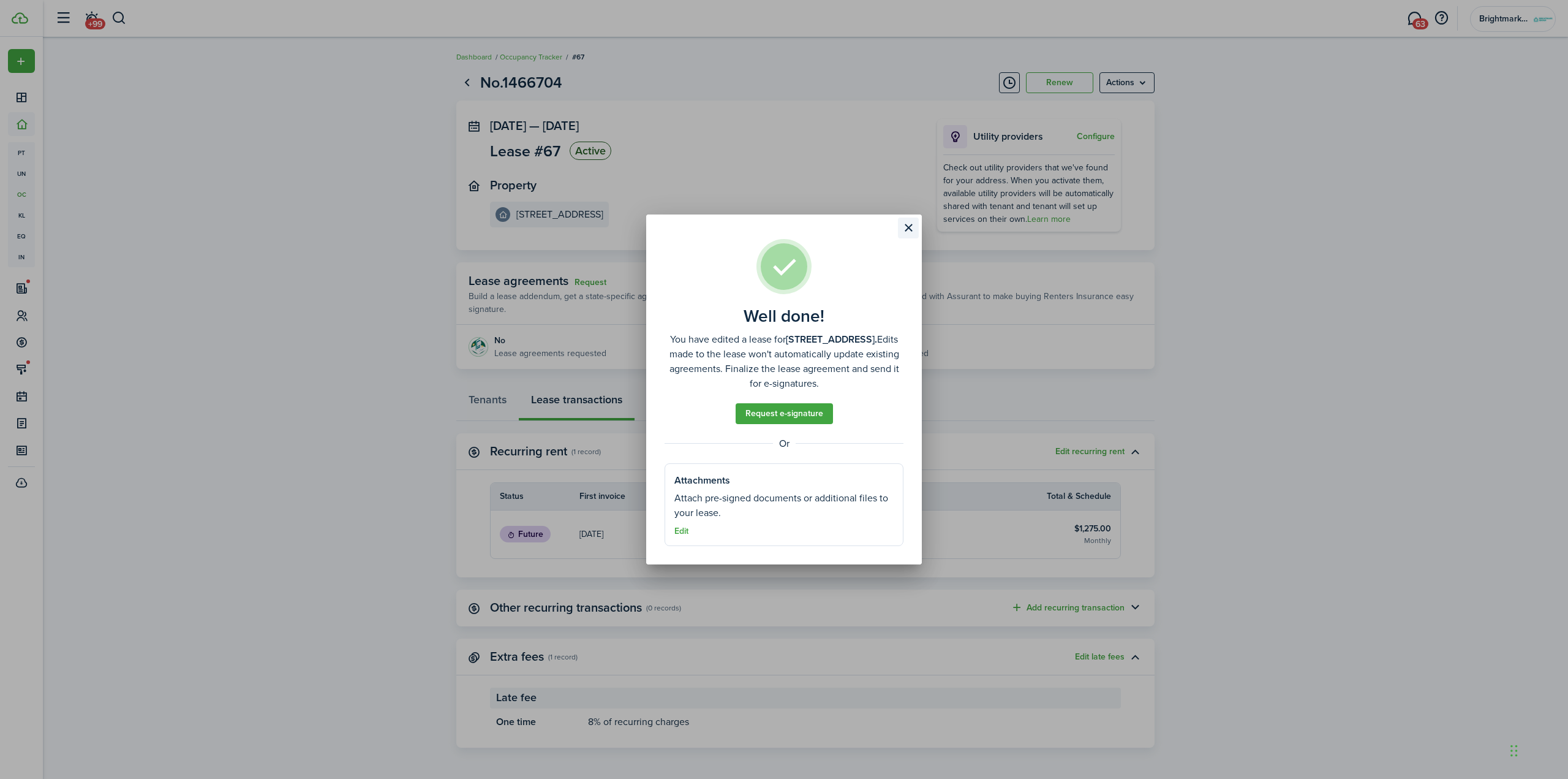
click at [912, 231] on button "Close modal" at bounding box center [908, 228] width 21 height 21
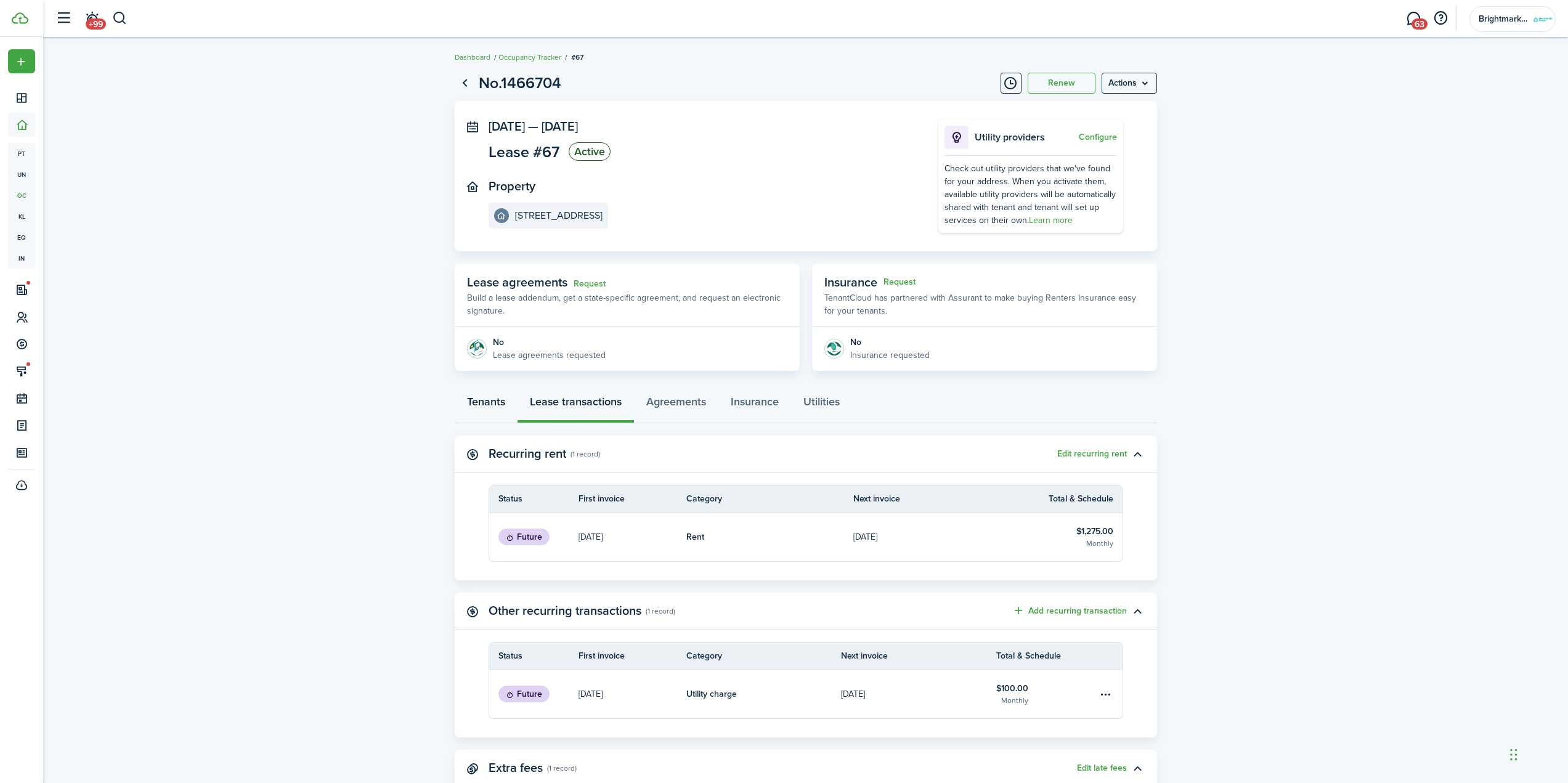
click at [488, 400] on link "Tenants" at bounding box center [486, 405] width 63 height 37
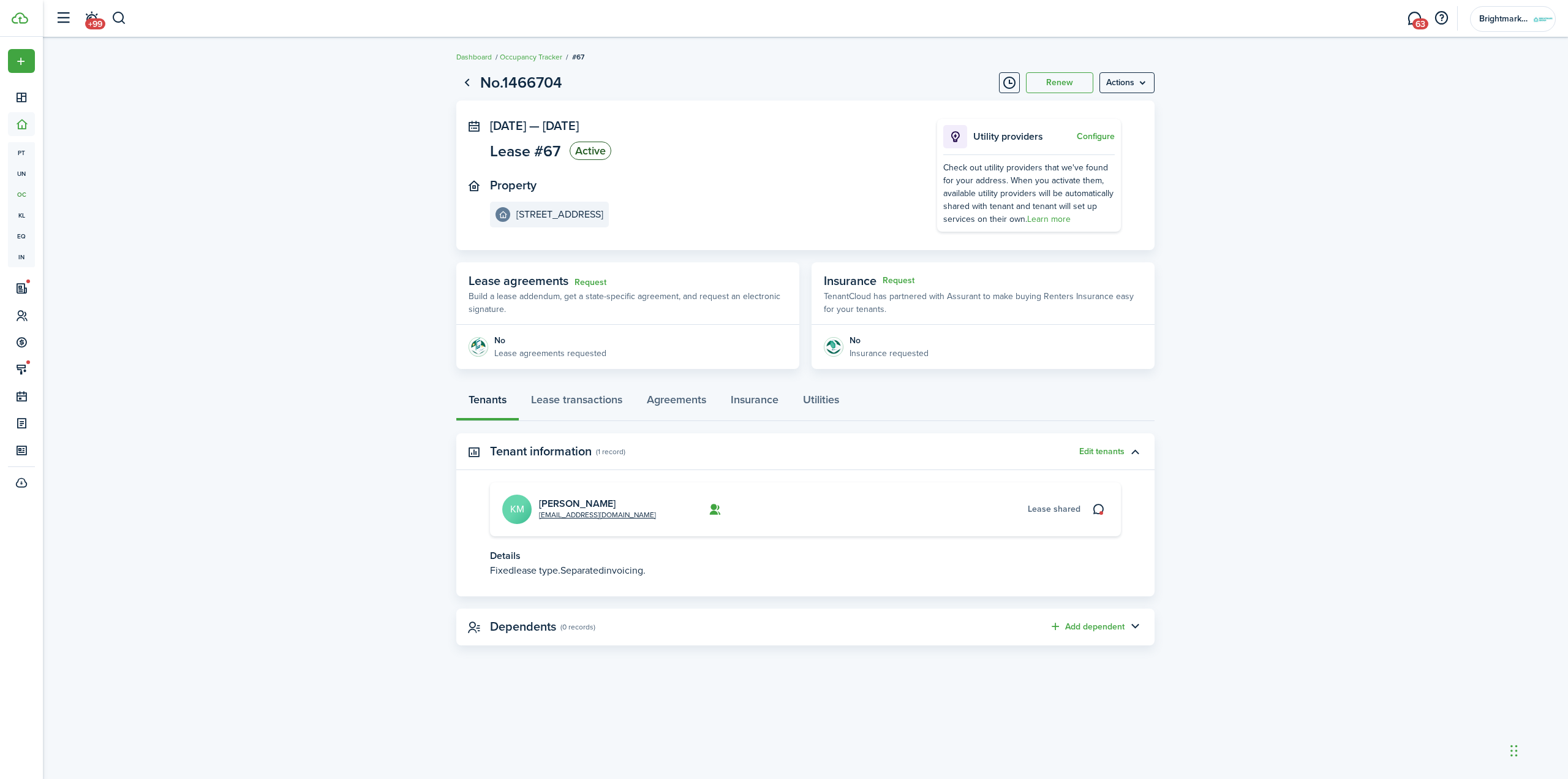
click at [530, 514] on avatar-text "KM" at bounding box center [517, 510] width 29 height 29
click at [542, 503] on link "[PERSON_NAME]" at bounding box center [578, 503] width 77 height 14
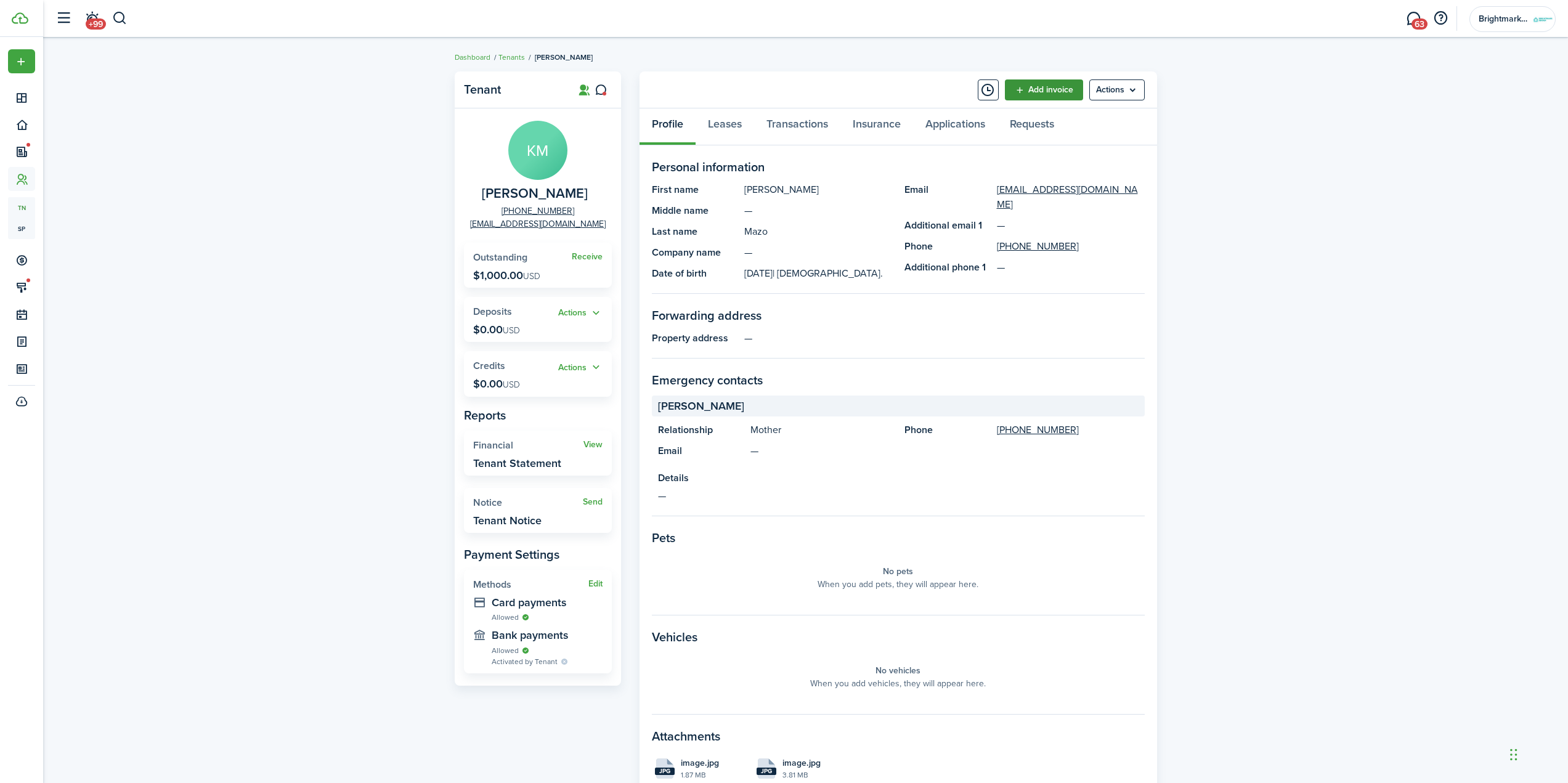
click at [1055, 92] on link "Add invoice" at bounding box center [1044, 90] width 78 height 21
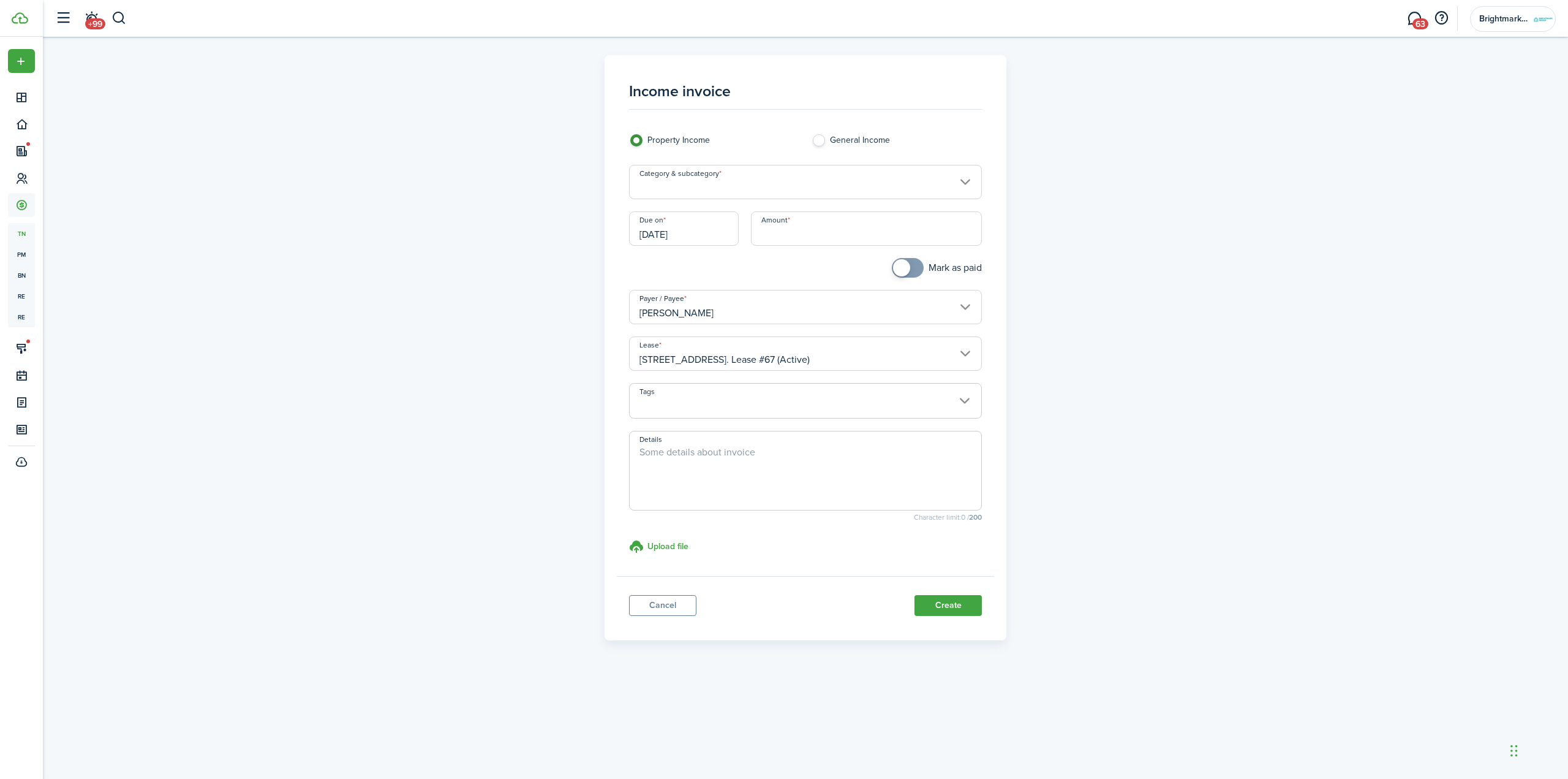
click at [733, 176] on input "Category & subcategory" at bounding box center [806, 182] width 354 height 34
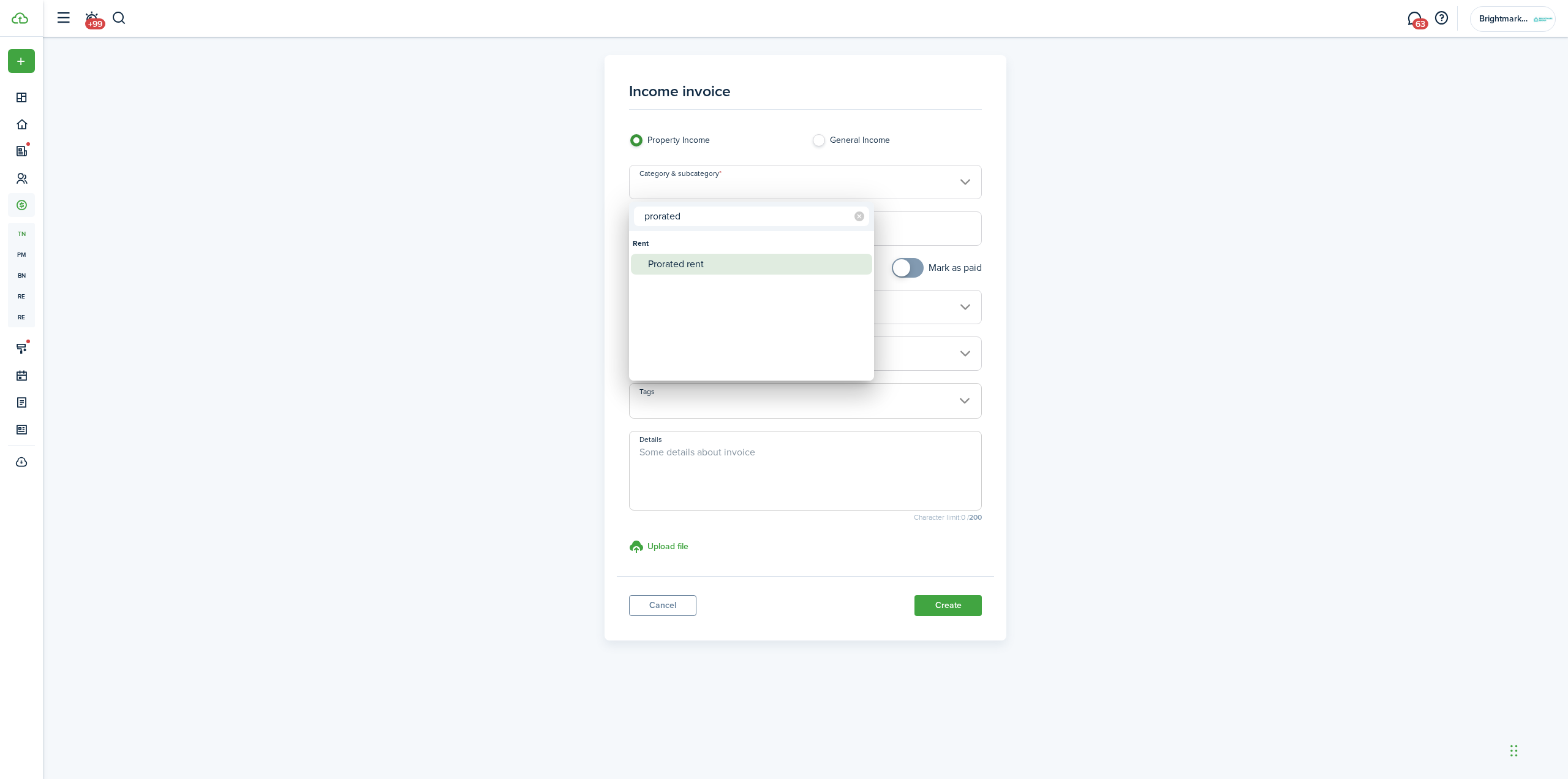
type input "prorated"
click at [716, 272] on div "Prorated rent" at bounding box center [757, 264] width 217 height 21
type input "Rent / Prorated rent"
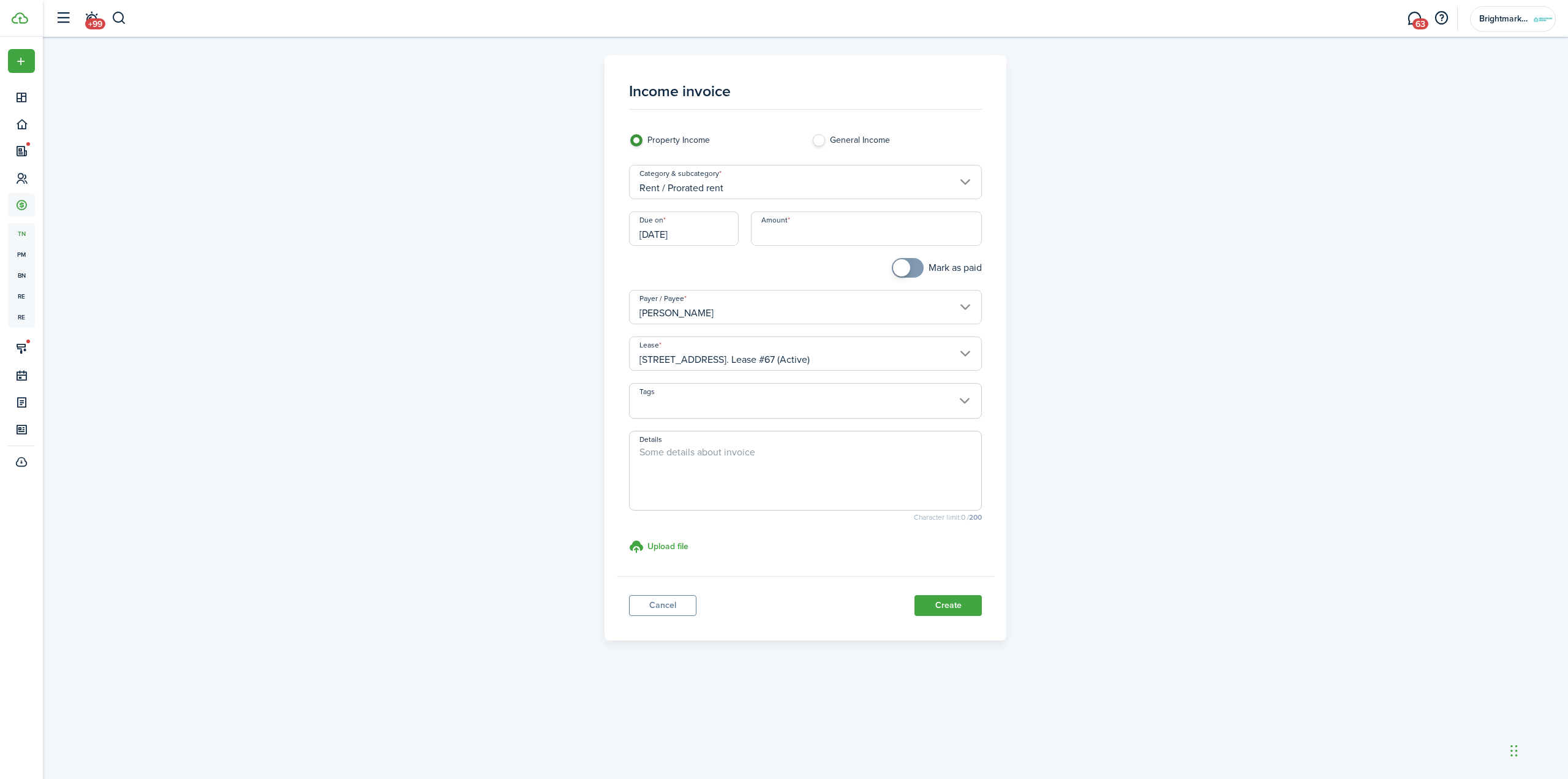
click at [786, 234] on input "Amount" at bounding box center [867, 229] width 232 height 34
type input "$170.00"
click at [833, 464] on textarea "Details" at bounding box center [806, 474] width 352 height 59
click at [675, 234] on input "[DATE]" at bounding box center [684, 229] width 110 height 34
type textarea "Pro-rated rent for month of September."
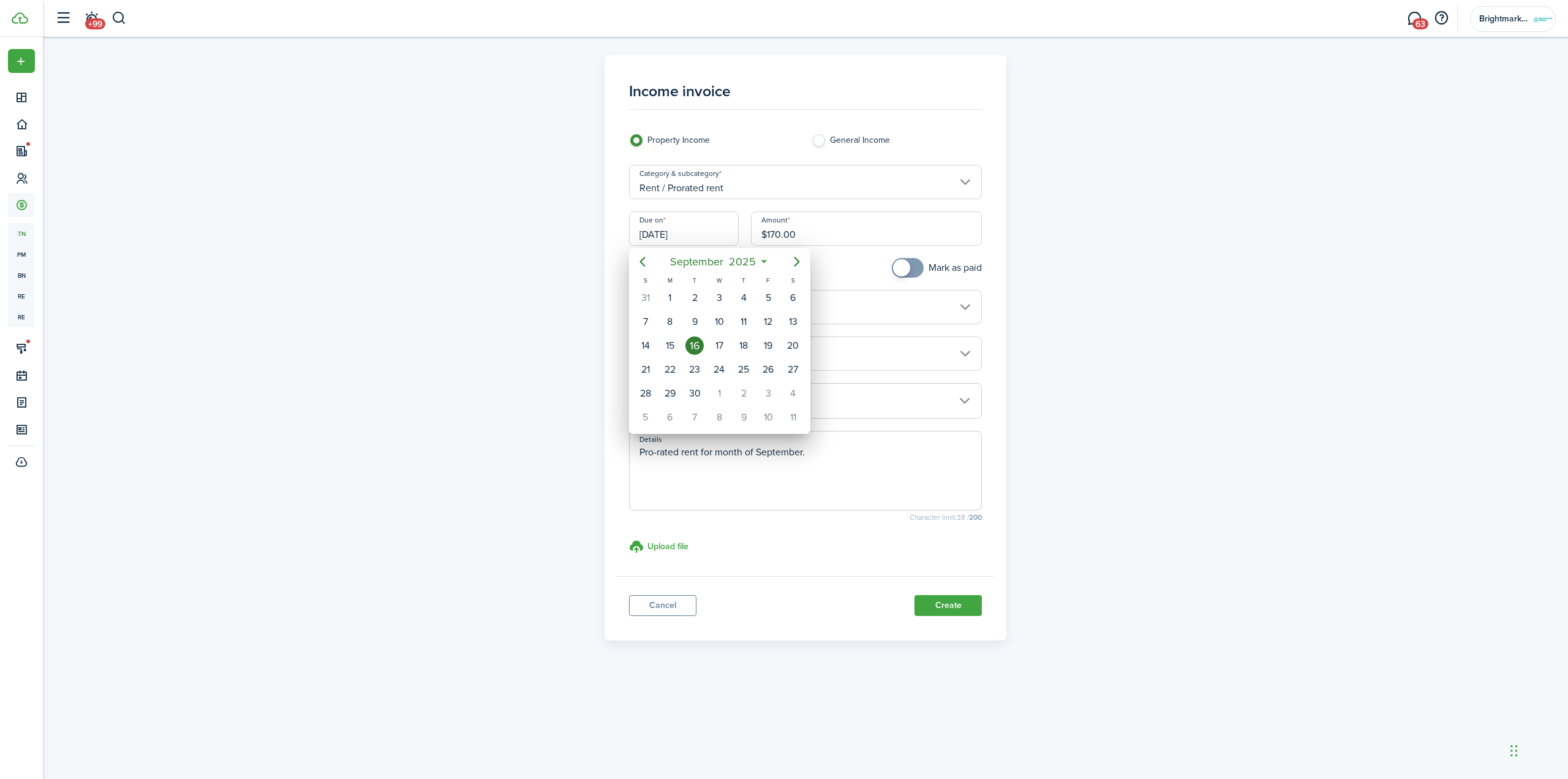
click at [695, 348] on div "16" at bounding box center [694, 345] width 19 height 19
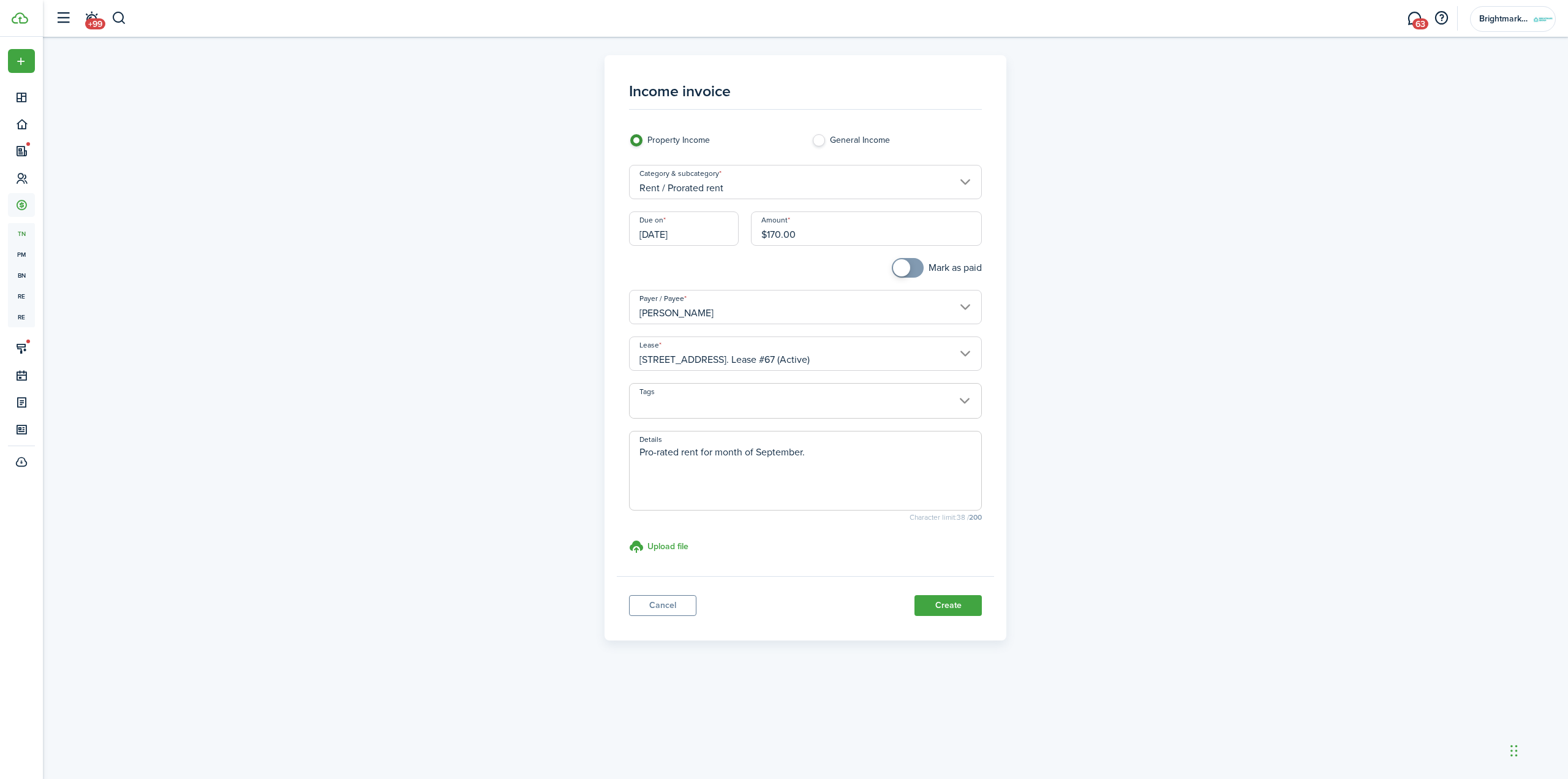
click at [678, 237] on input "[DATE]" at bounding box center [684, 229] width 110 height 34
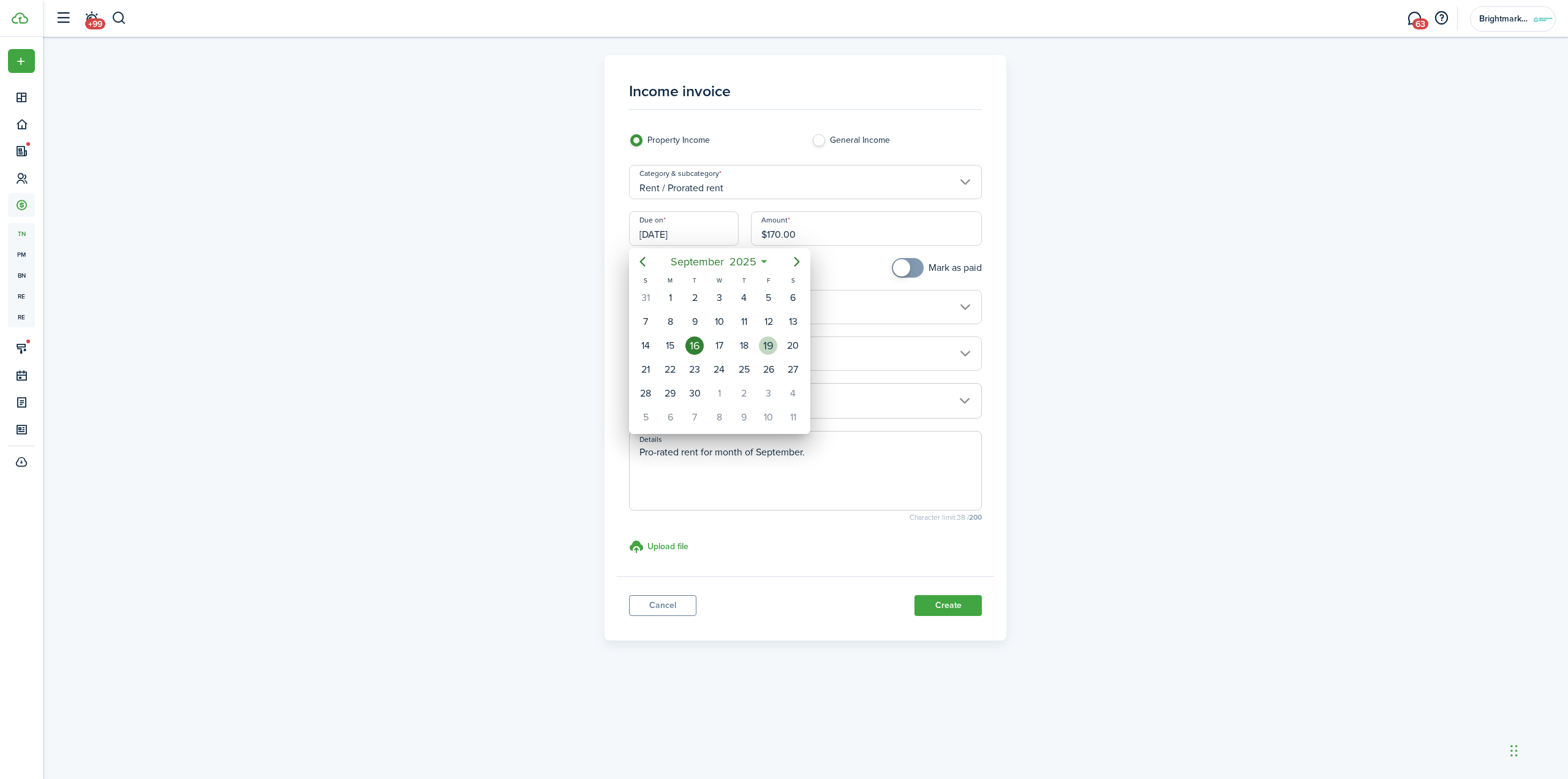
click at [763, 345] on div "19" at bounding box center [768, 345] width 19 height 19
type input "[DATE]"
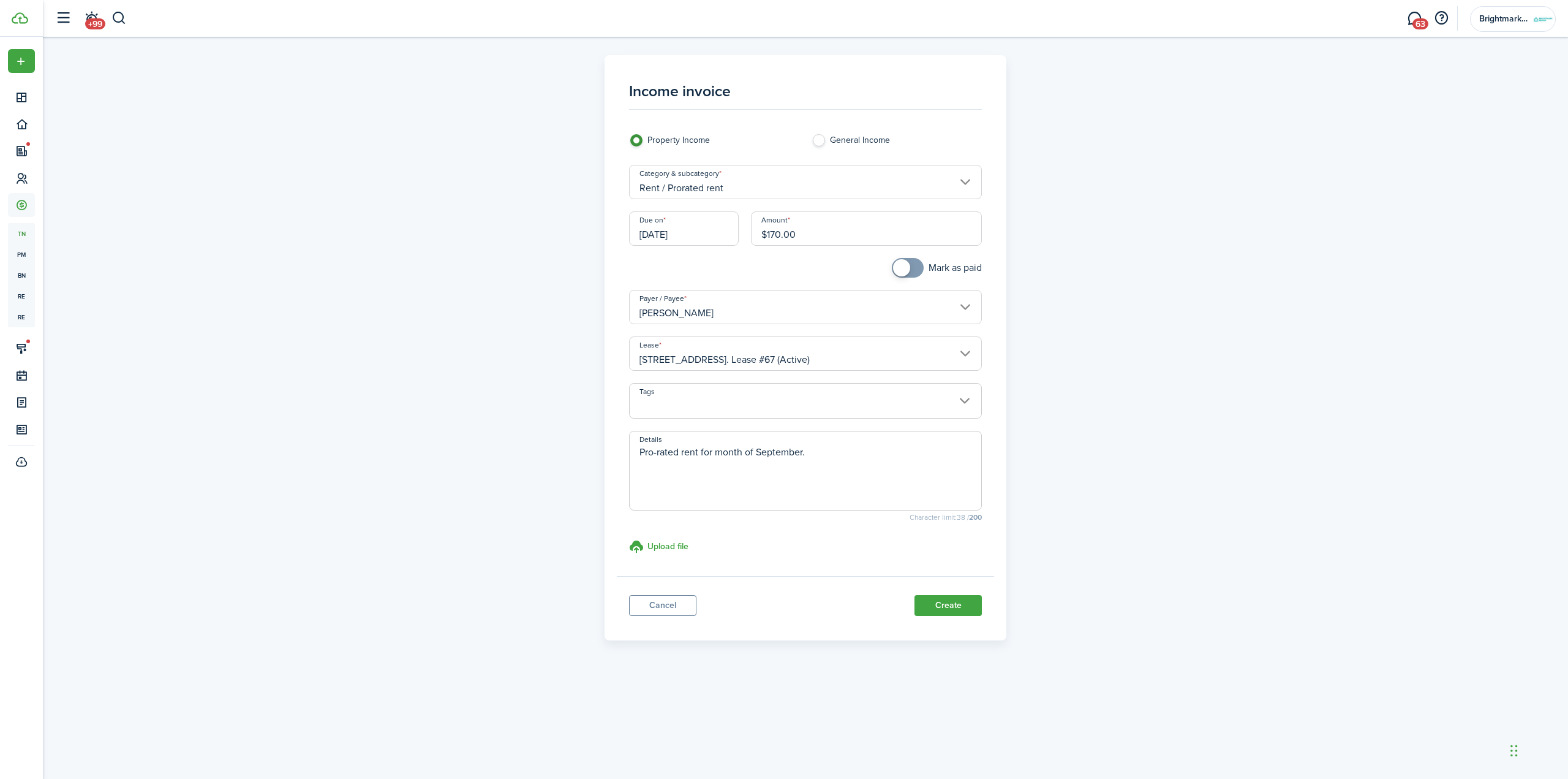
click at [1086, 447] on div "Income invoice Property Income General Income Category & subcategory Rent / Pro…" at bounding box center [805, 347] width 710 height 586
click at [962, 610] on button "Create" at bounding box center [948, 605] width 68 height 21
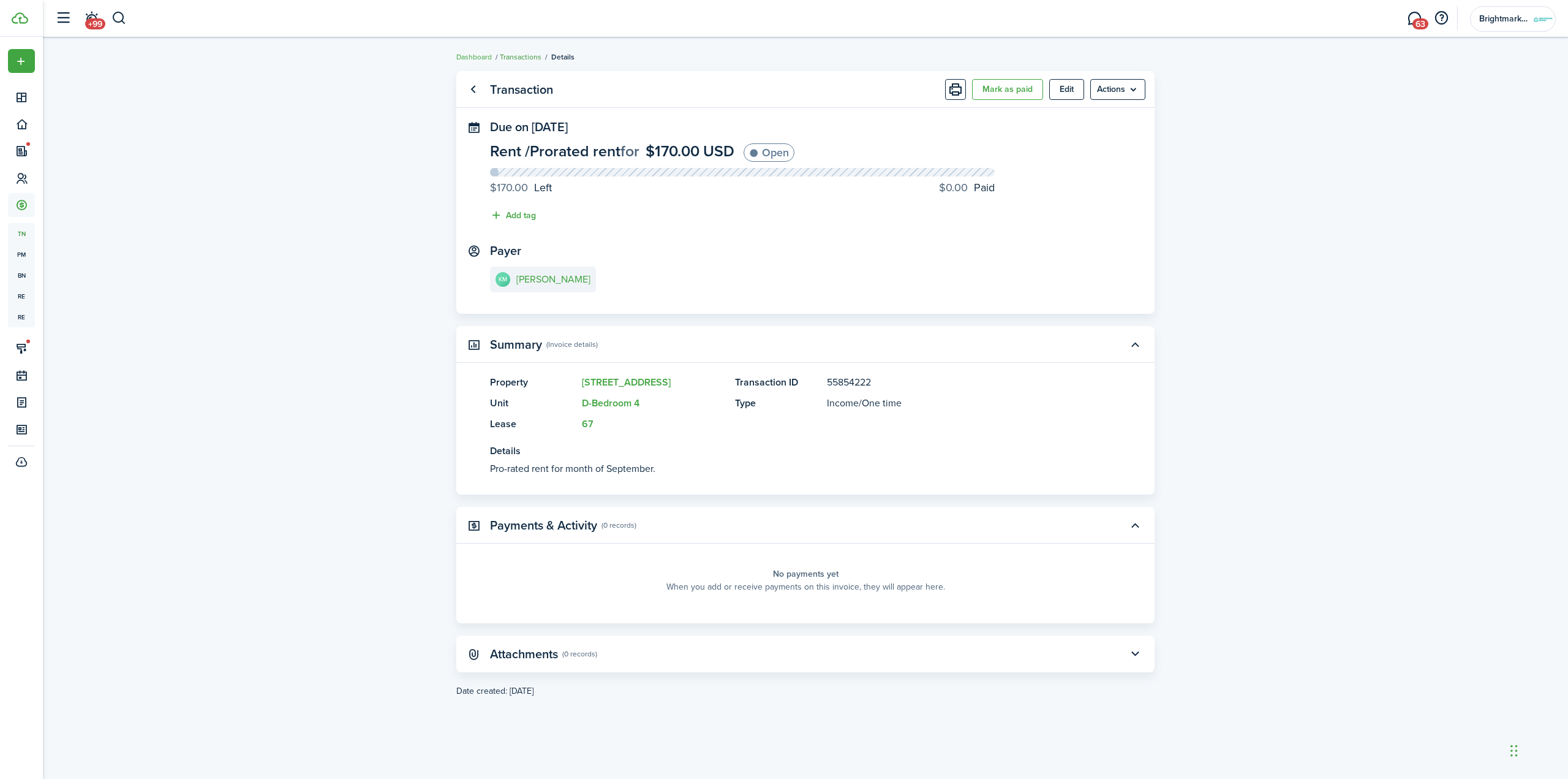
click at [511, 54] on link "Transactions" at bounding box center [520, 57] width 41 height 11
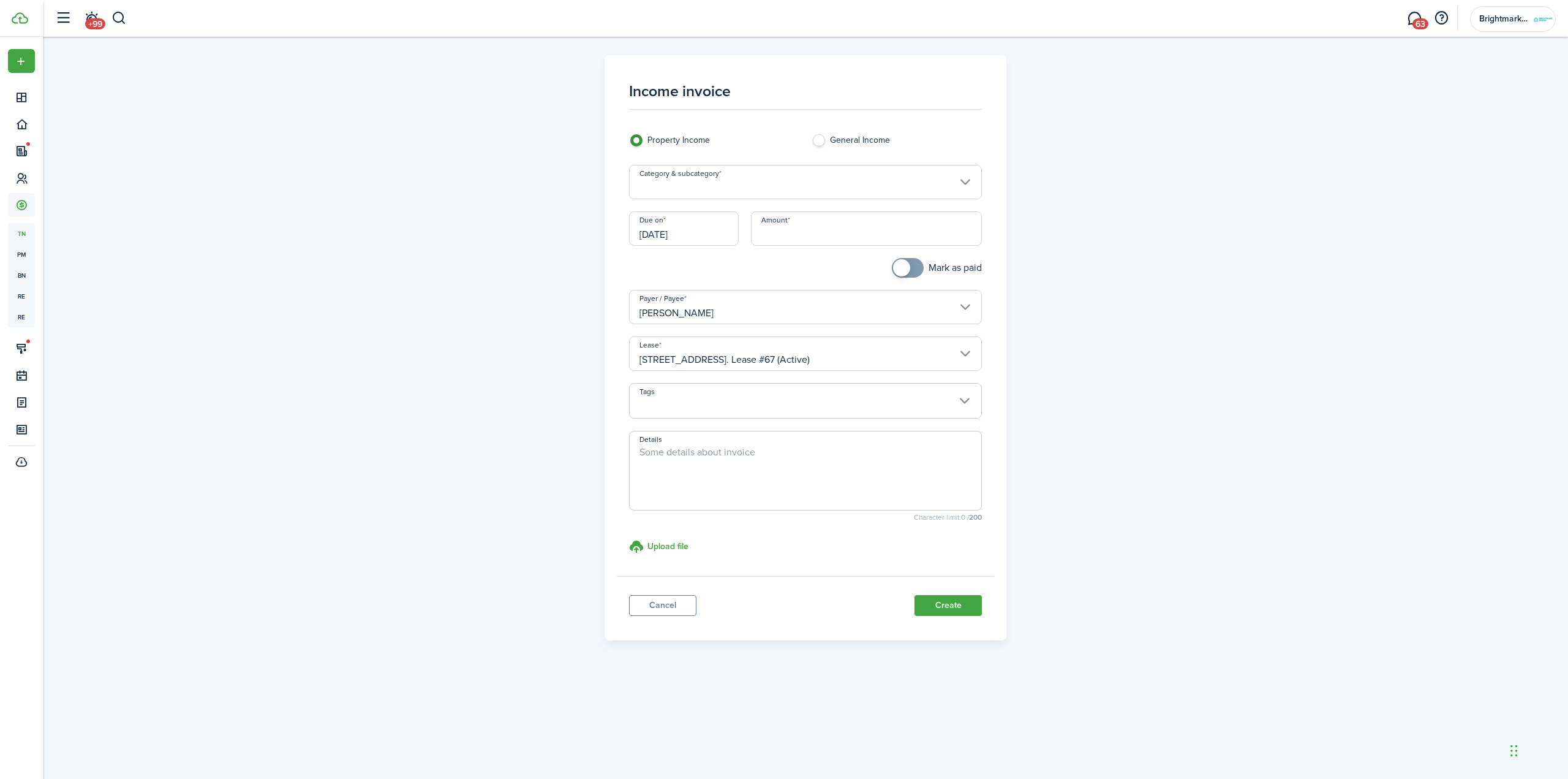
click at [753, 188] on input "Category & subcategory" at bounding box center [806, 182] width 354 height 34
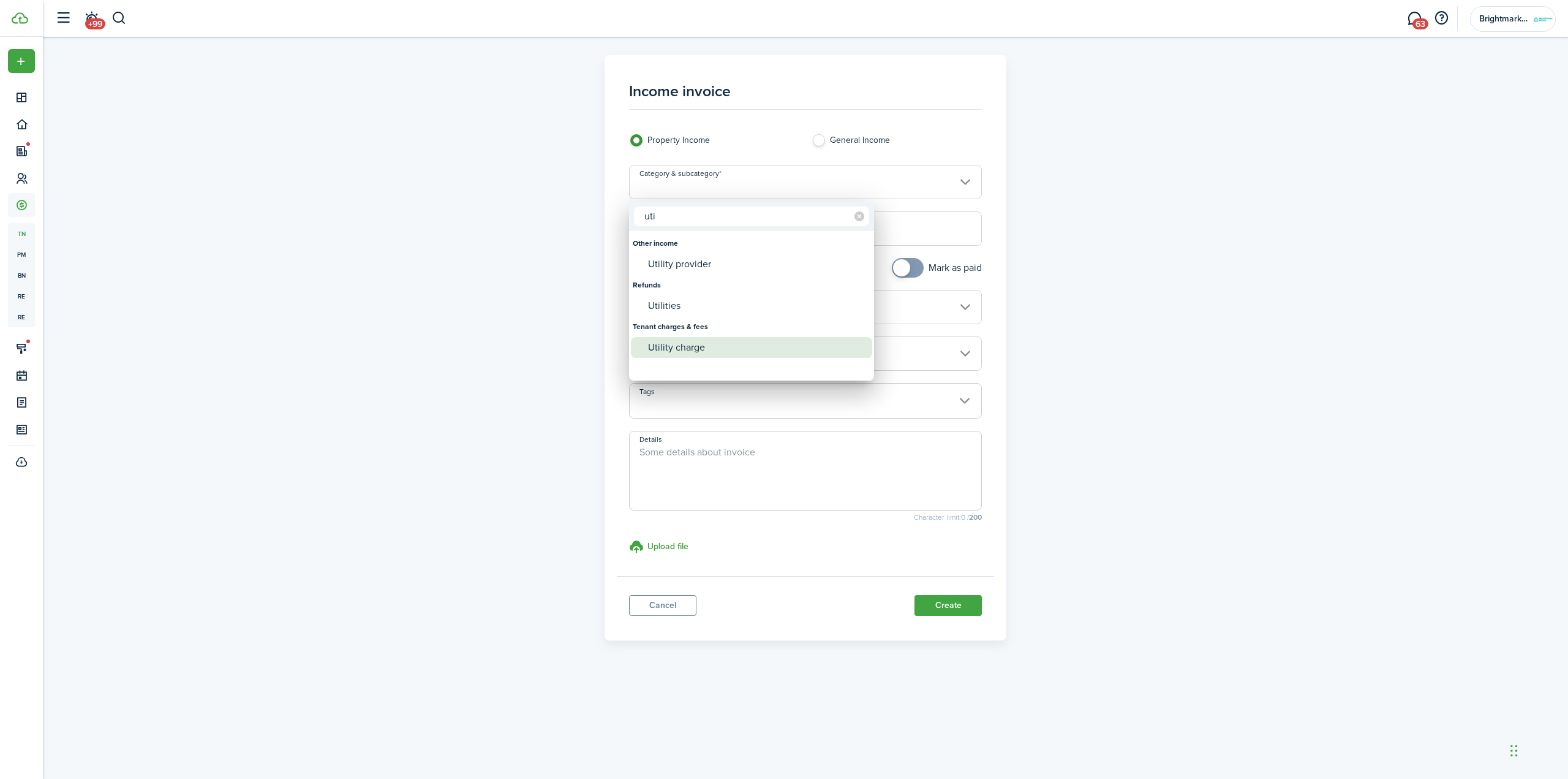
type input "uti"
click at [731, 341] on div "Utility charge" at bounding box center [757, 347] width 217 height 21
type input "Tenant charges & fees / Utility charge"
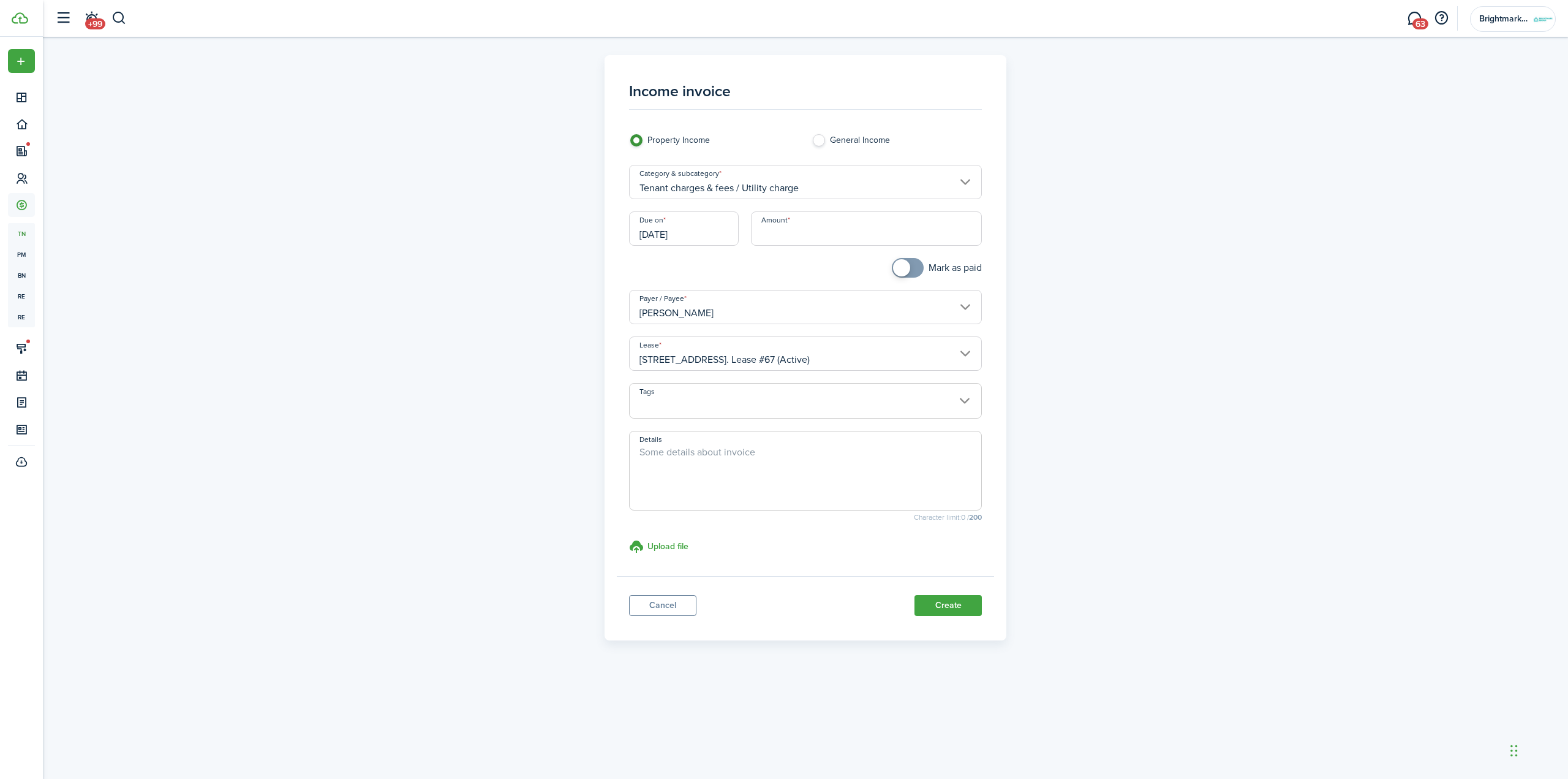
click at [876, 229] on input "Amount" at bounding box center [867, 229] width 232 height 34
click at [688, 239] on input "[DATE]" at bounding box center [684, 229] width 110 height 34
type input "$13.00"
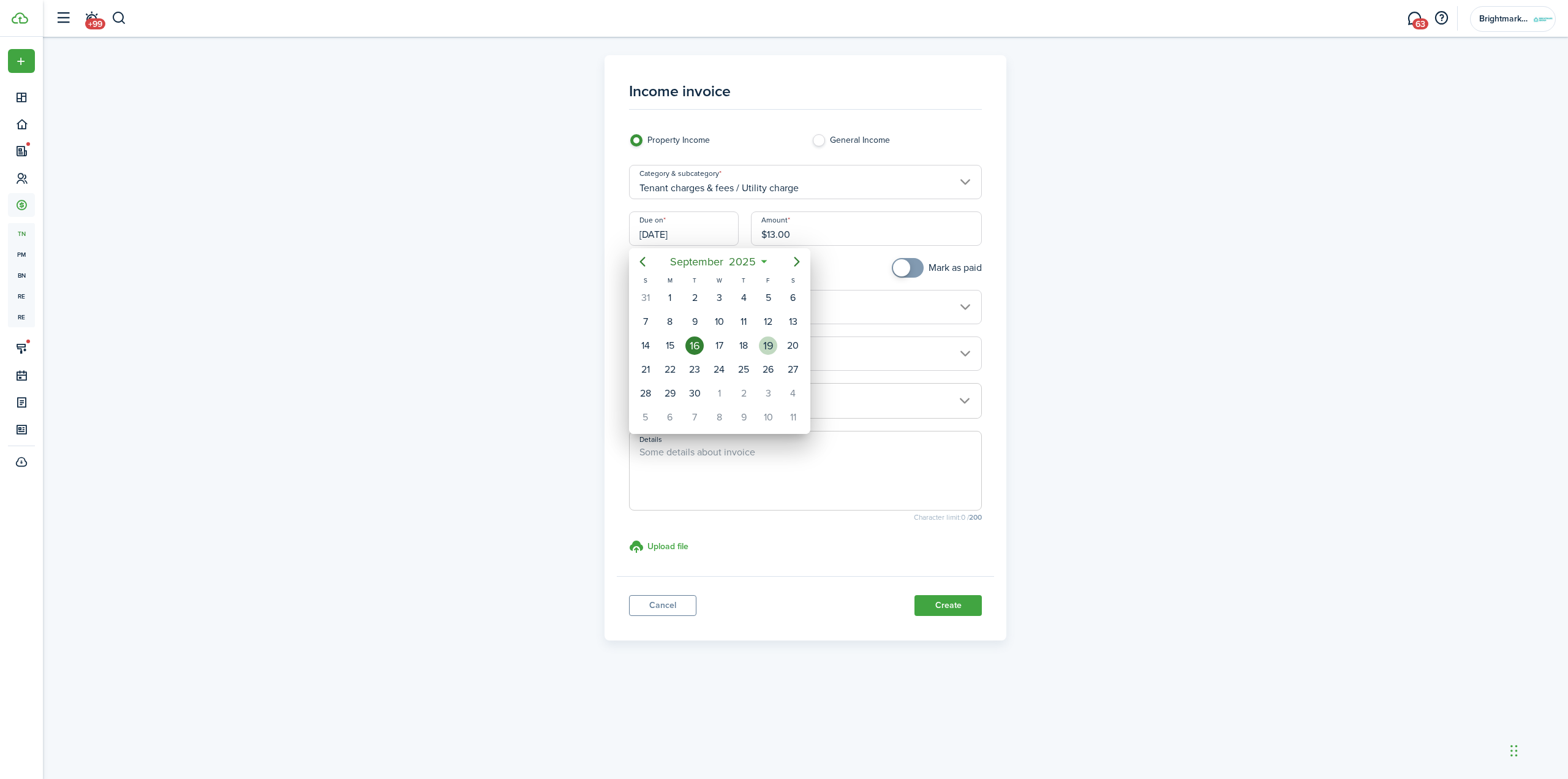
click at [767, 342] on div "19" at bounding box center [768, 345] width 19 height 19
type input "[DATE]"
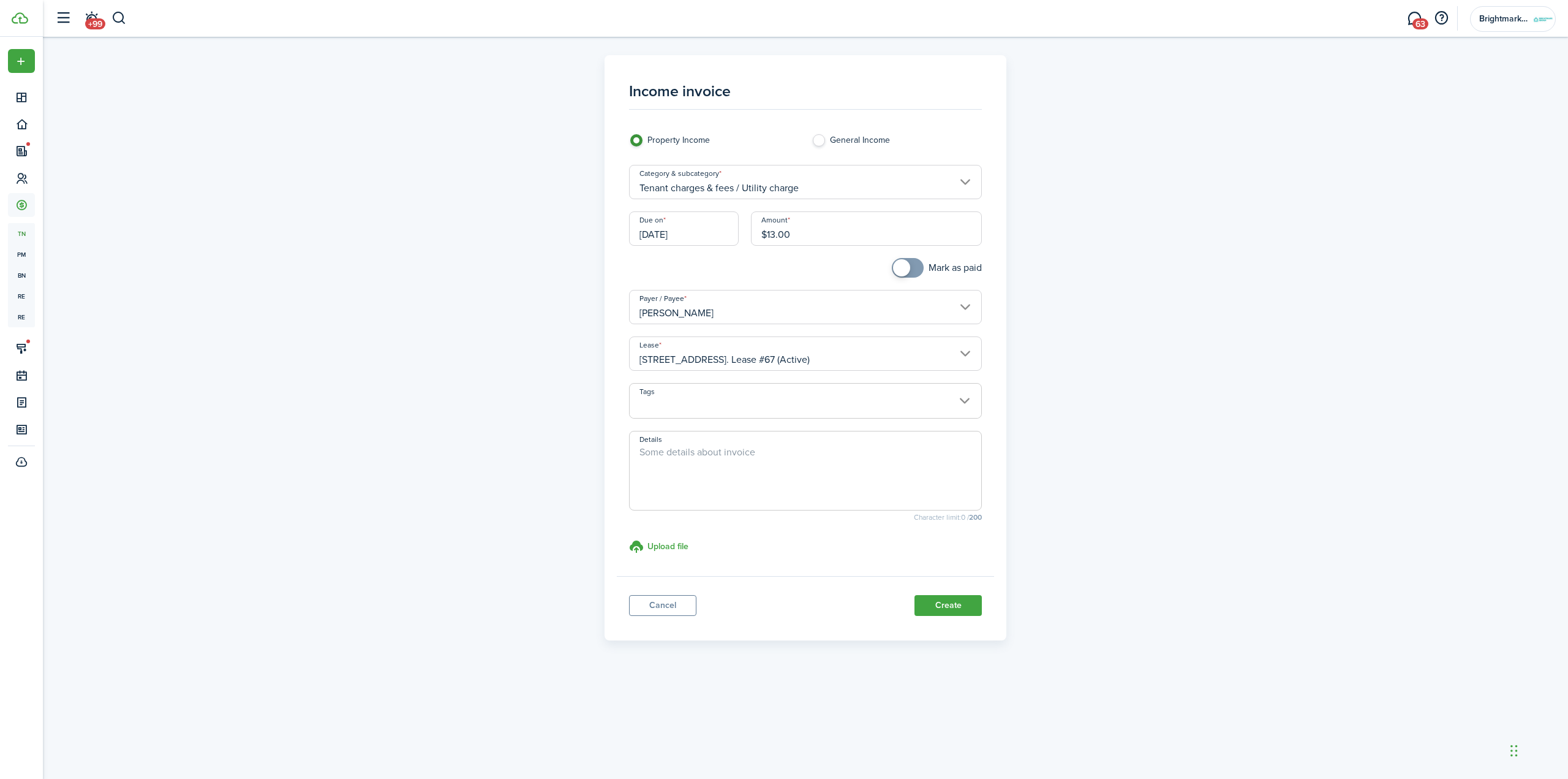
click at [742, 467] on textarea "Details" at bounding box center [806, 474] width 352 height 59
type textarea "Prorated Utilities for month of September"
click at [932, 614] on button "Create" at bounding box center [948, 605] width 68 height 21
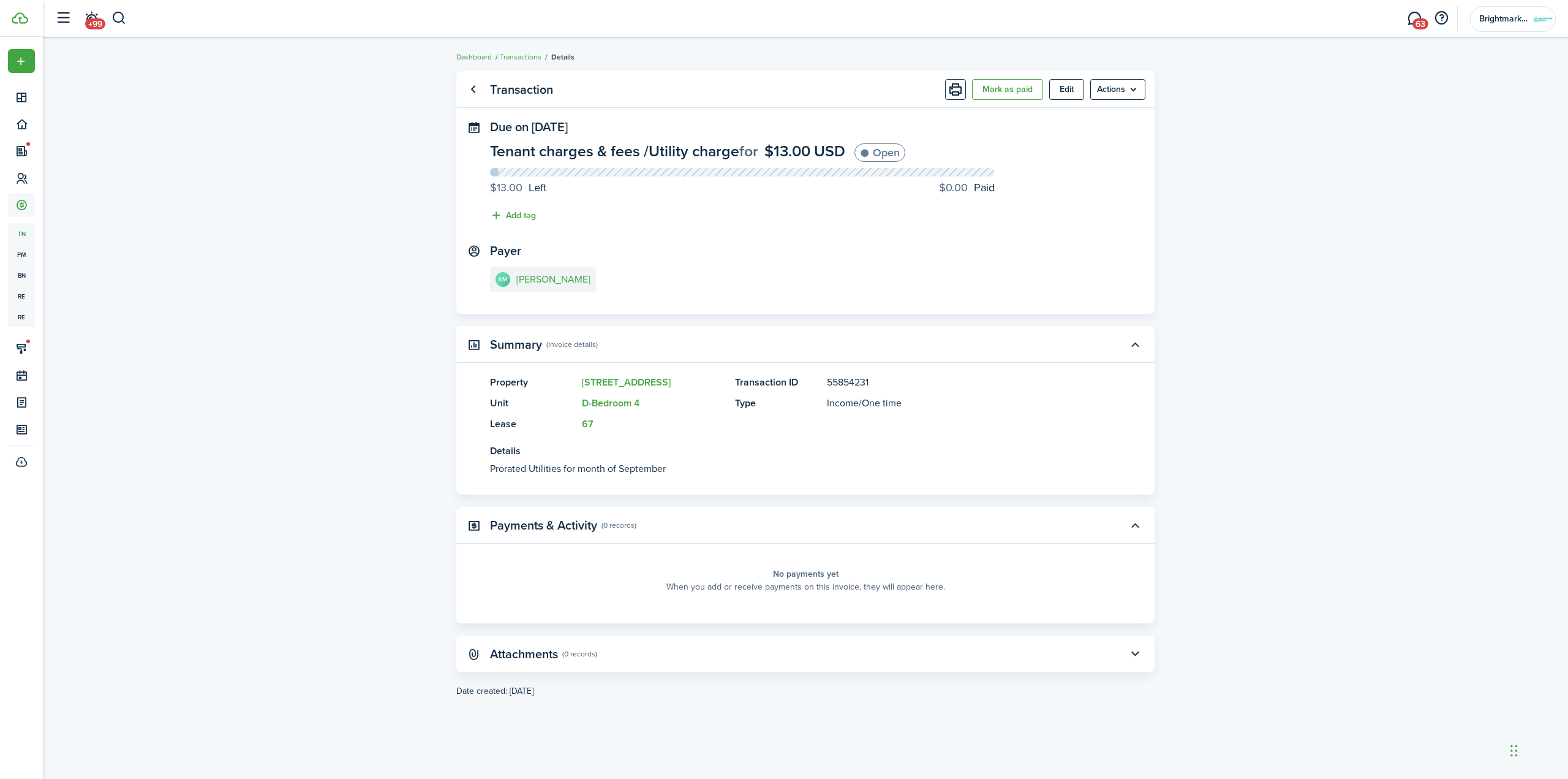
click at [470, 55] on link "Dashboard" at bounding box center [474, 57] width 36 height 11
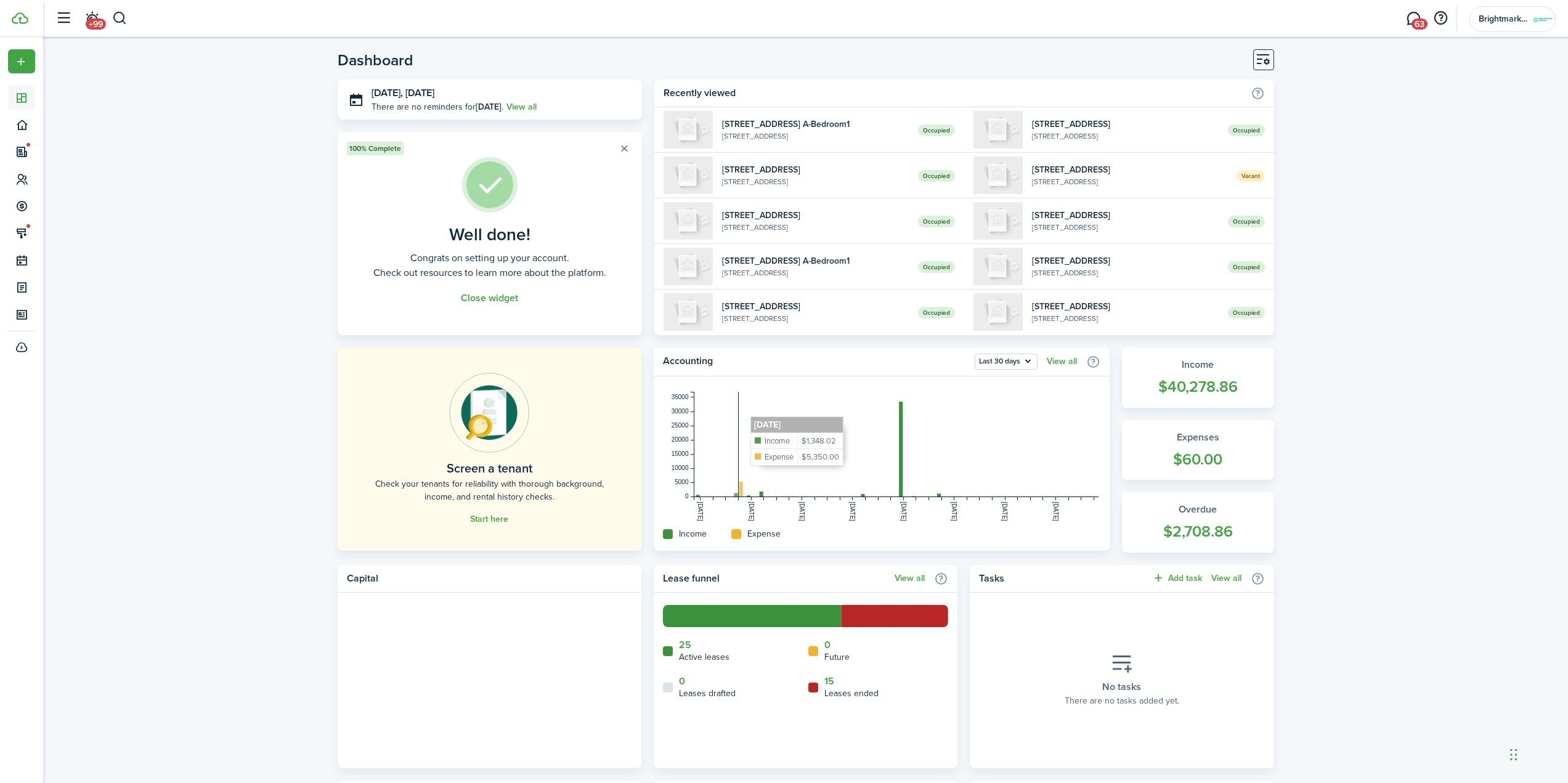
click at [738, 490] on rect at bounding box center [897, 444] width 406 height 105
click at [739, 536] on icon at bounding box center [736, 534] width 10 height 10
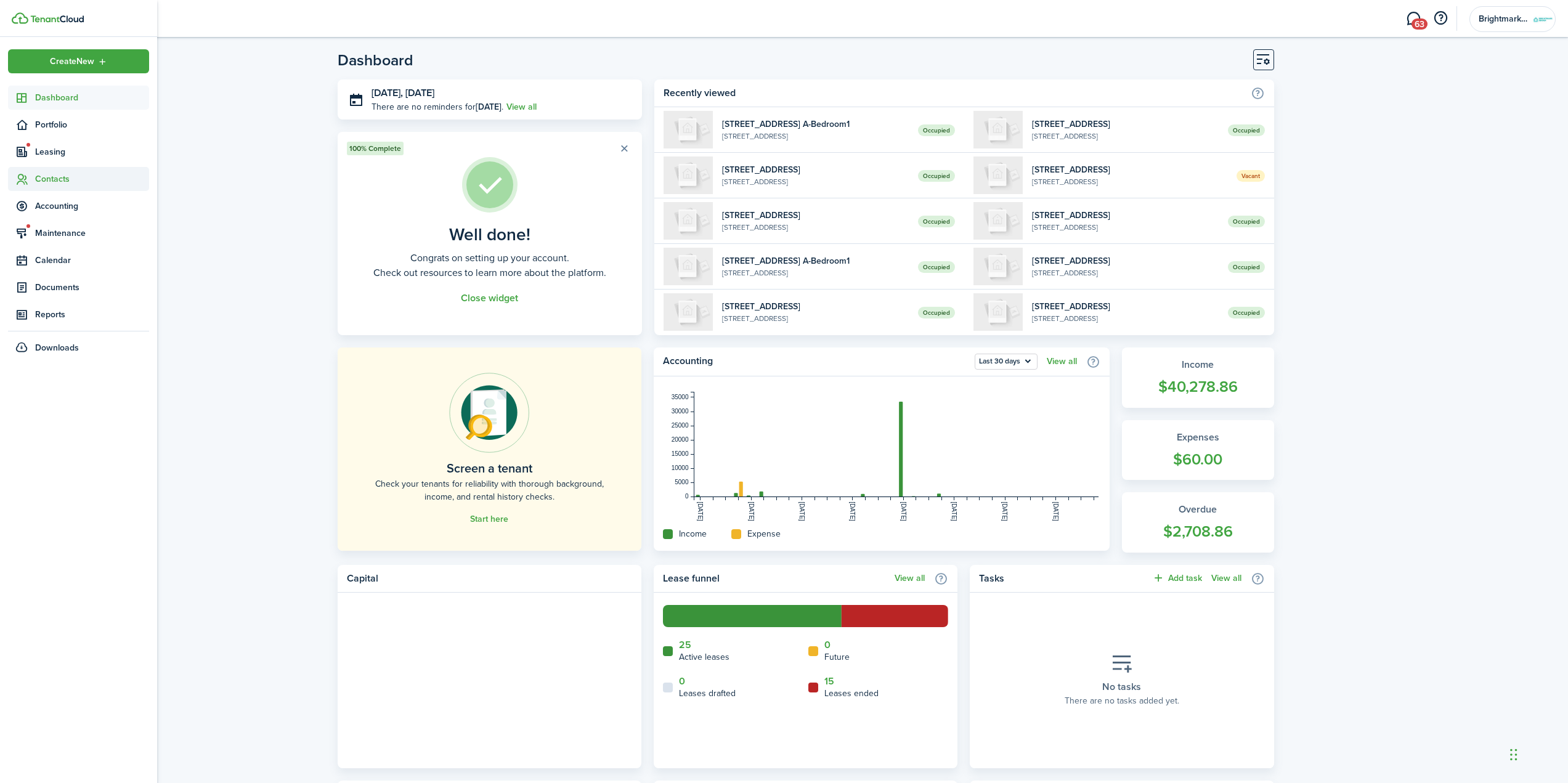
click at [51, 182] on span "Contacts" at bounding box center [92, 179] width 114 height 13
click at [52, 205] on span "Tenants" at bounding box center [92, 208] width 114 height 13
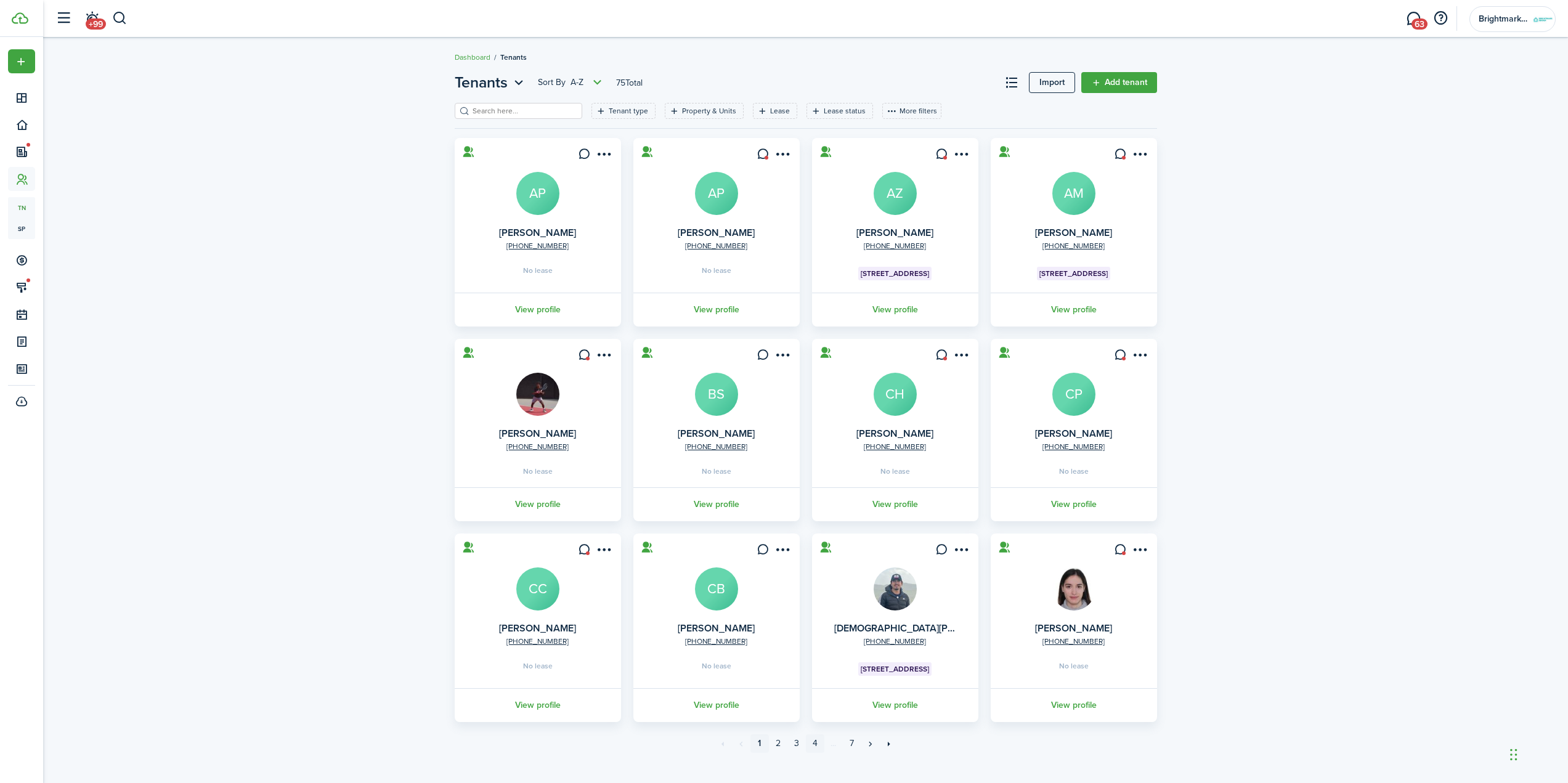
click at [815, 746] on link "4" at bounding box center [814, 743] width 19 height 19
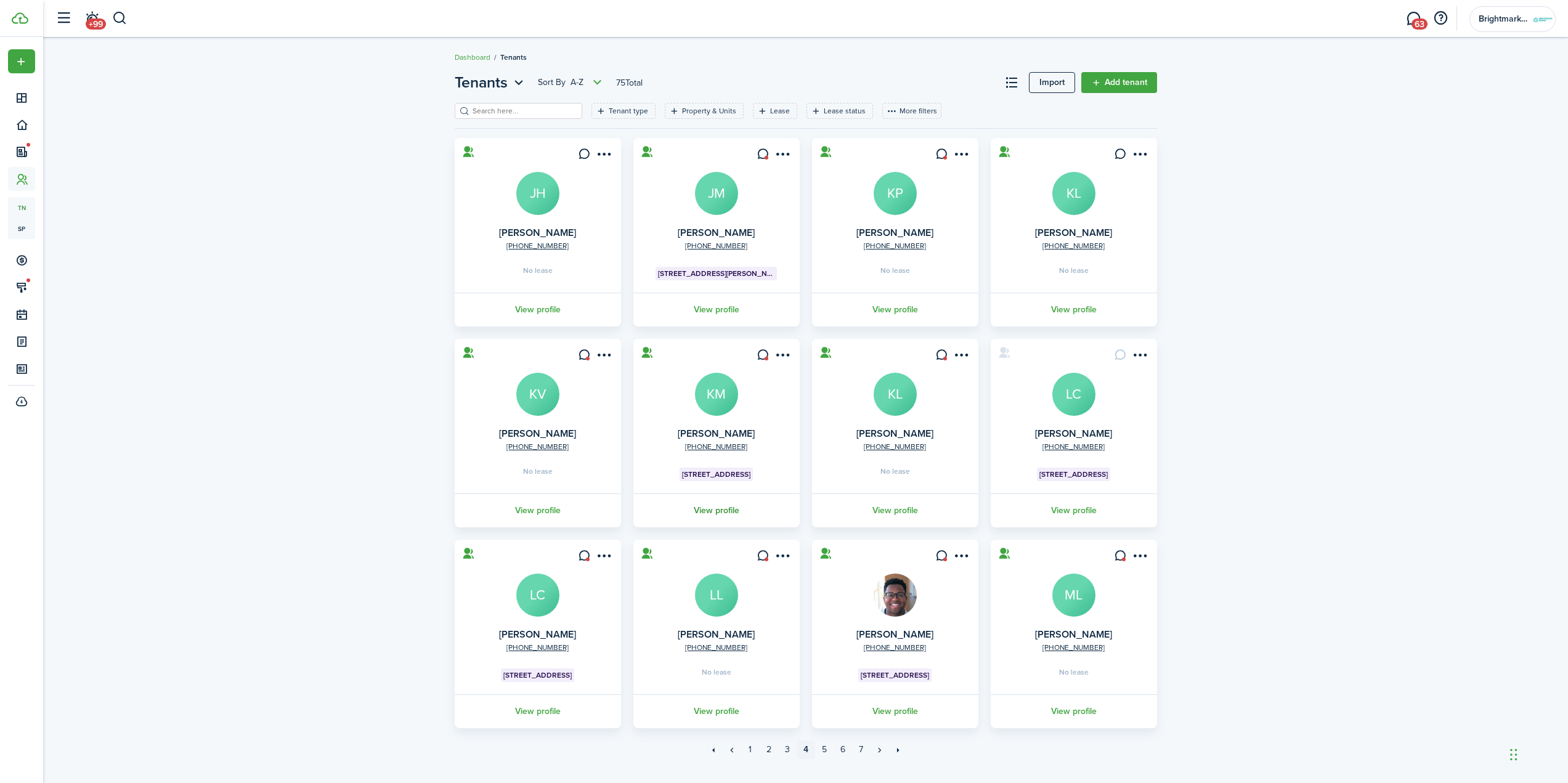
click at [740, 508] on link "View profile" at bounding box center [716, 510] width 170 height 34
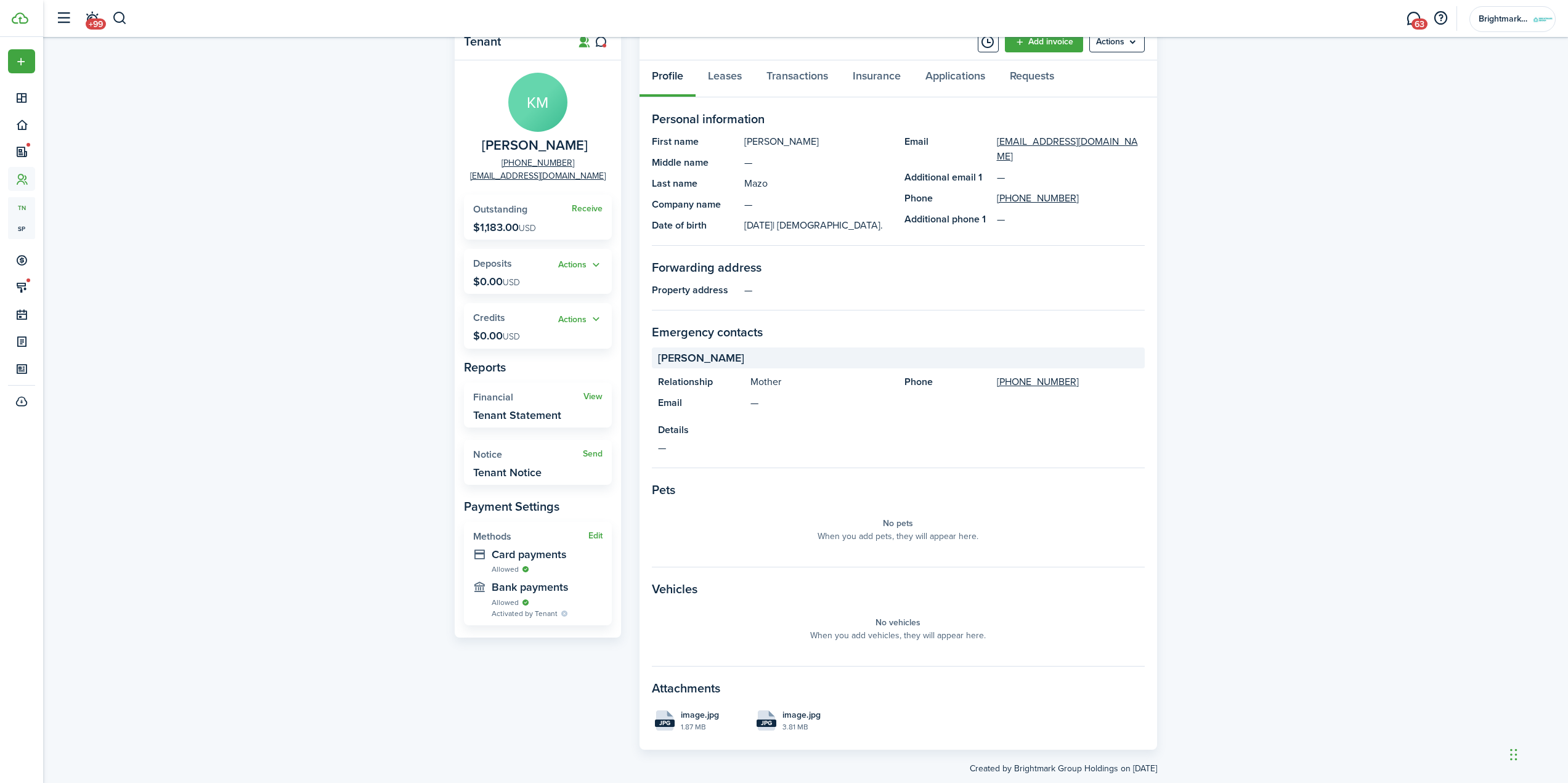
scroll to position [74, 0]
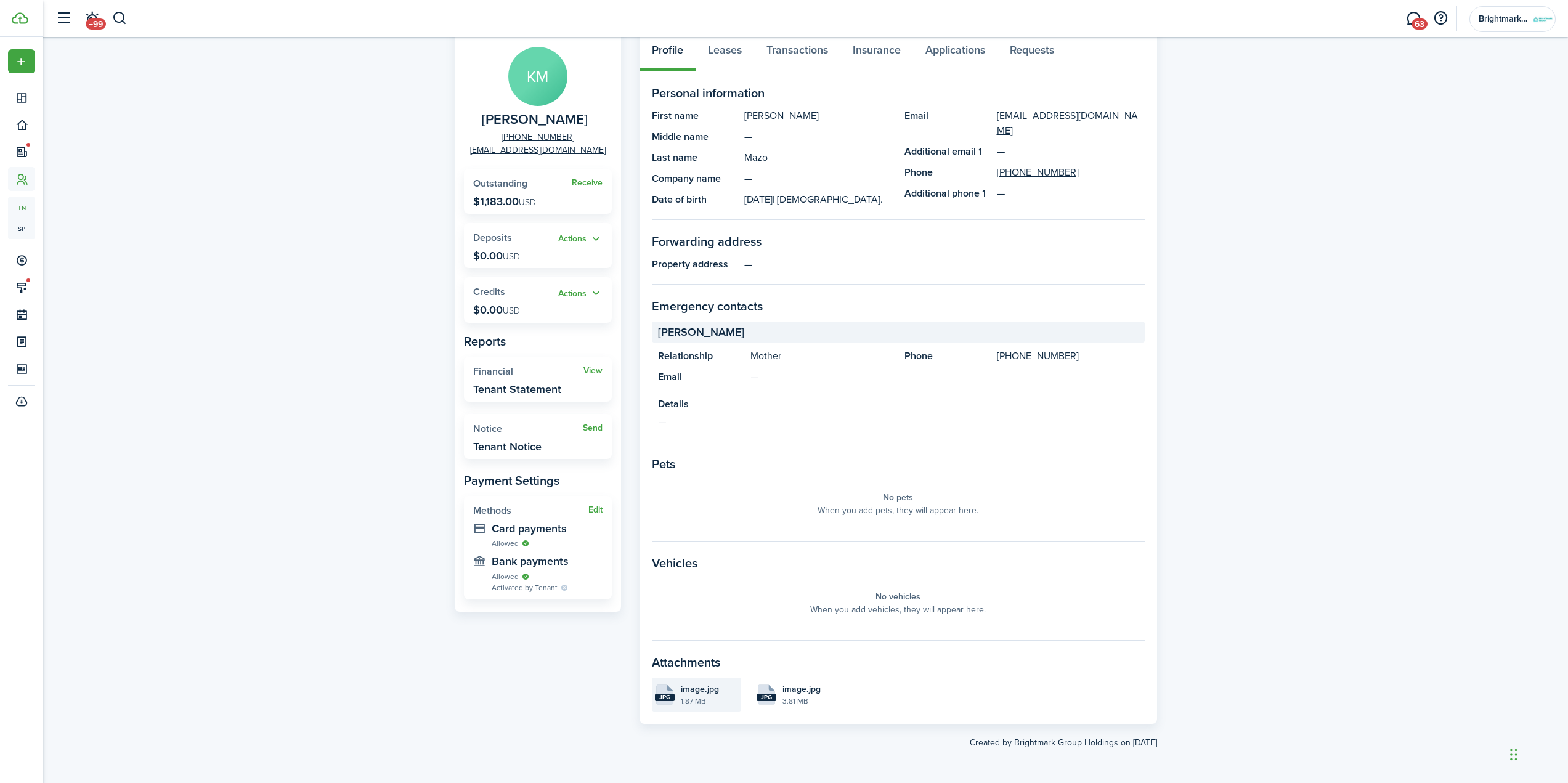
click at [715, 693] on span "image.jpg" at bounding box center [700, 689] width 39 height 13
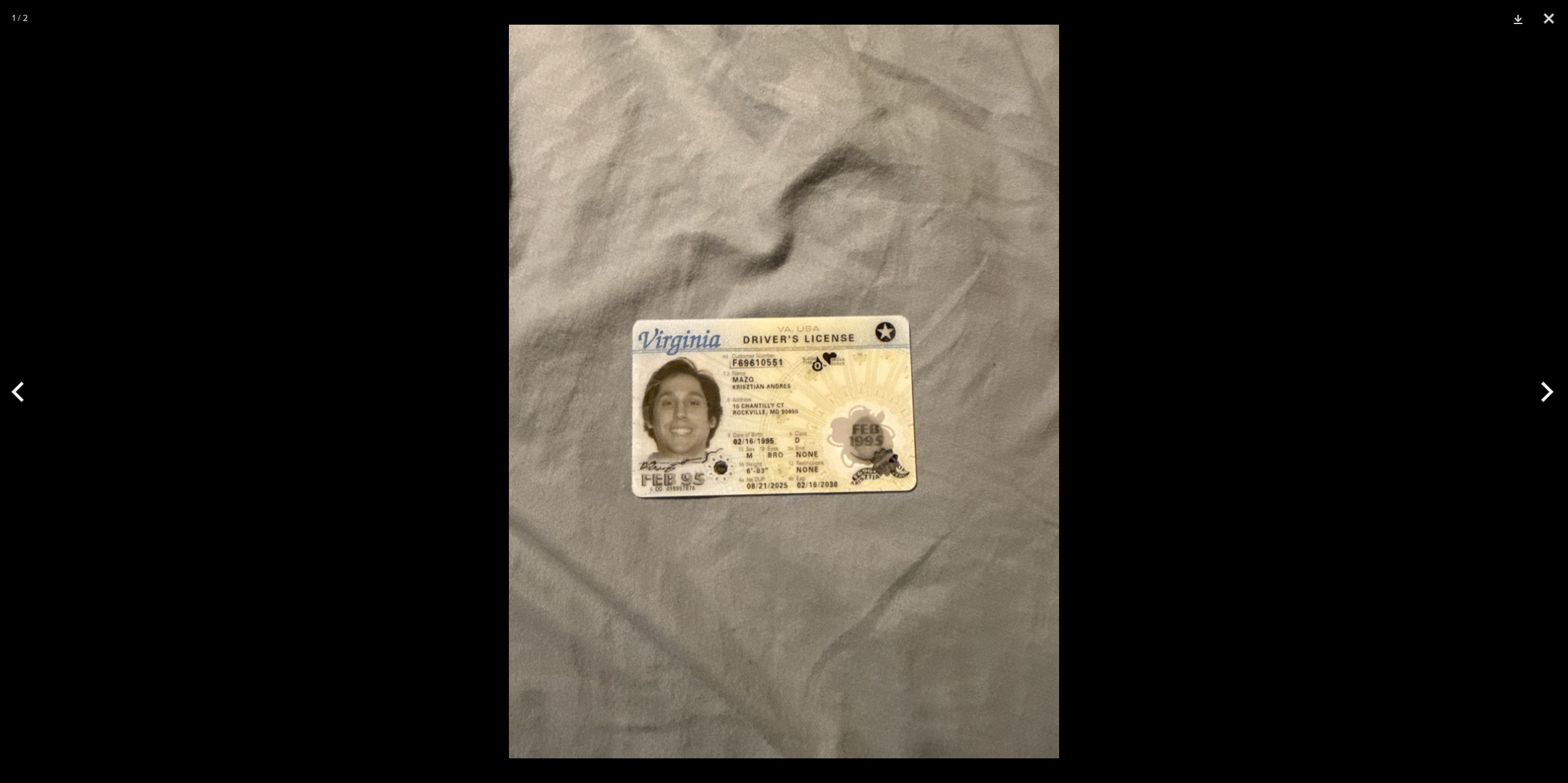
click at [1534, 404] on button "Next" at bounding box center [1545, 392] width 46 height 62
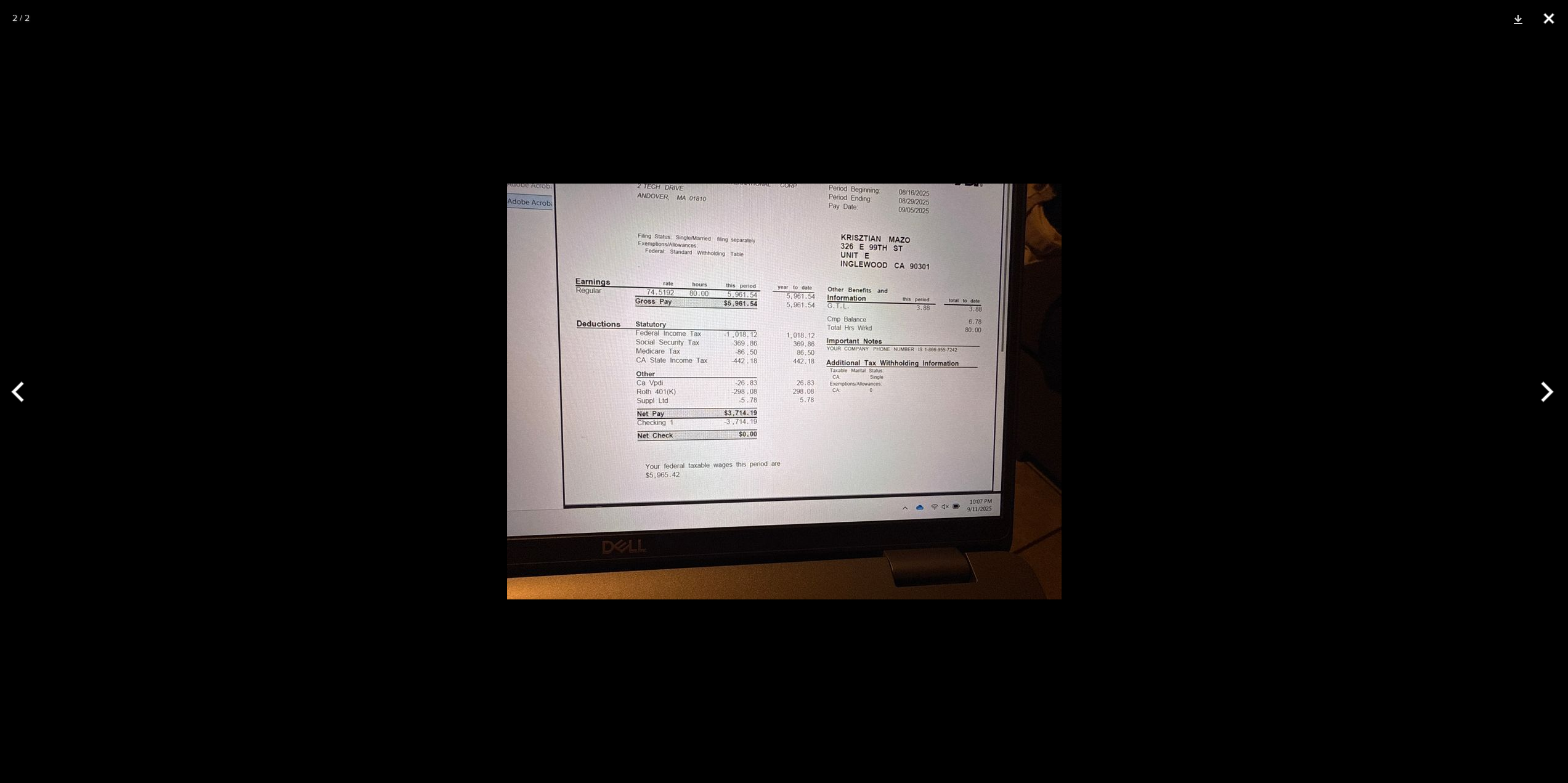
click at [1553, 18] on button "Close" at bounding box center [1549, 19] width 31 height 37
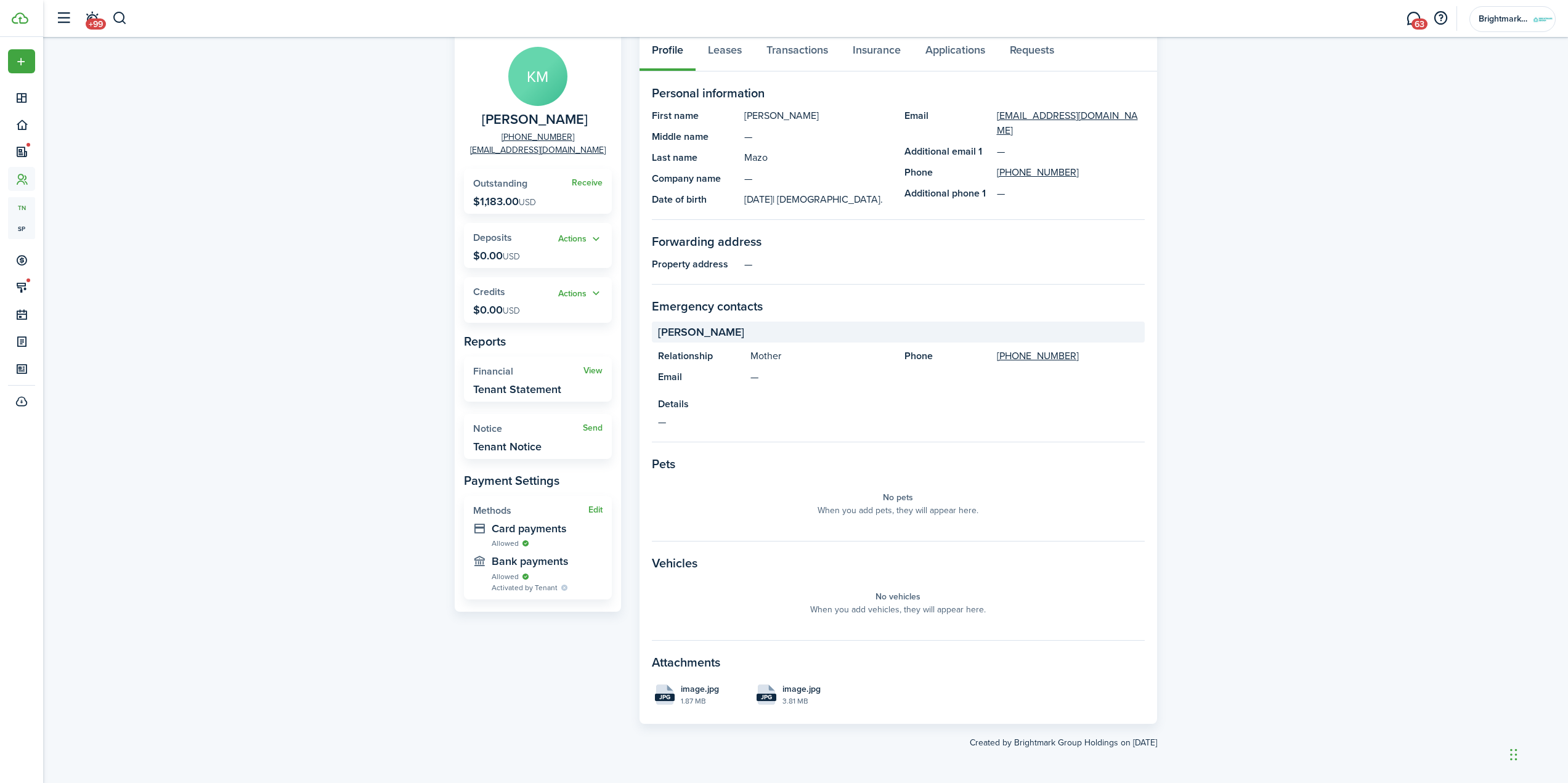
click at [882, 699] on files "jpg image.jpg 1.87 MB jpg image.jpg 3.81 MB" at bounding box center [899, 694] width 493 height 34
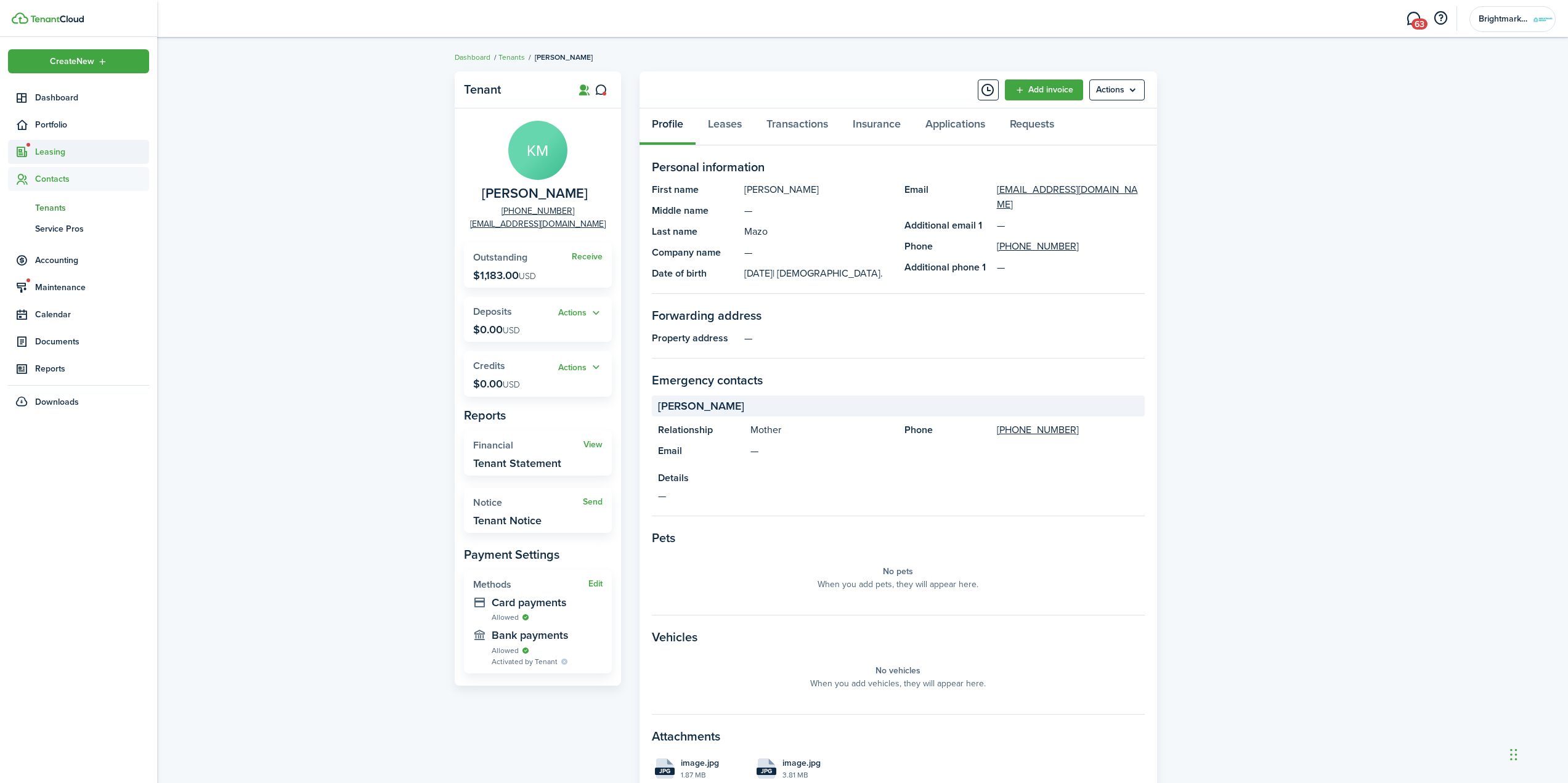
click at [53, 152] on span "Leasing" at bounding box center [92, 152] width 114 height 13
click at [51, 185] on span "Applications" at bounding box center [80, 181] width 89 height 13
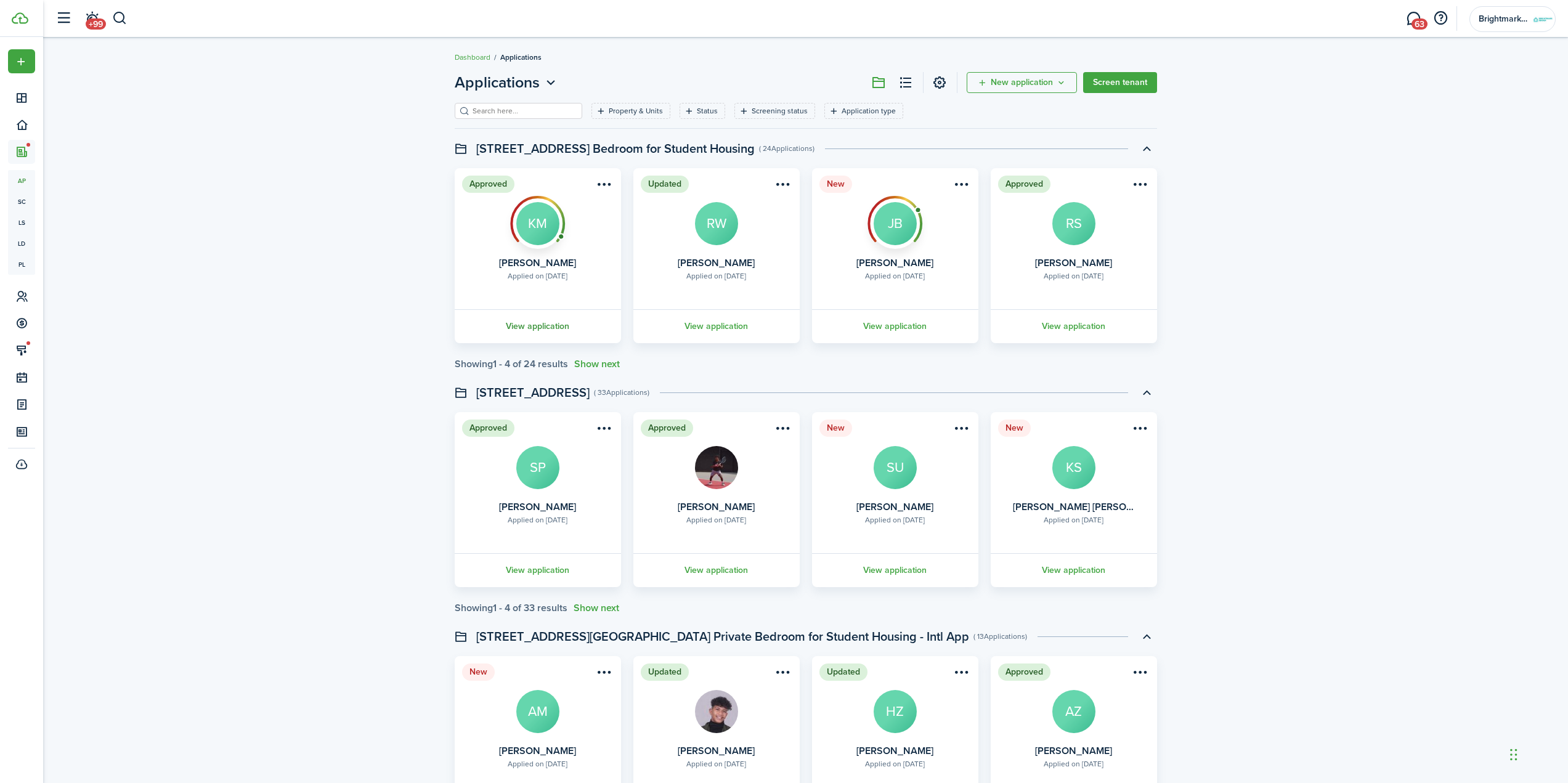
click at [546, 321] on link "View application" at bounding box center [537, 326] width 170 height 34
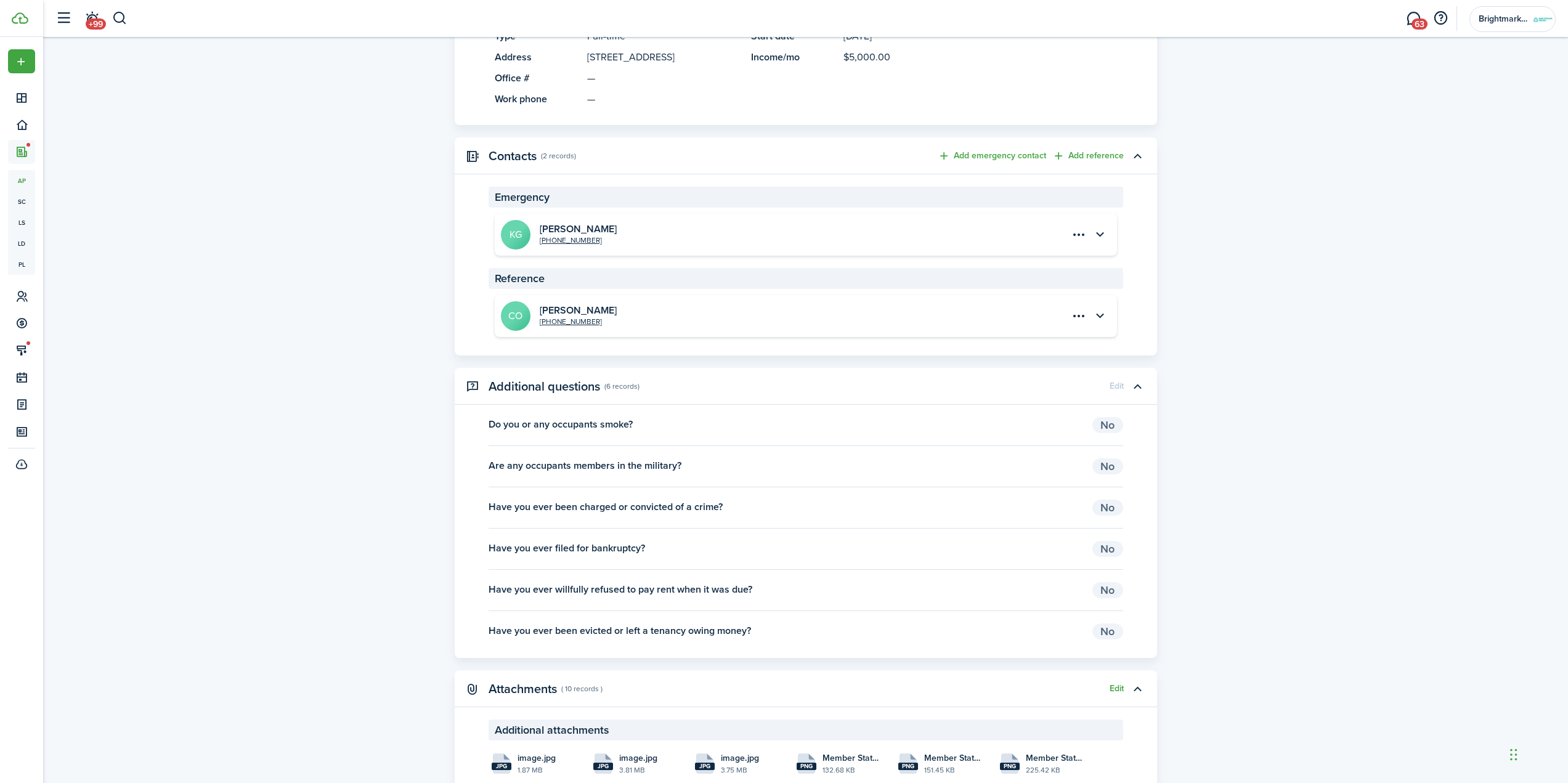
drag, startPoint x: 569, startPoint y: 255, endPoint x: 571, endPoint y: 261, distance: 6.3
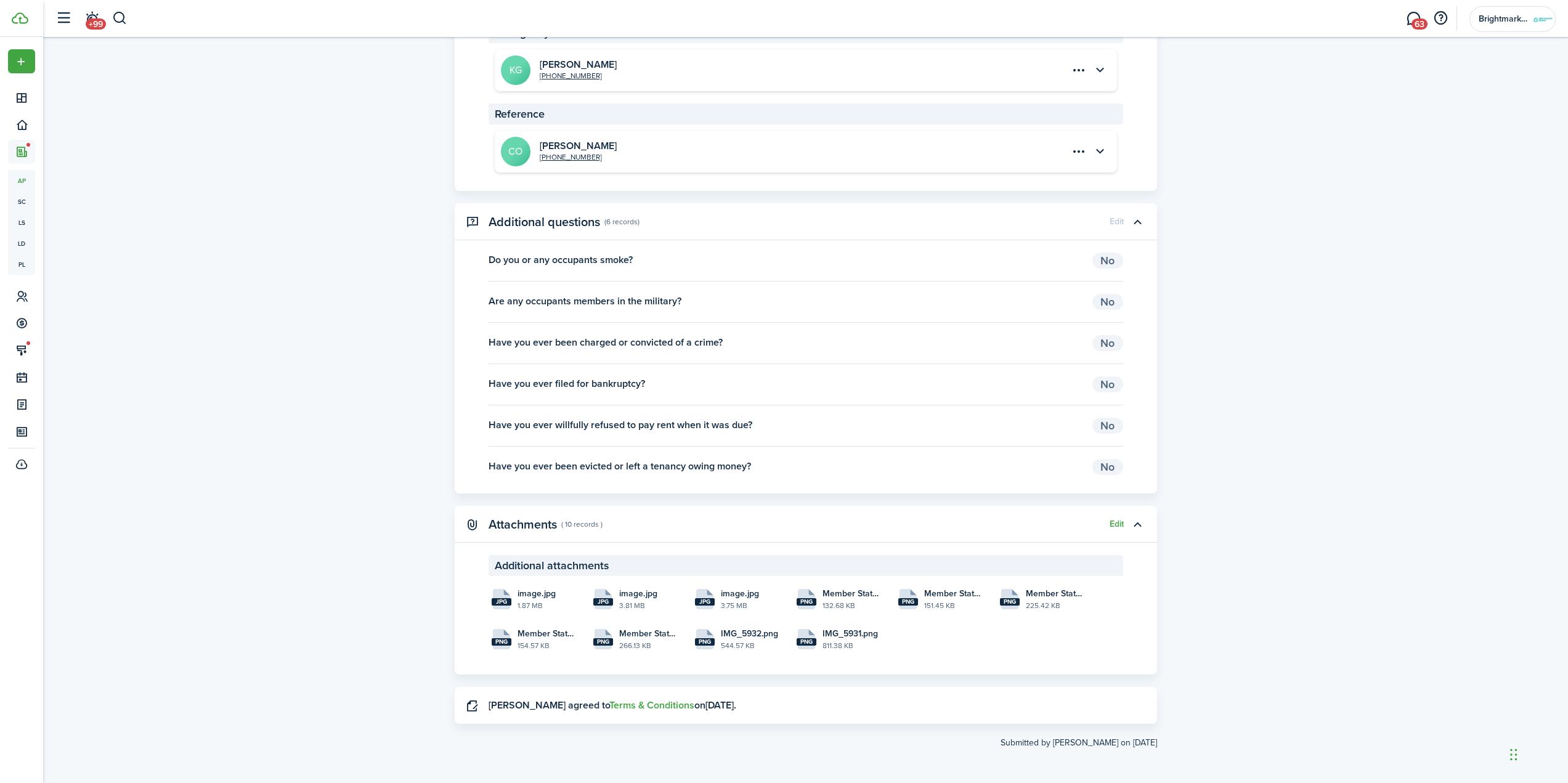
drag, startPoint x: 571, startPoint y: 261, endPoint x: 338, endPoint y: 233, distance: 234.7
